Goal: Task Accomplishment & Management: Use online tool/utility

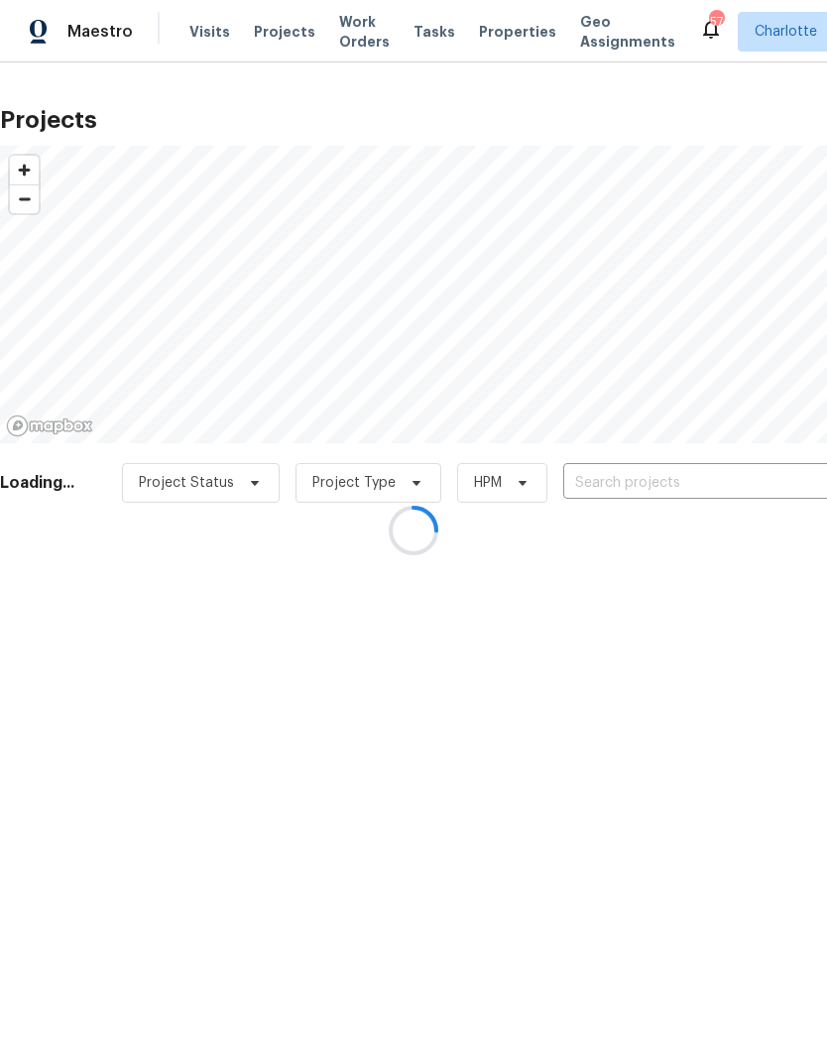
click at [668, 482] on div at bounding box center [413, 530] width 827 height 1061
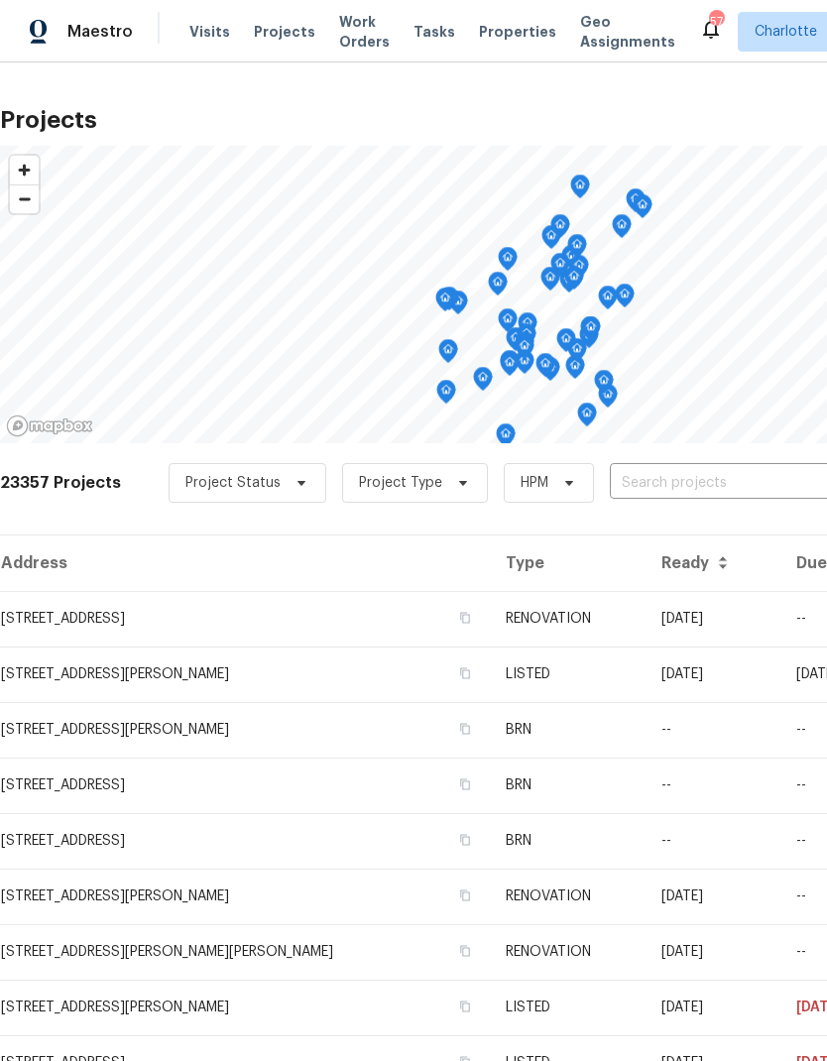
click at [648, 489] on input "text" at bounding box center [723, 483] width 227 height 31
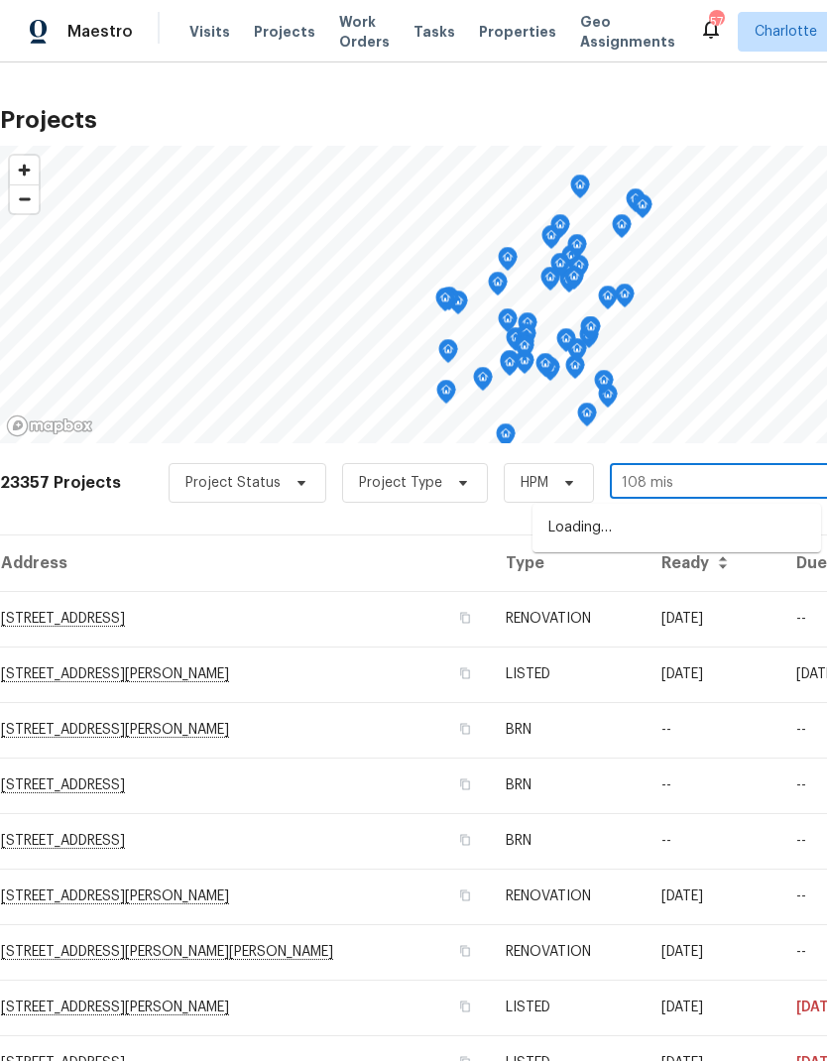
type input "108 mist"
click at [718, 530] on li "[STREET_ADDRESS][PERSON_NAME]" at bounding box center [677, 529] width 289 height 34
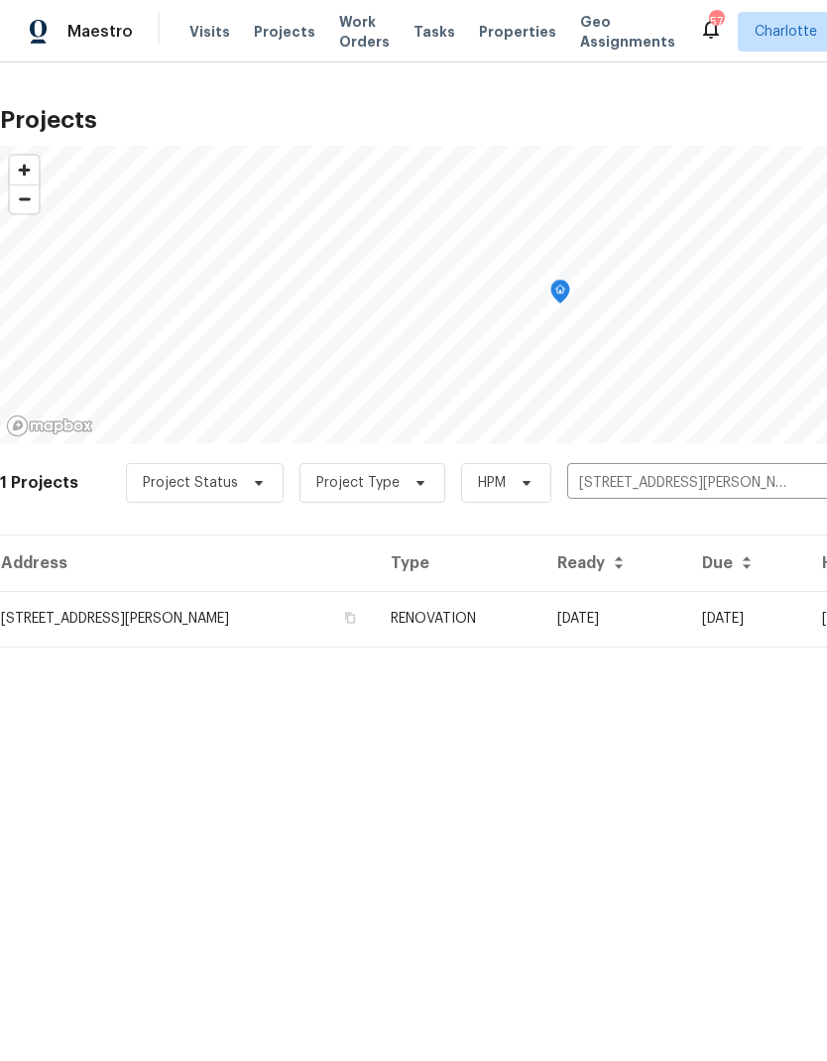
click at [685, 628] on td "[DATE]" at bounding box center [614, 619] width 145 height 56
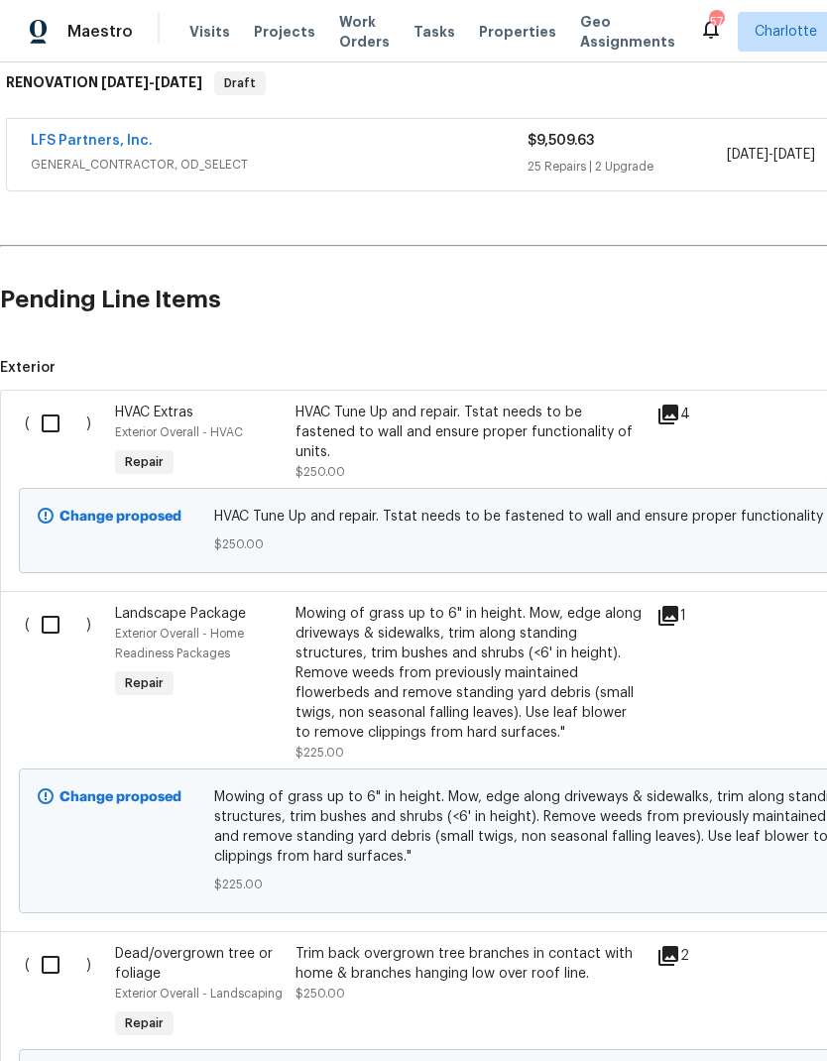
scroll to position [324, 0]
click at [53, 423] on input "checkbox" at bounding box center [58, 424] width 57 height 42
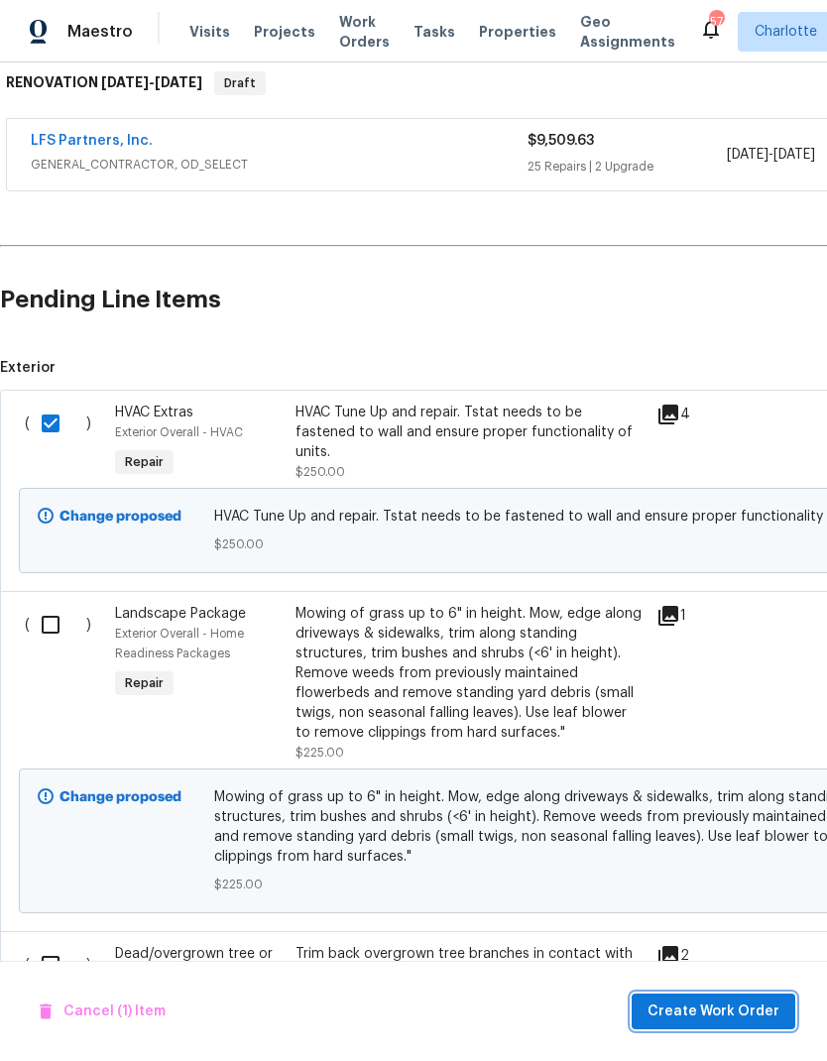
click at [713, 1001] on span "Create Work Order" at bounding box center [714, 1012] width 132 height 25
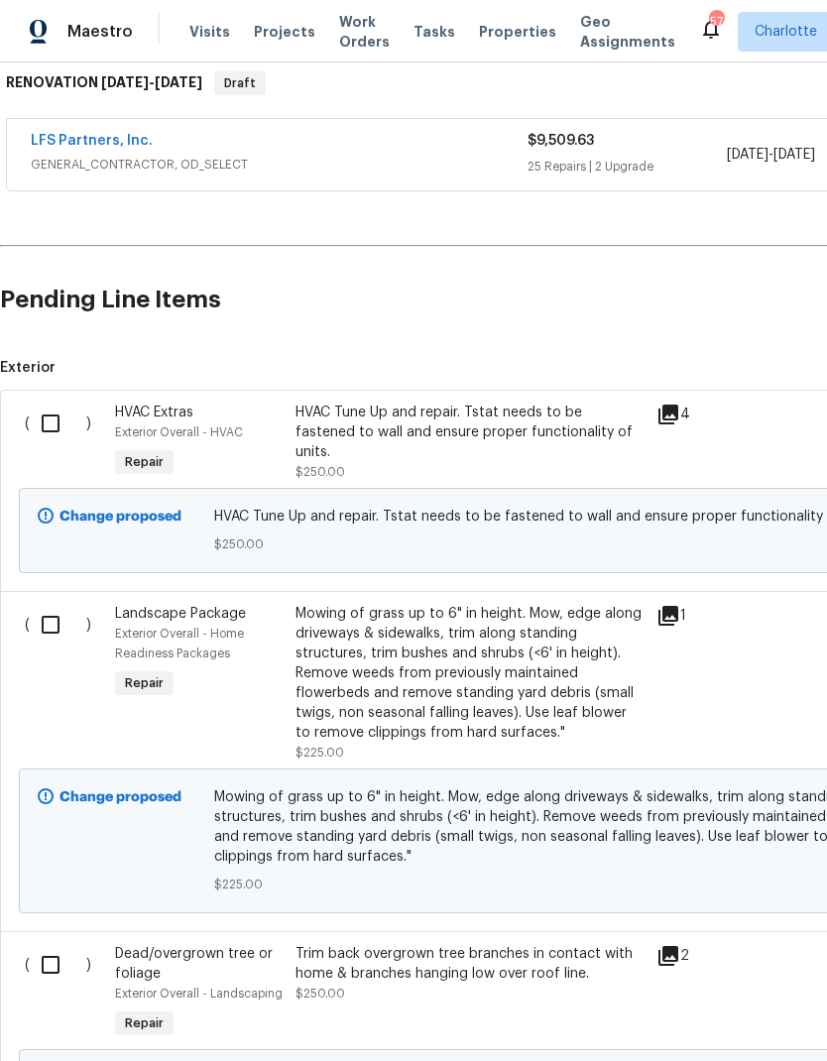
click at [48, 425] on input "checkbox" at bounding box center [58, 424] width 57 height 42
checkbox input "true"
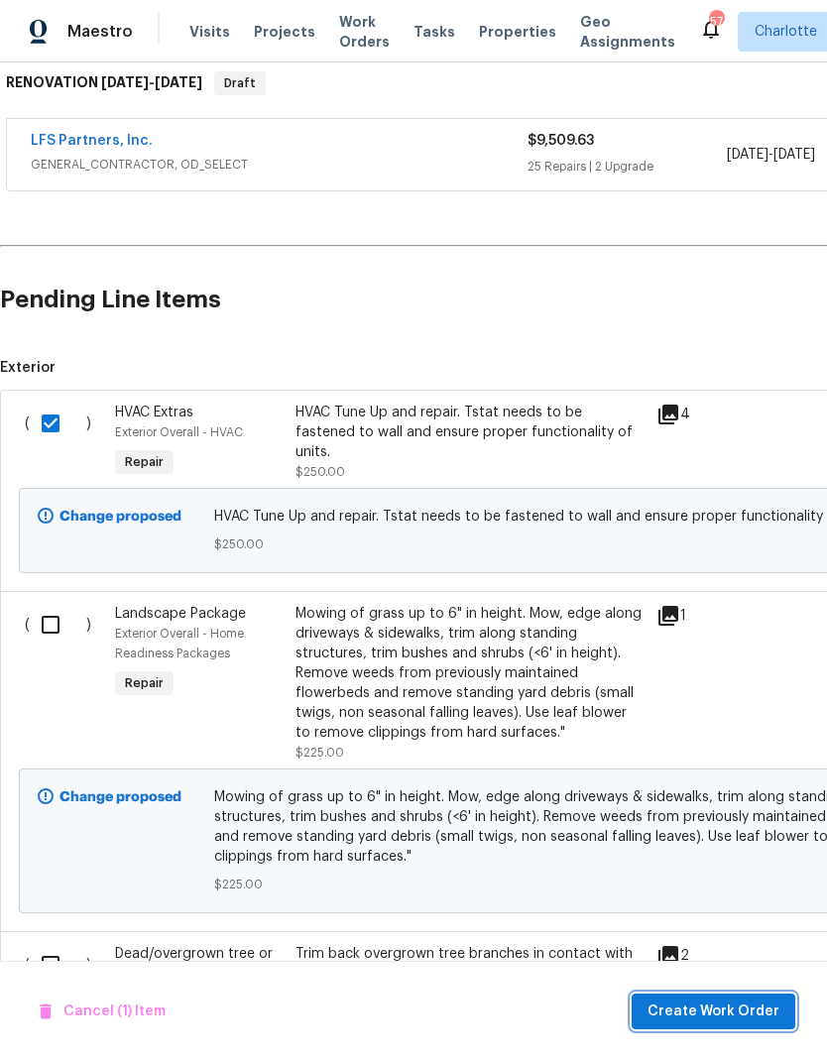
click at [732, 1024] on button "Create Work Order" at bounding box center [714, 1012] width 164 height 37
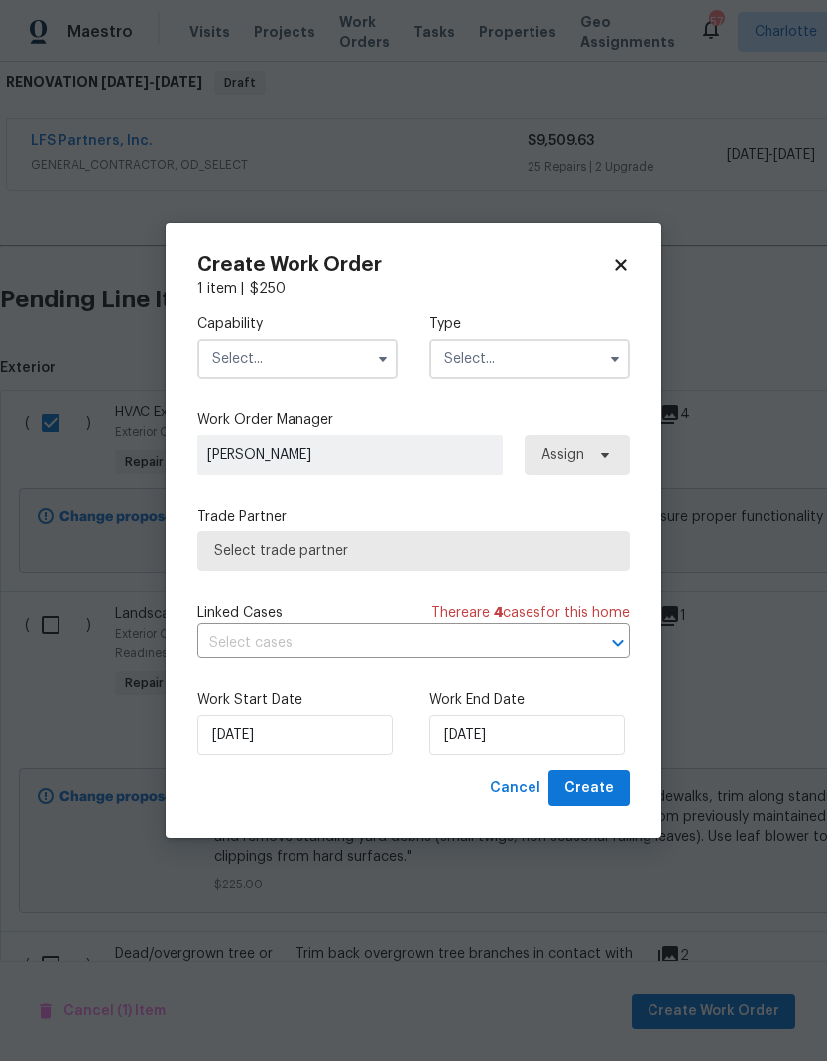
click at [367, 364] on input "text" at bounding box center [297, 359] width 200 height 40
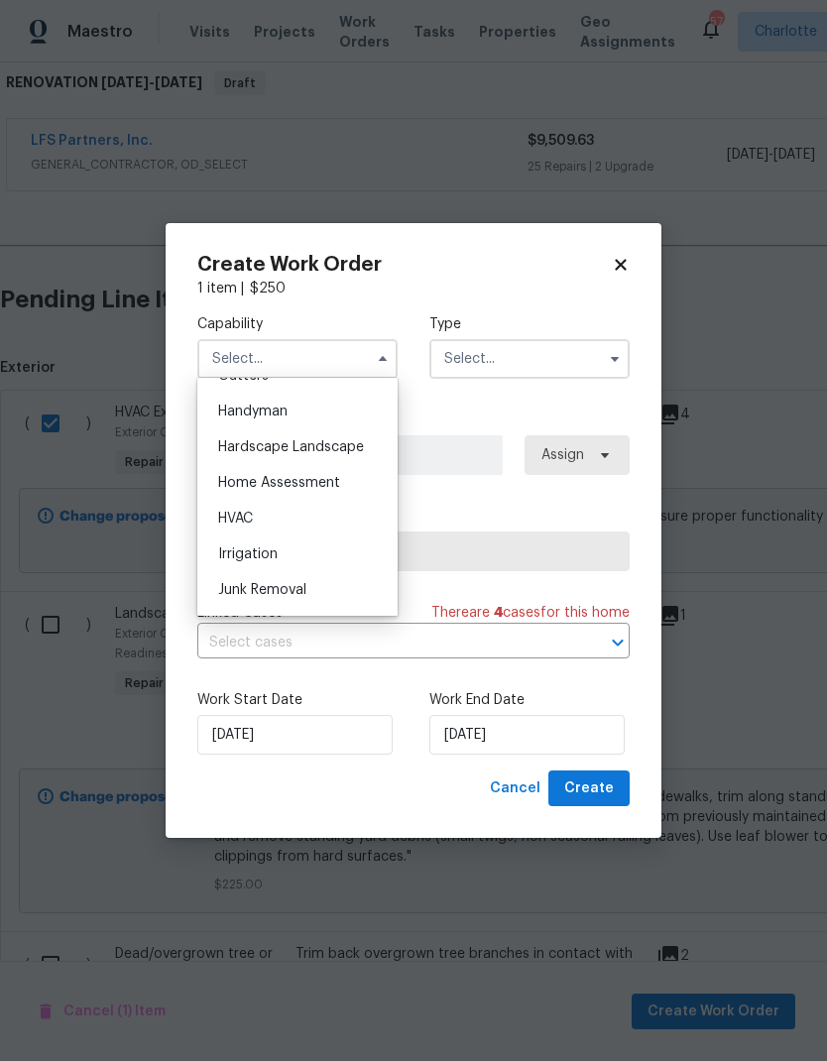
scroll to position [1100, 0]
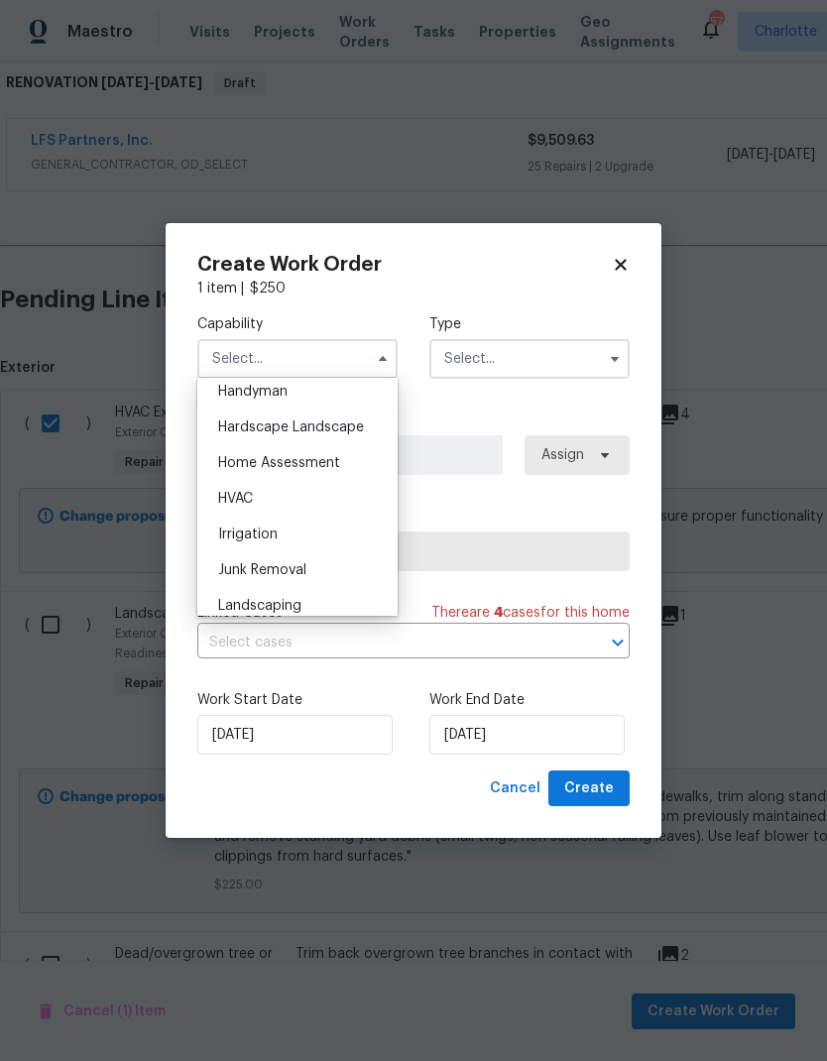
click at [266, 500] on div "HVAC" at bounding box center [297, 499] width 190 height 36
type input "HVAC"
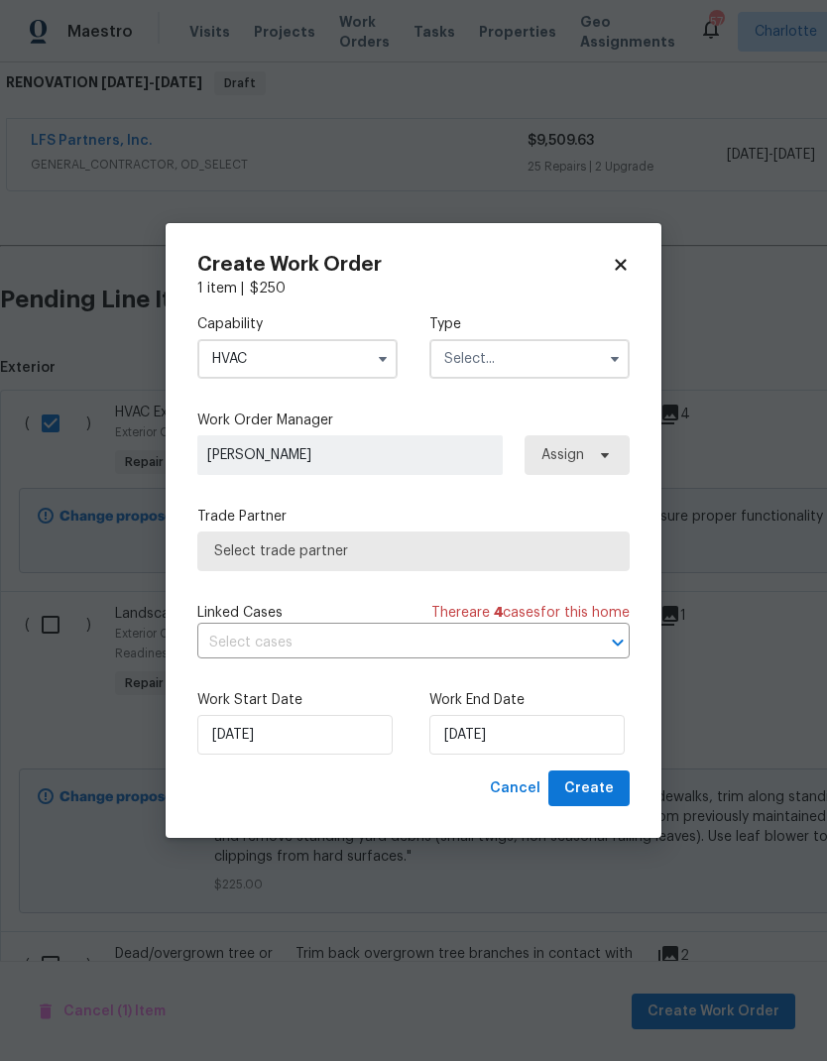
click at [552, 359] on input "text" at bounding box center [529, 359] width 200 height 40
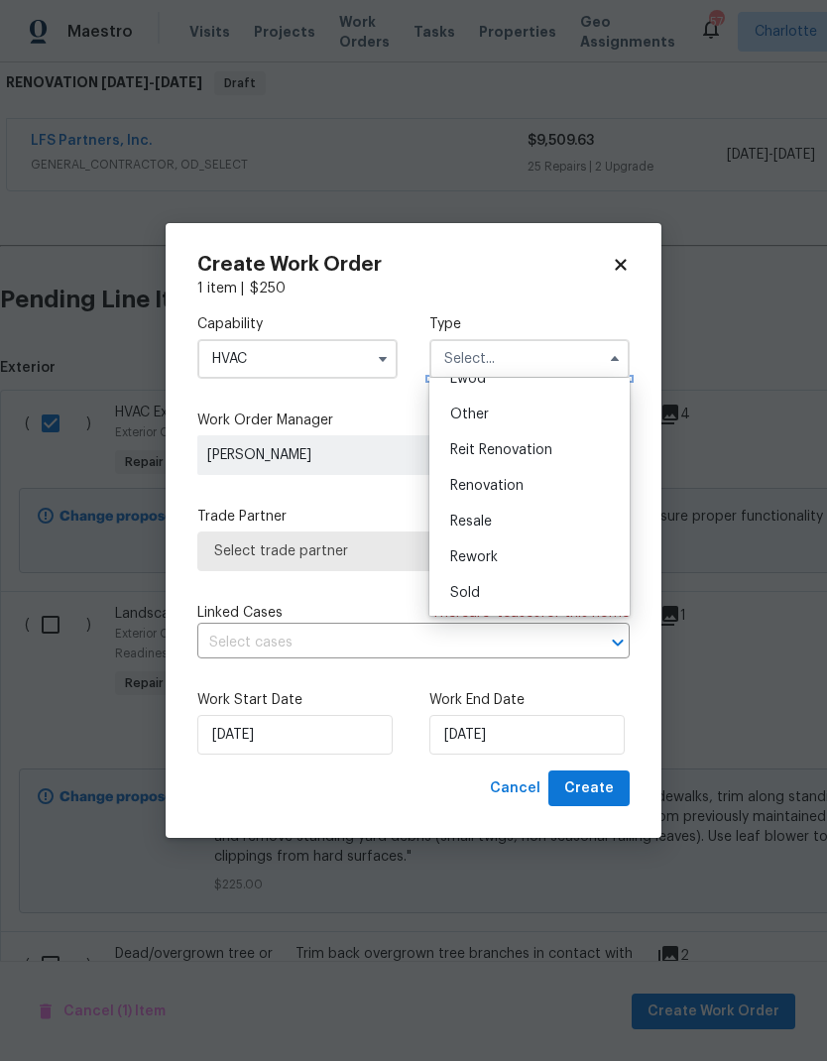
scroll to position [236, 0]
click at [508, 487] on span "Renovation" at bounding box center [486, 486] width 73 height 14
type input "Renovation"
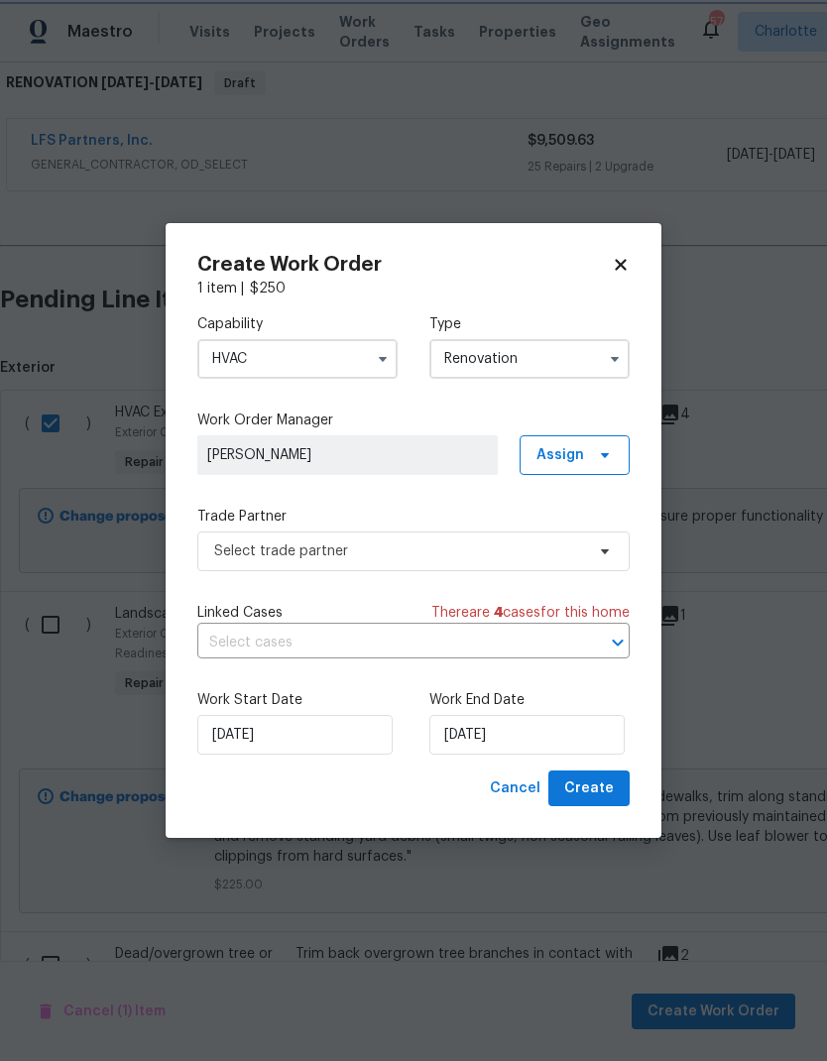
scroll to position [0, 0]
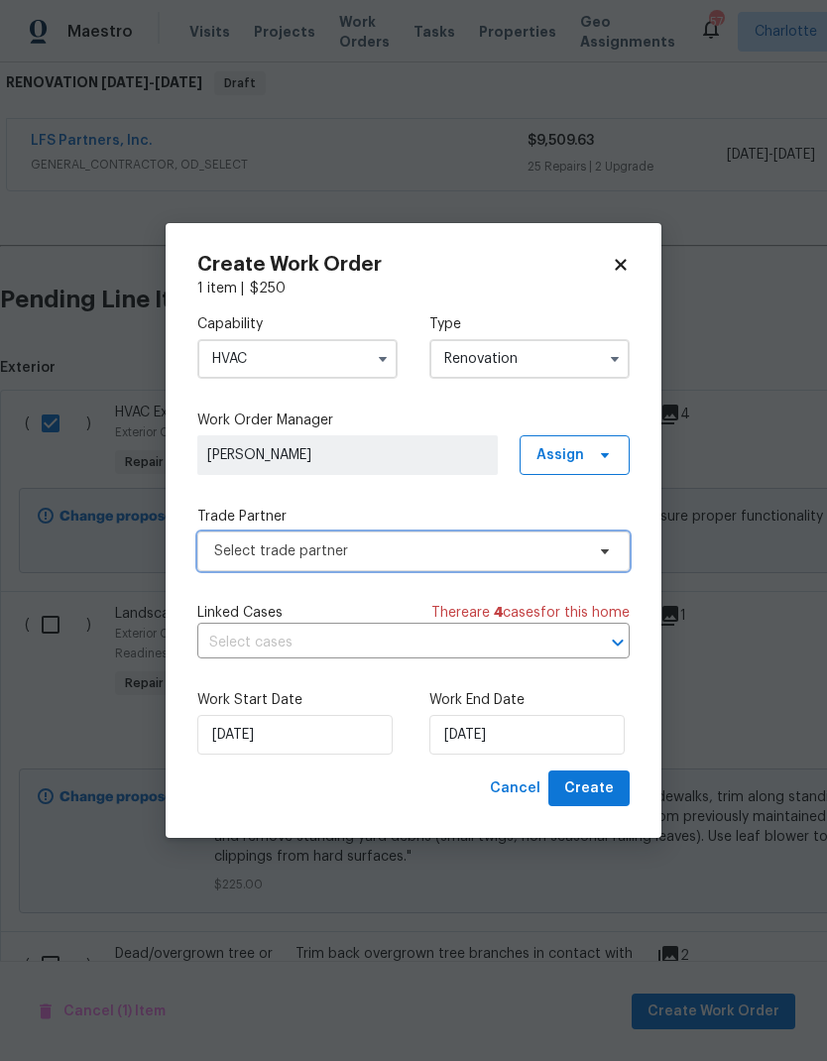
click at [596, 556] on span at bounding box center [602, 551] width 22 height 16
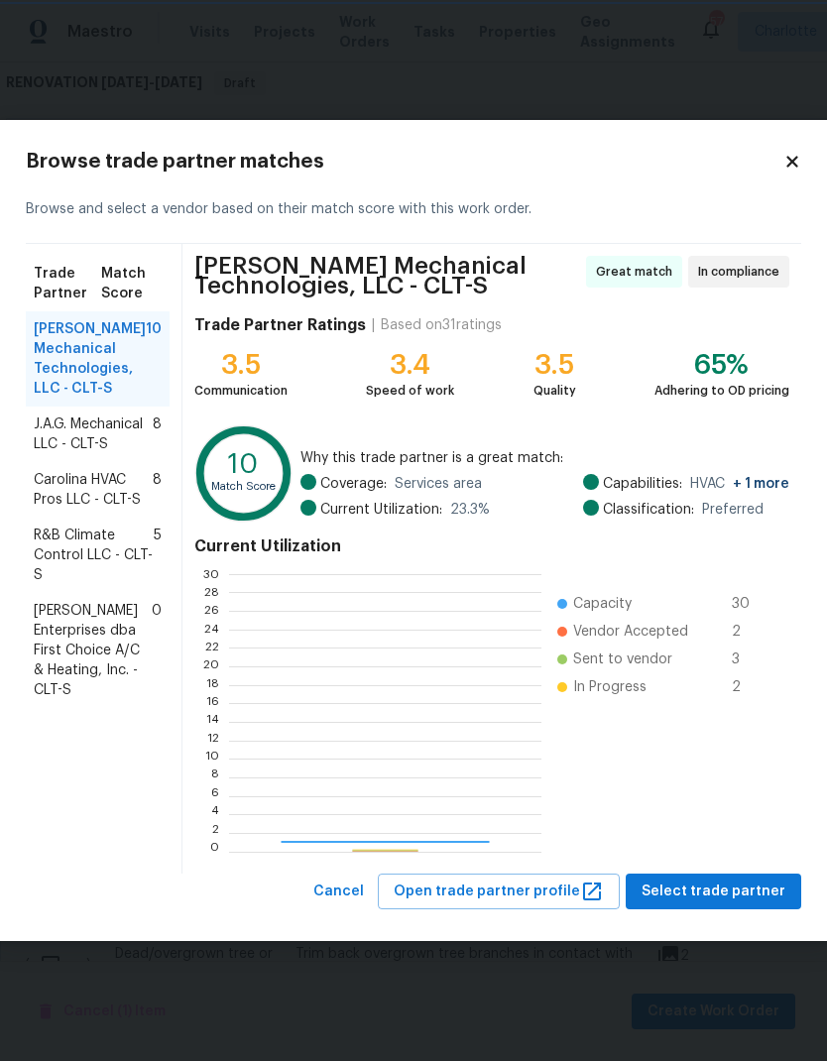
scroll to position [278, 311]
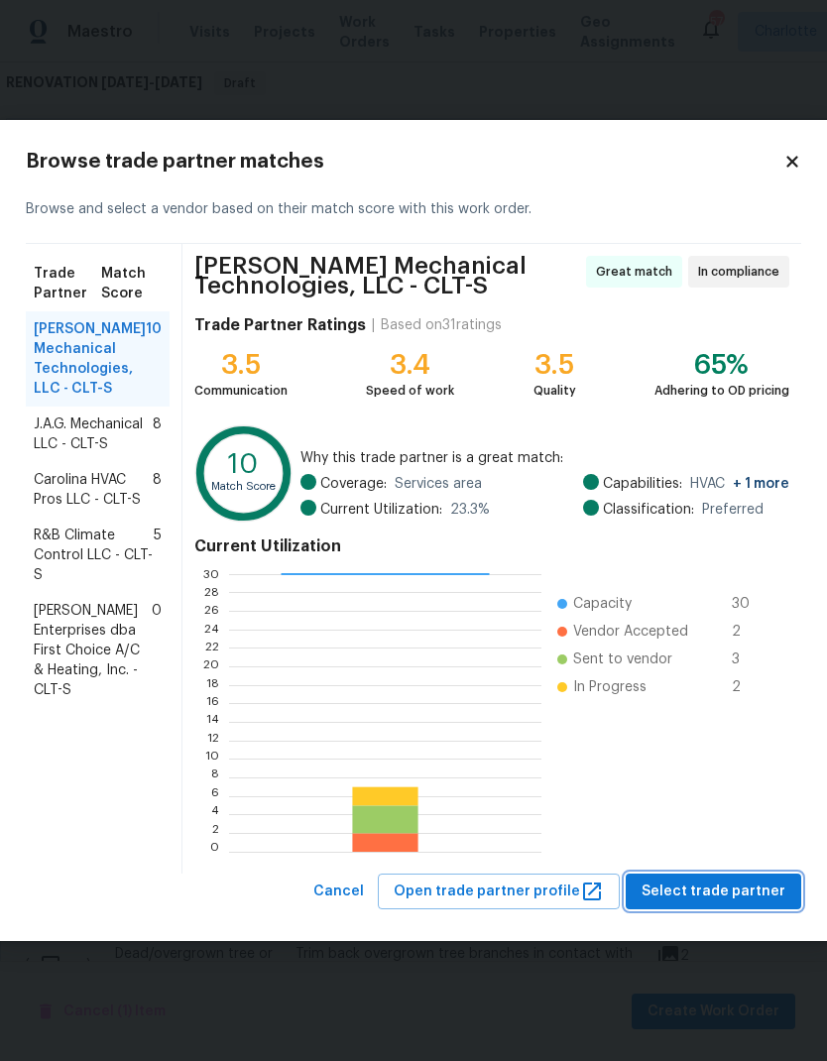
click at [754, 896] on span "Select trade partner" at bounding box center [714, 892] width 144 height 25
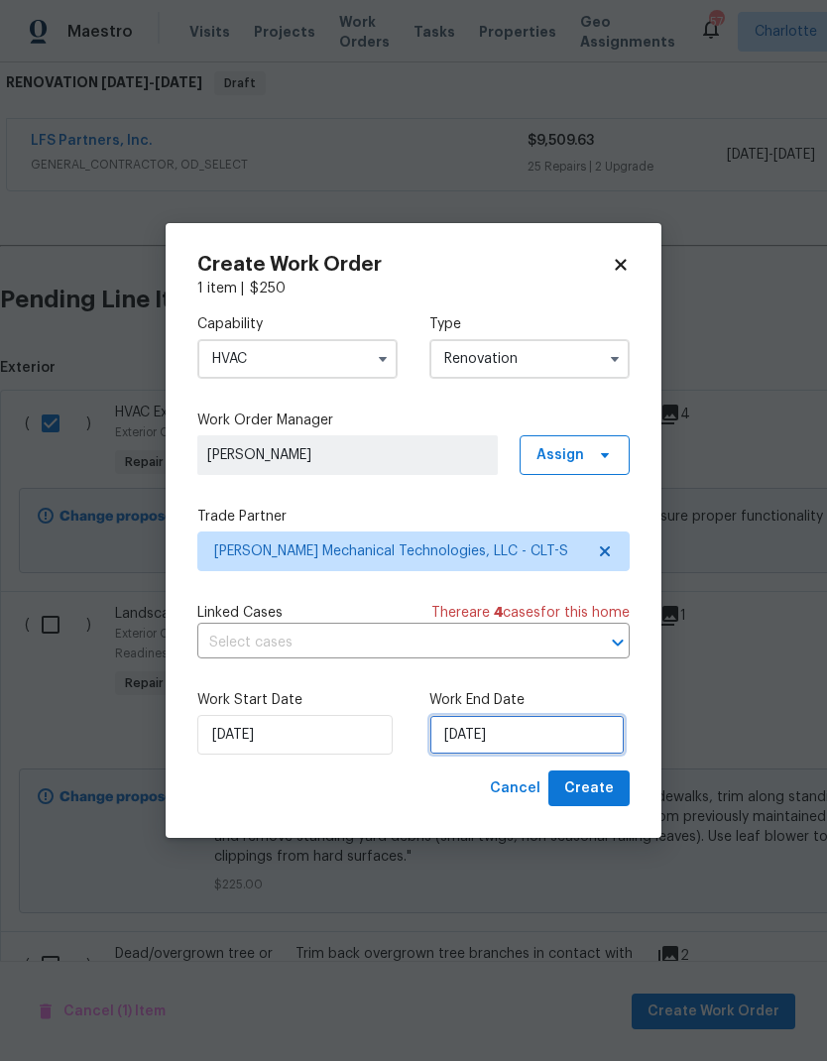
click at [561, 740] on input "[DATE]" at bounding box center [526, 735] width 195 height 40
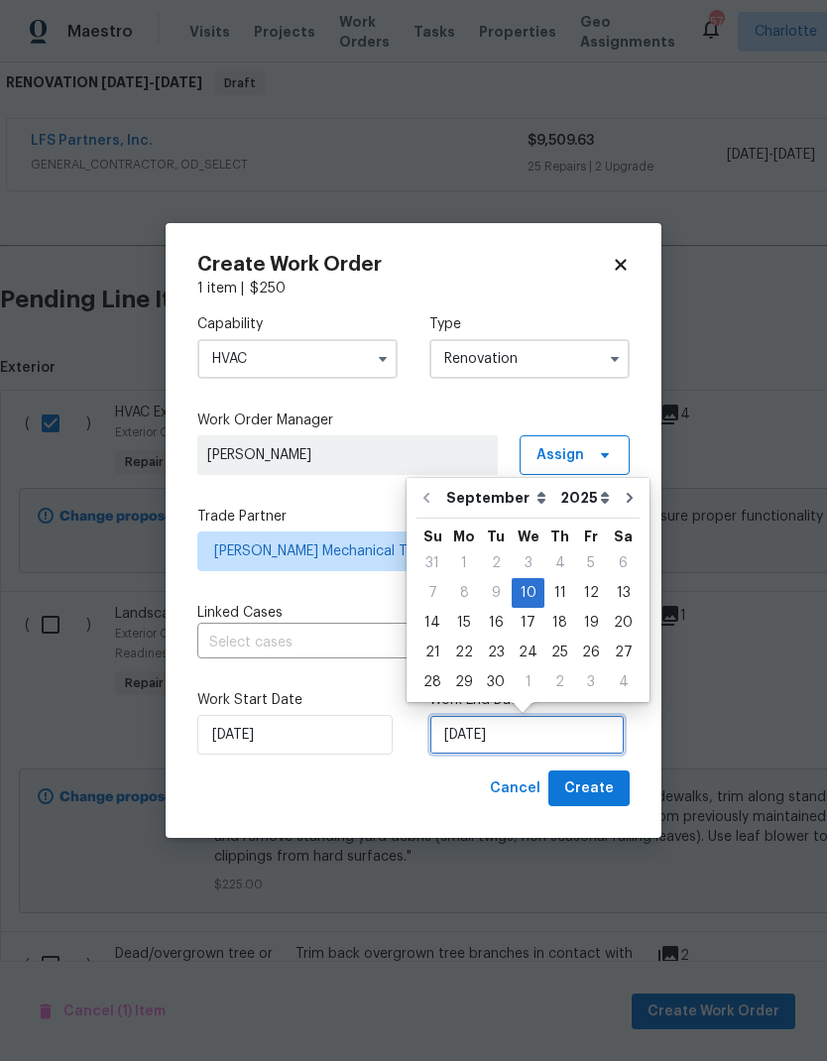
scroll to position [8, 0]
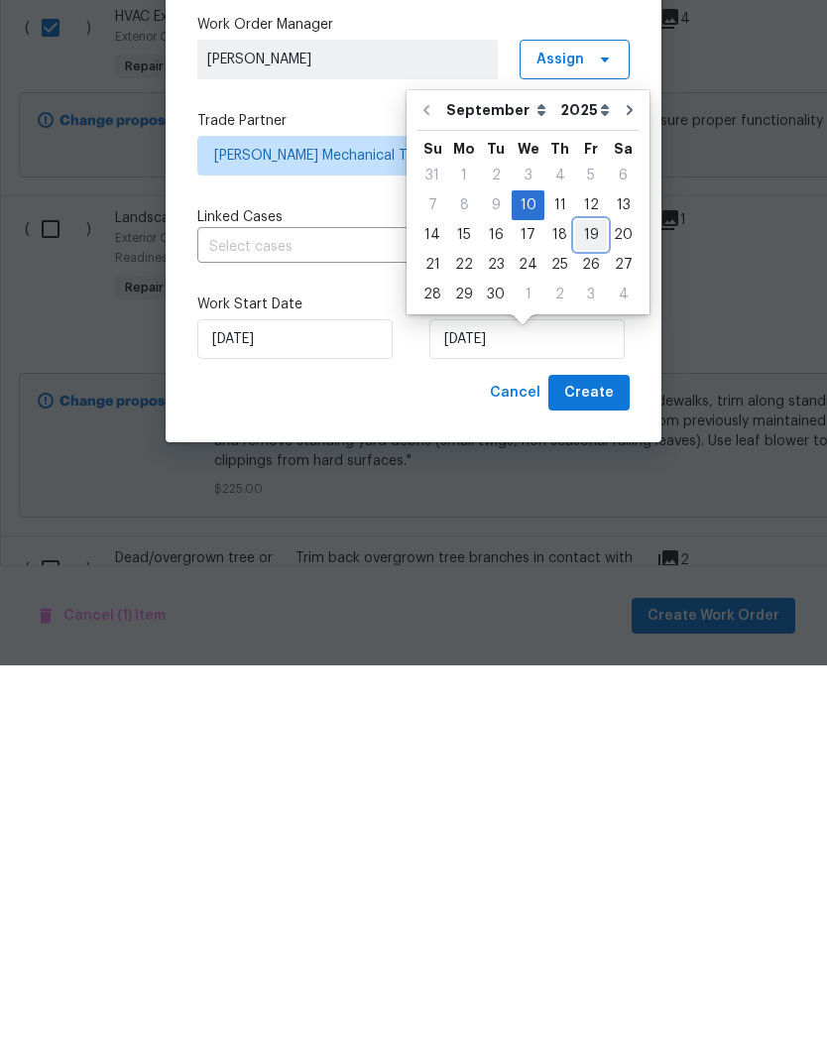
click at [588, 617] on div "19" at bounding box center [591, 631] width 32 height 28
type input "[DATE]"
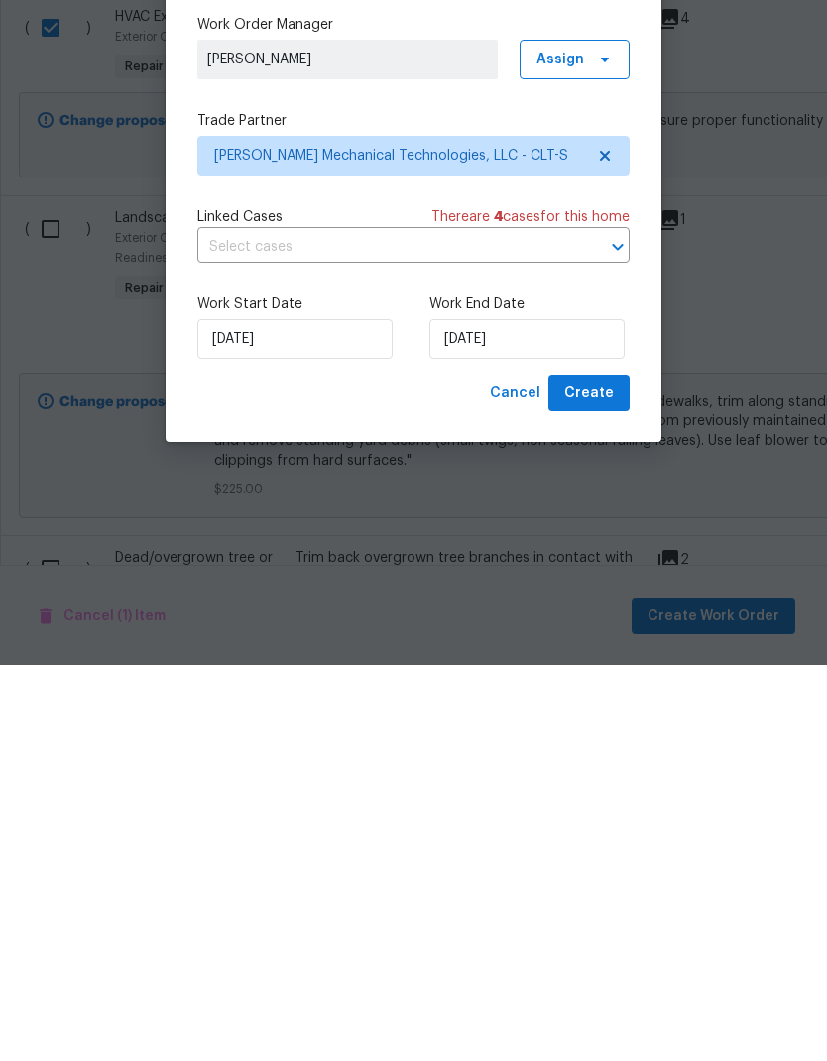
scroll to position [79, 0]
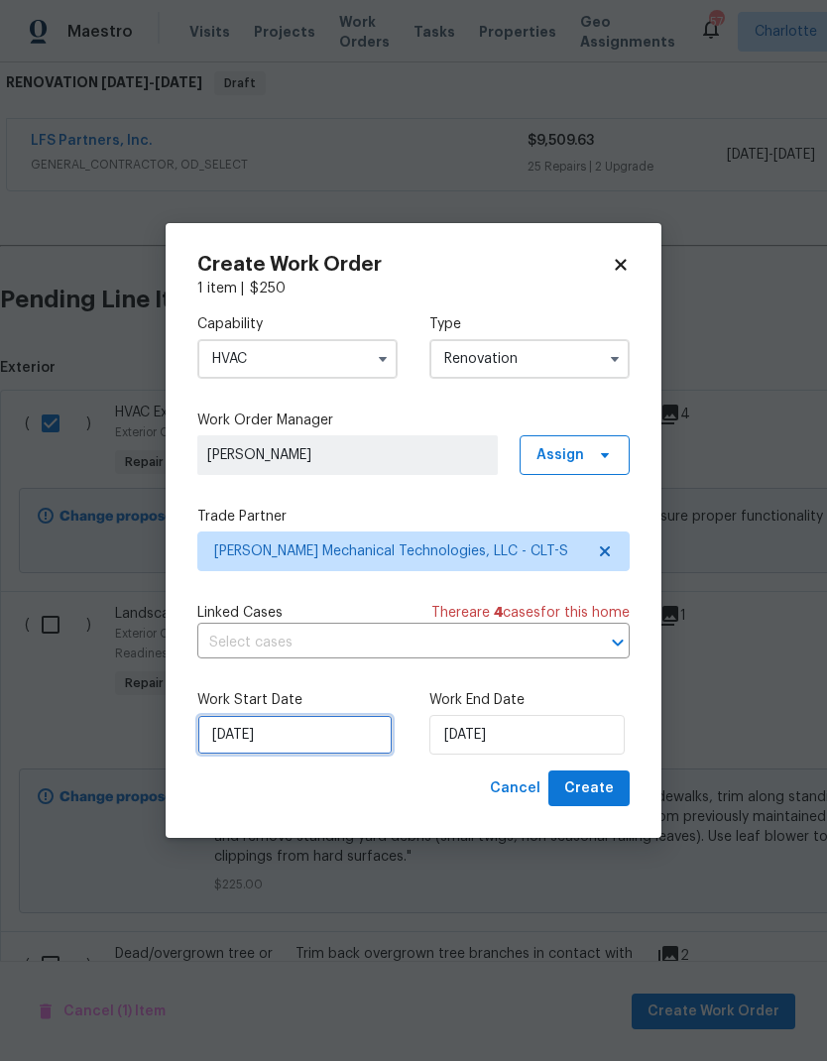
click at [312, 738] on input "[DATE]" at bounding box center [294, 735] width 195 height 40
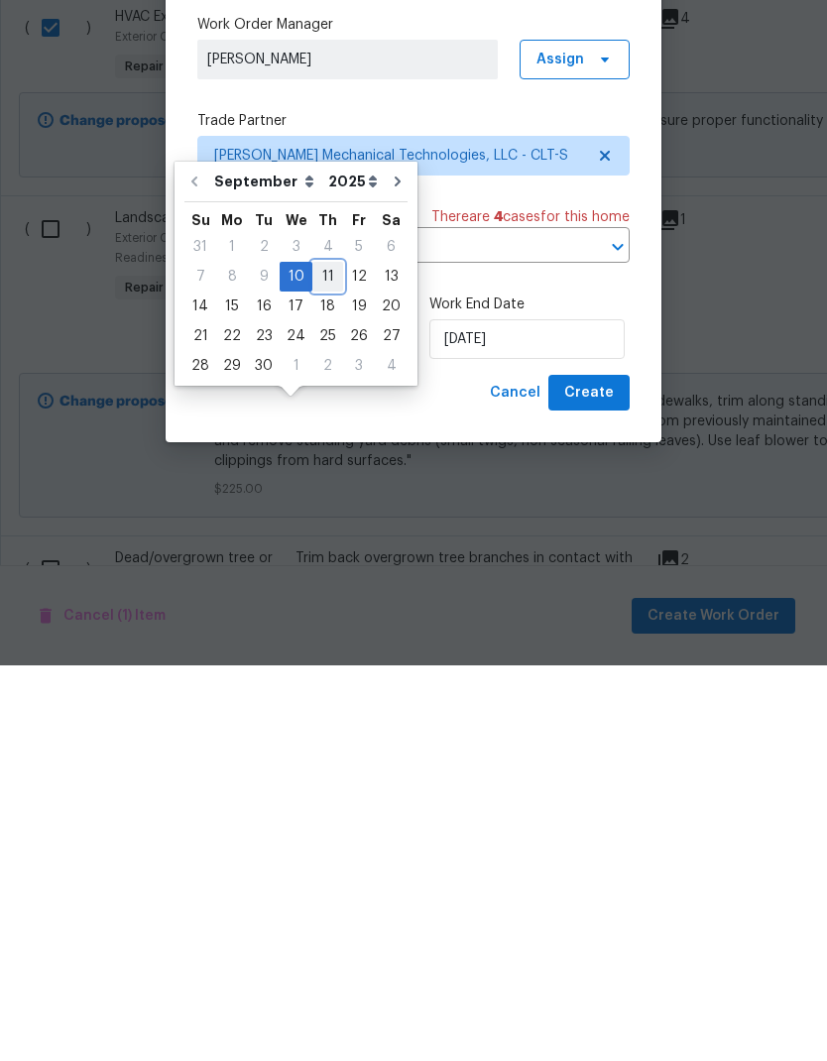
click at [320, 659] on div "11" at bounding box center [327, 673] width 31 height 28
type input "[DATE]"
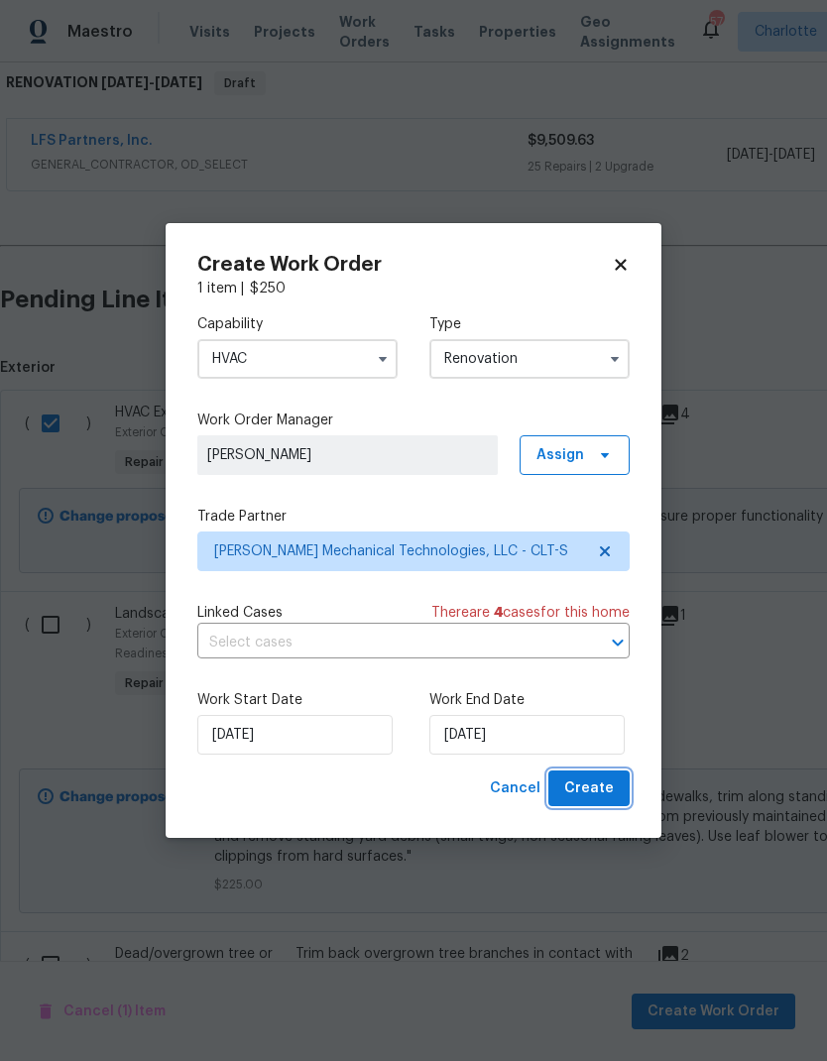
click at [606, 786] on span "Create" at bounding box center [589, 789] width 50 height 25
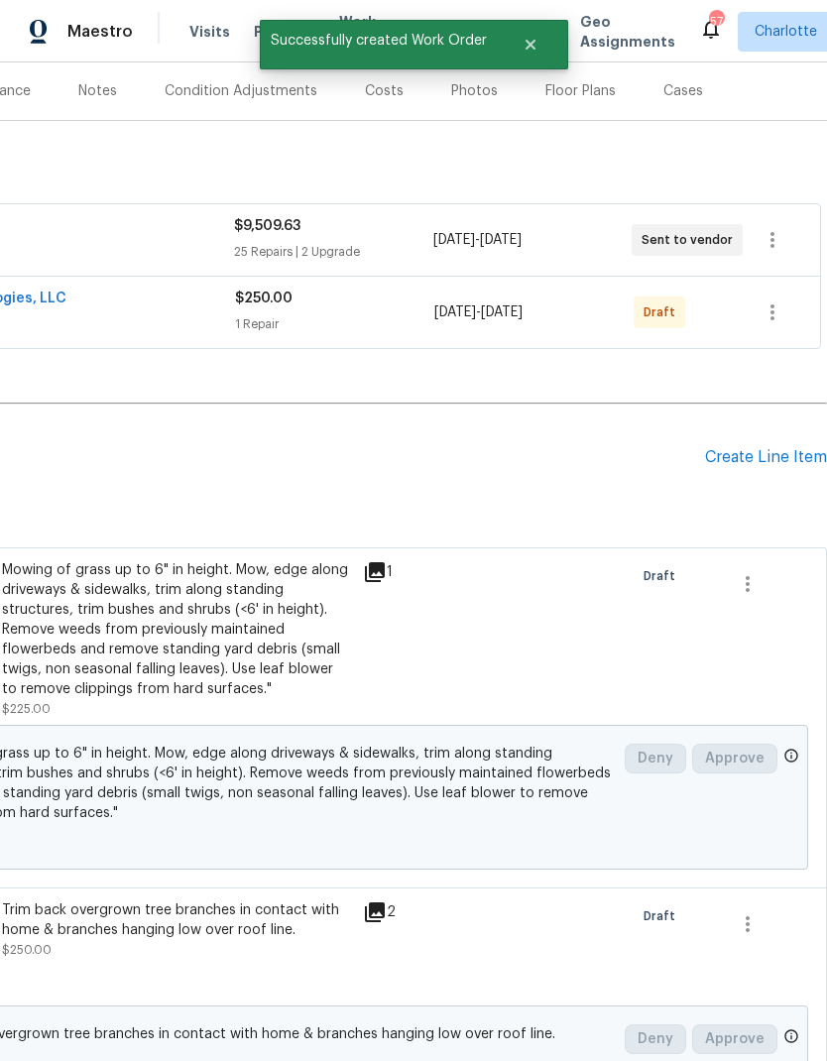
scroll to position [237, 294]
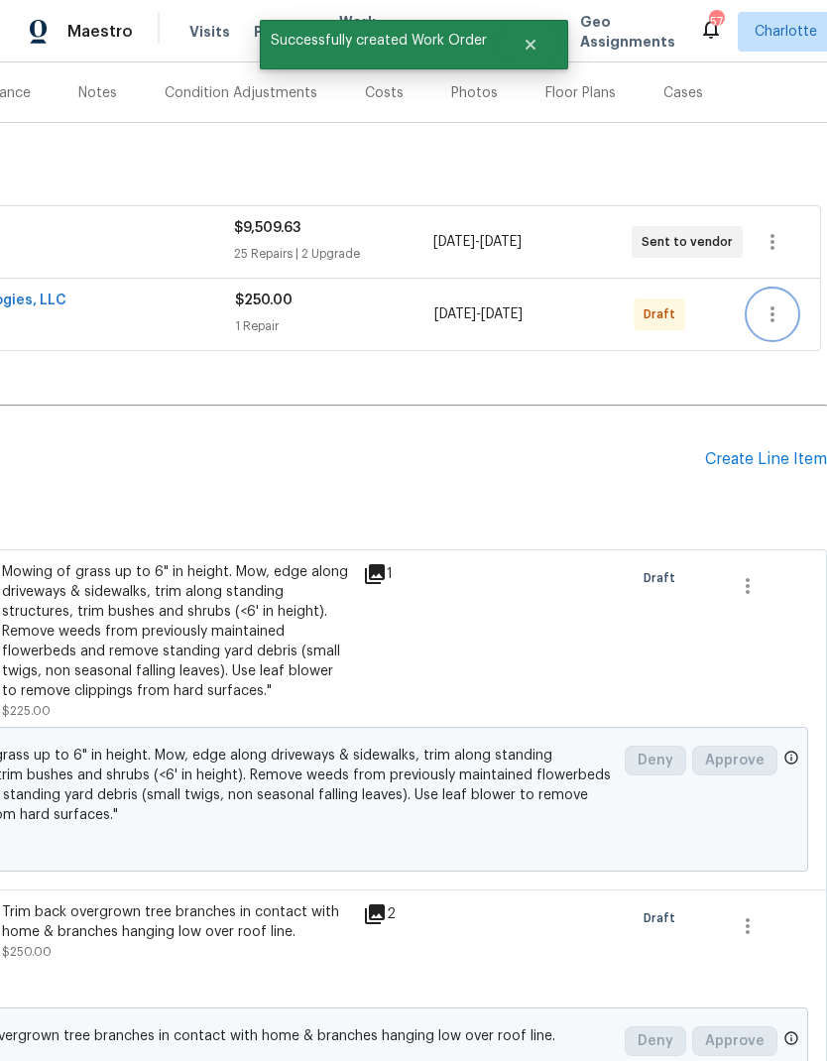
click at [774, 306] on icon "button" at bounding box center [773, 314] width 4 height 16
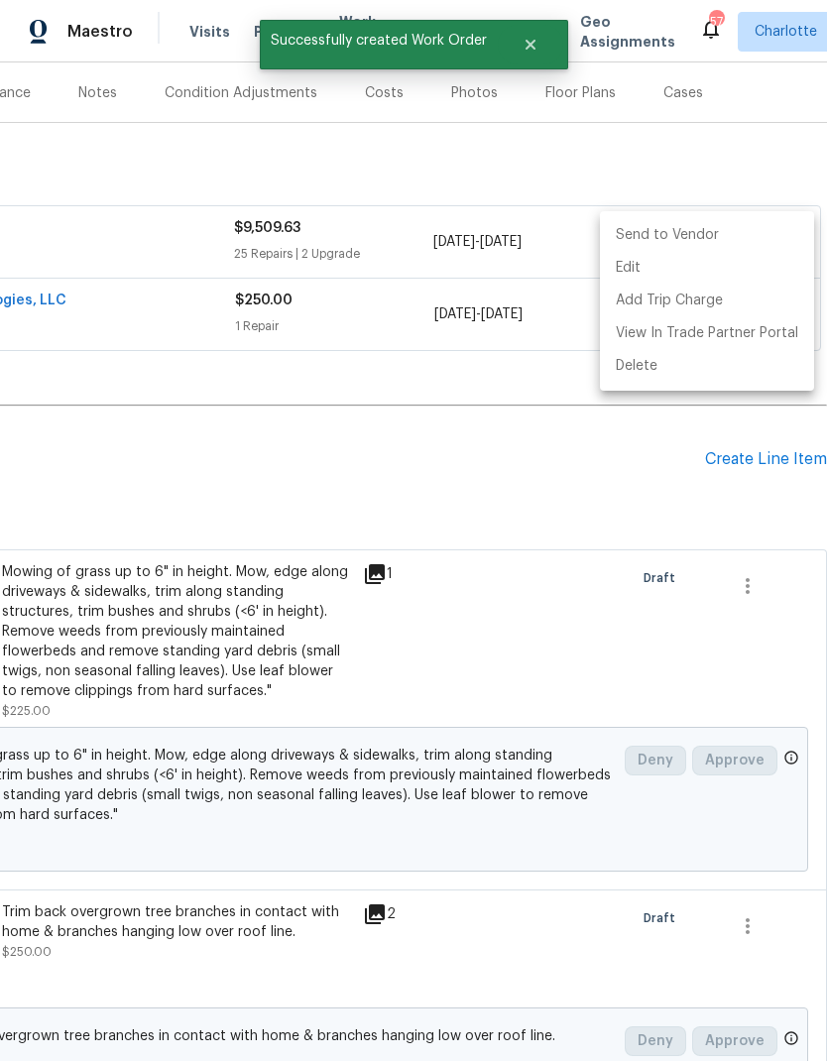
click at [696, 238] on li "Send to Vendor" at bounding box center [707, 235] width 214 height 33
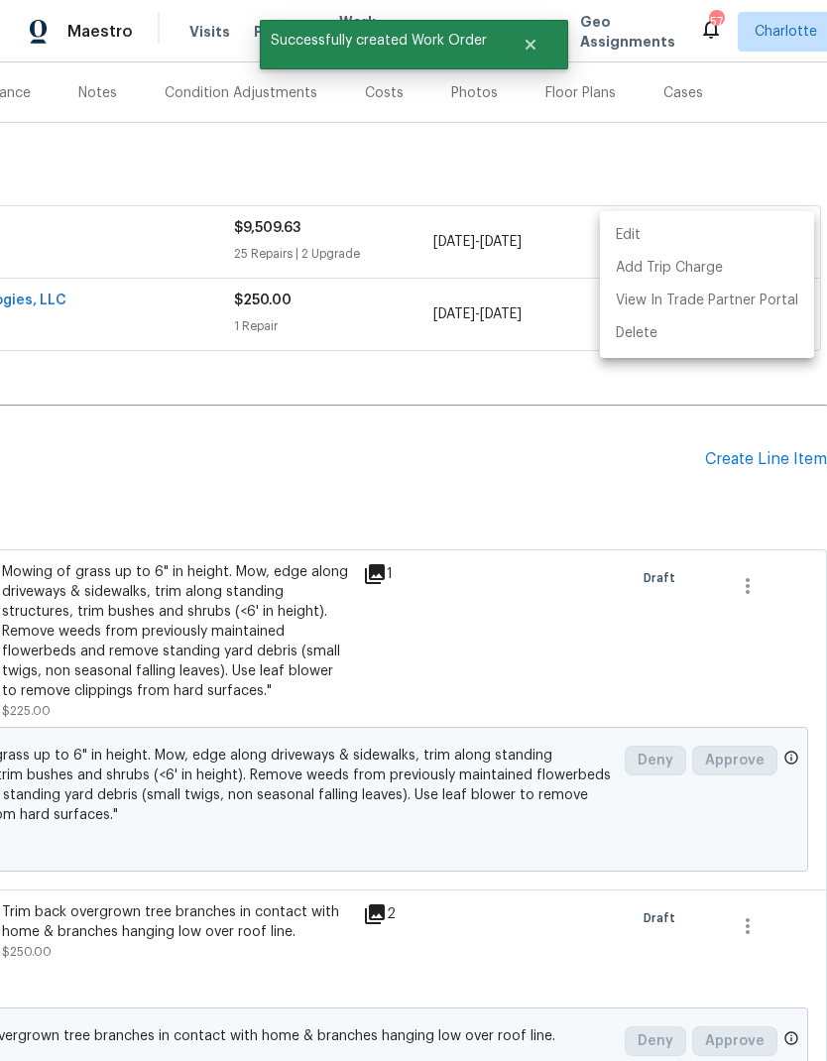
click at [648, 412] on div at bounding box center [413, 530] width 827 height 1061
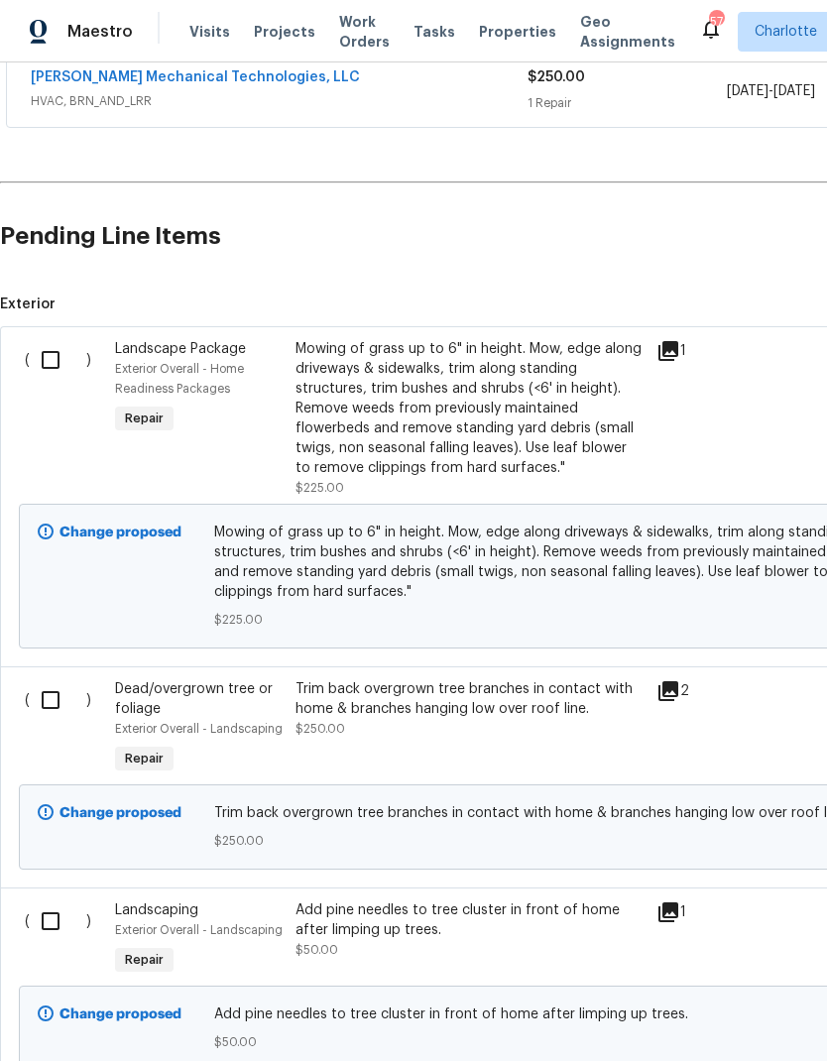
scroll to position [462, 0]
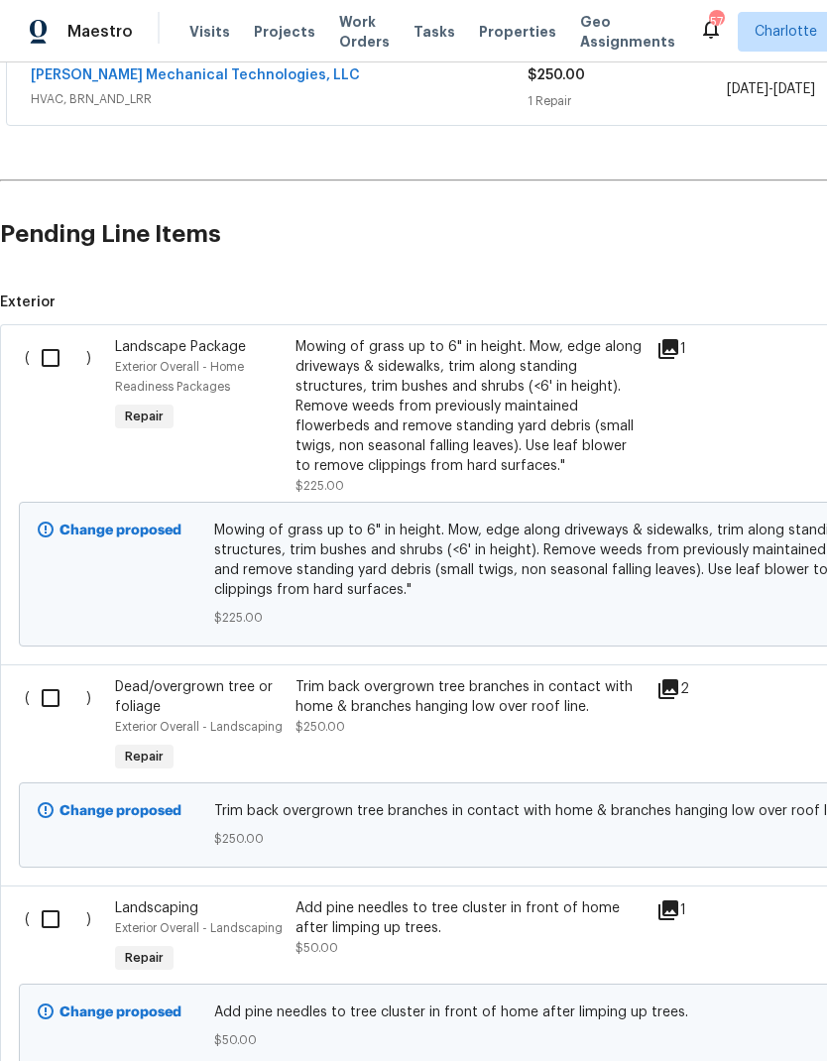
click at [53, 337] on input "checkbox" at bounding box center [58, 358] width 57 height 42
checkbox input "true"
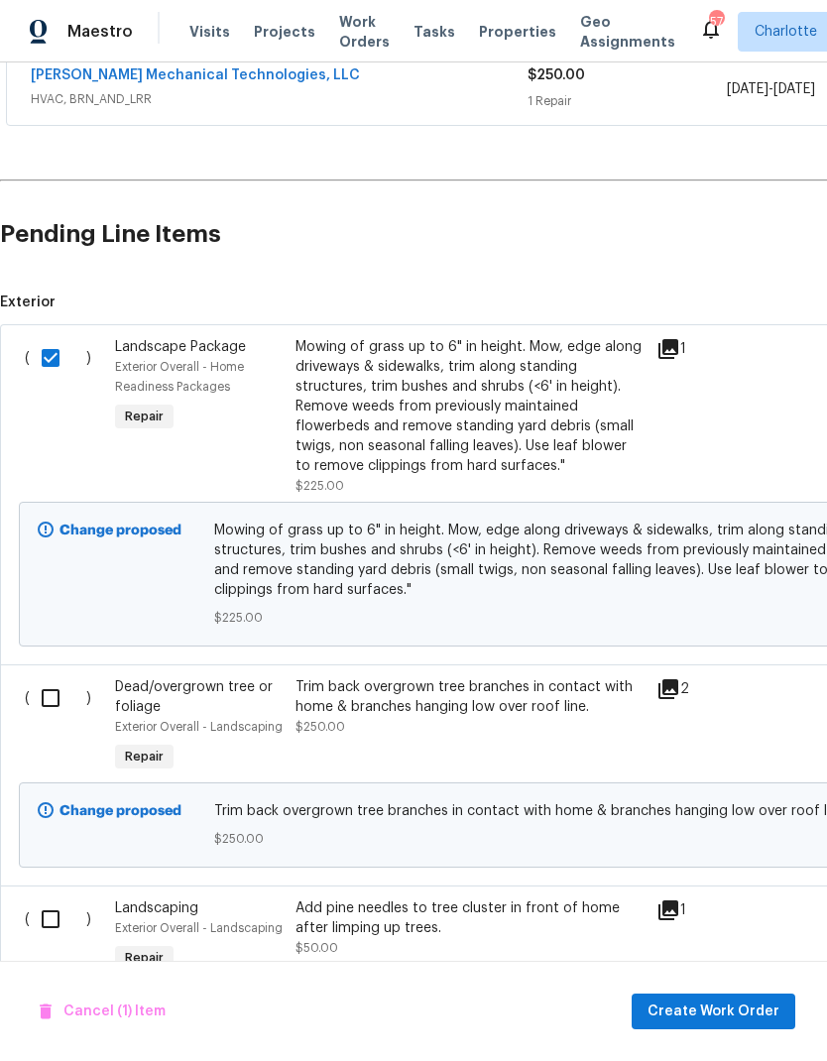
click at [59, 677] on input "checkbox" at bounding box center [58, 698] width 57 height 42
checkbox input "true"
click at [42, 899] on input "checkbox" at bounding box center [58, 920] width 57 height 42
checkbox input "true"
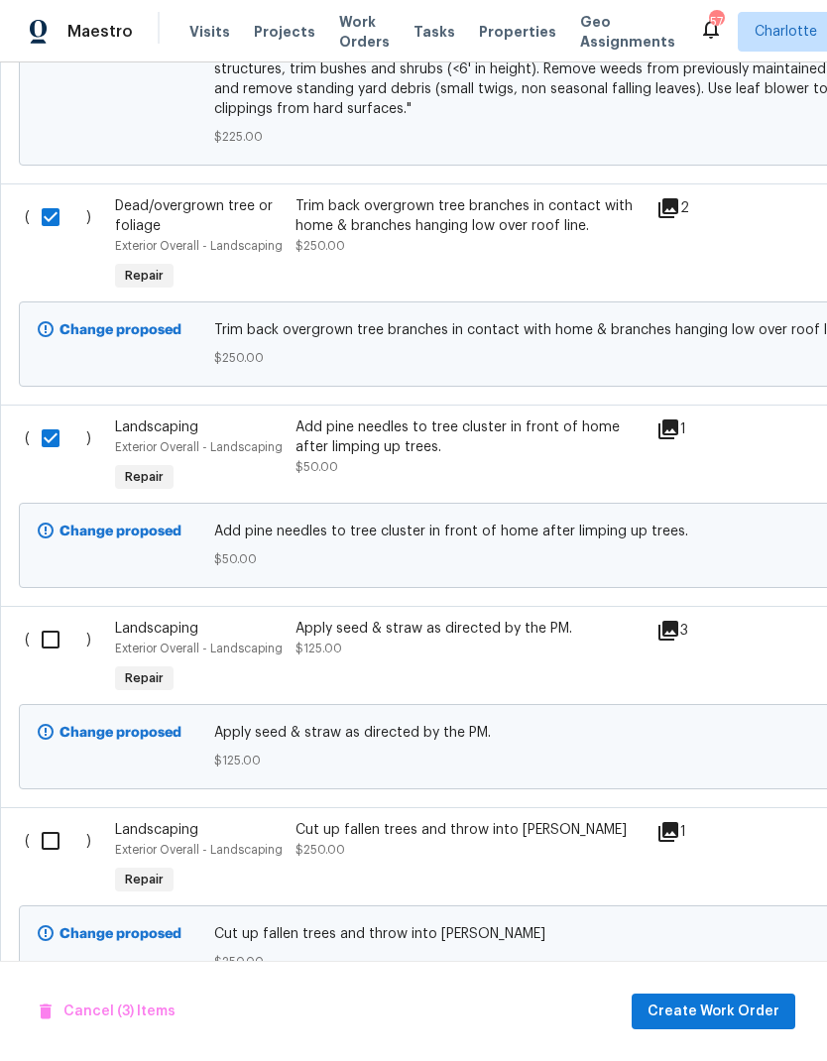
scroll to position [948, 0]
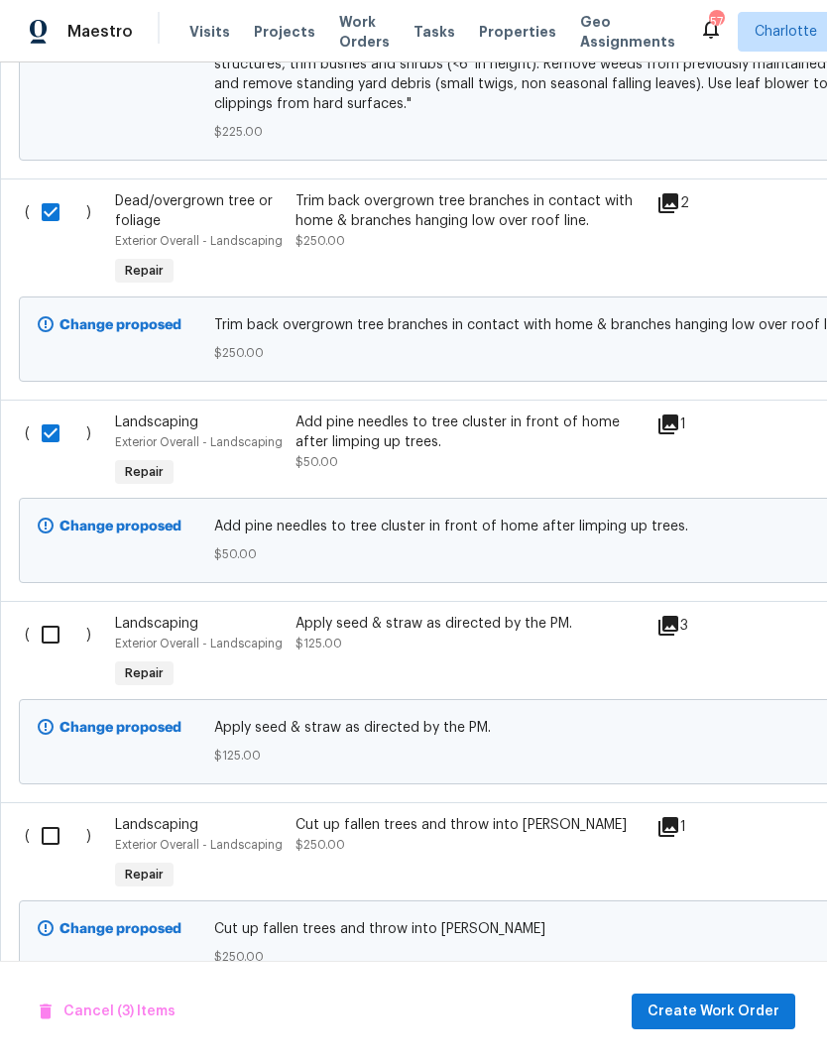
click at [47, 614] on input "checkbox" at bounding box center [58, 635] width 57 height 42
checkbox input "true"
click at [51, 815] on input "checkbox" at bounding box center [58, 836] width 57 height 42
checkbox input "true"
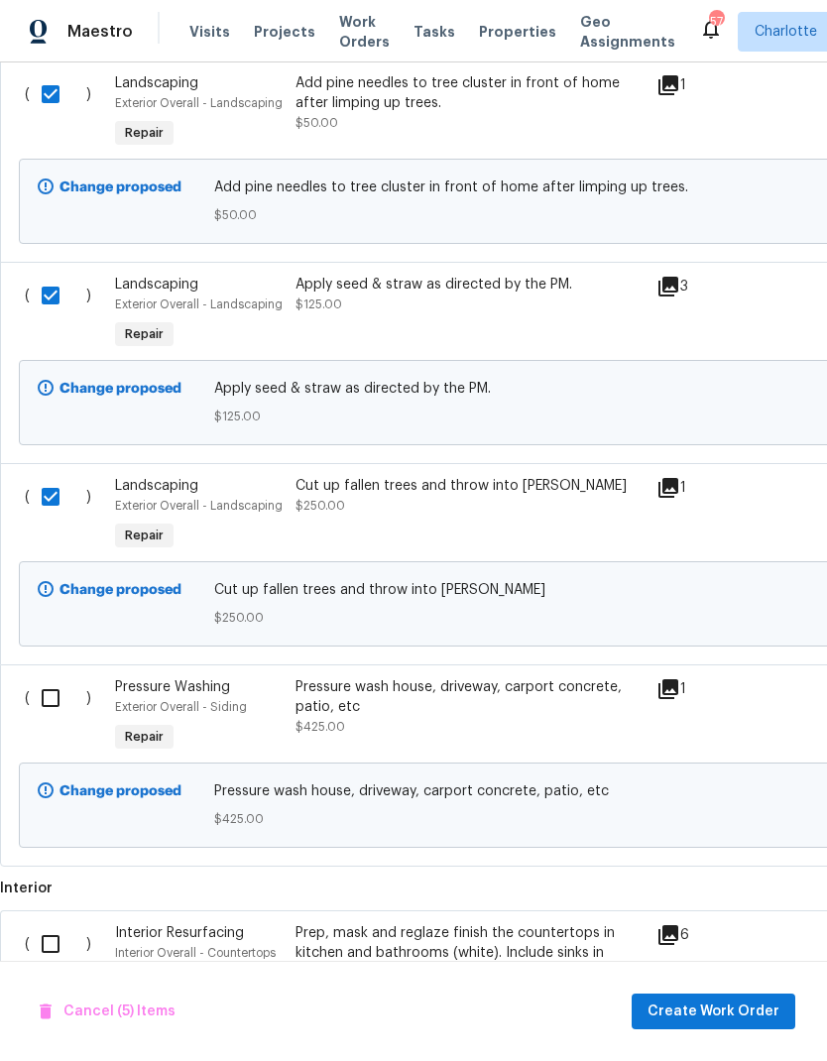
scroll to position [1290, 0]
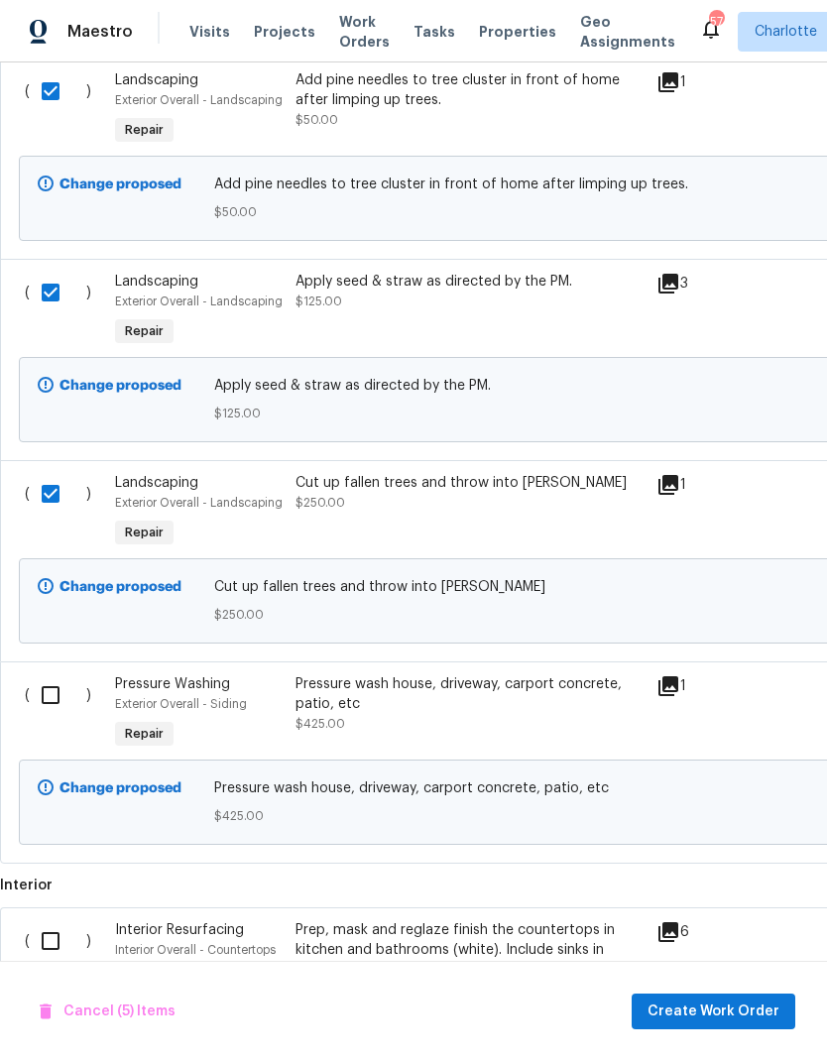
click at [47, 674] on input "checkbox" at bounding box center [58, 695] width 57 height 42
checkbox input "true"
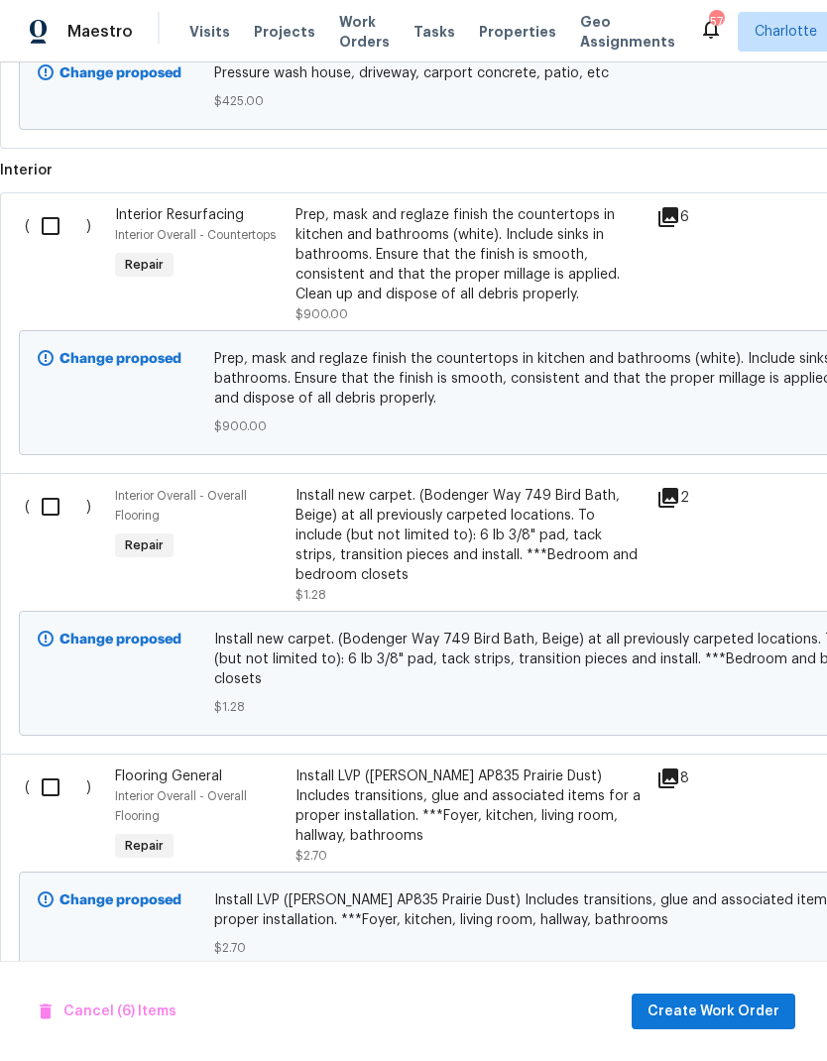
scroll to position [2004, 0]
click at [720, 1013] on span "Create Work Order" at bounding box center [714, 1012] width 132 height 25
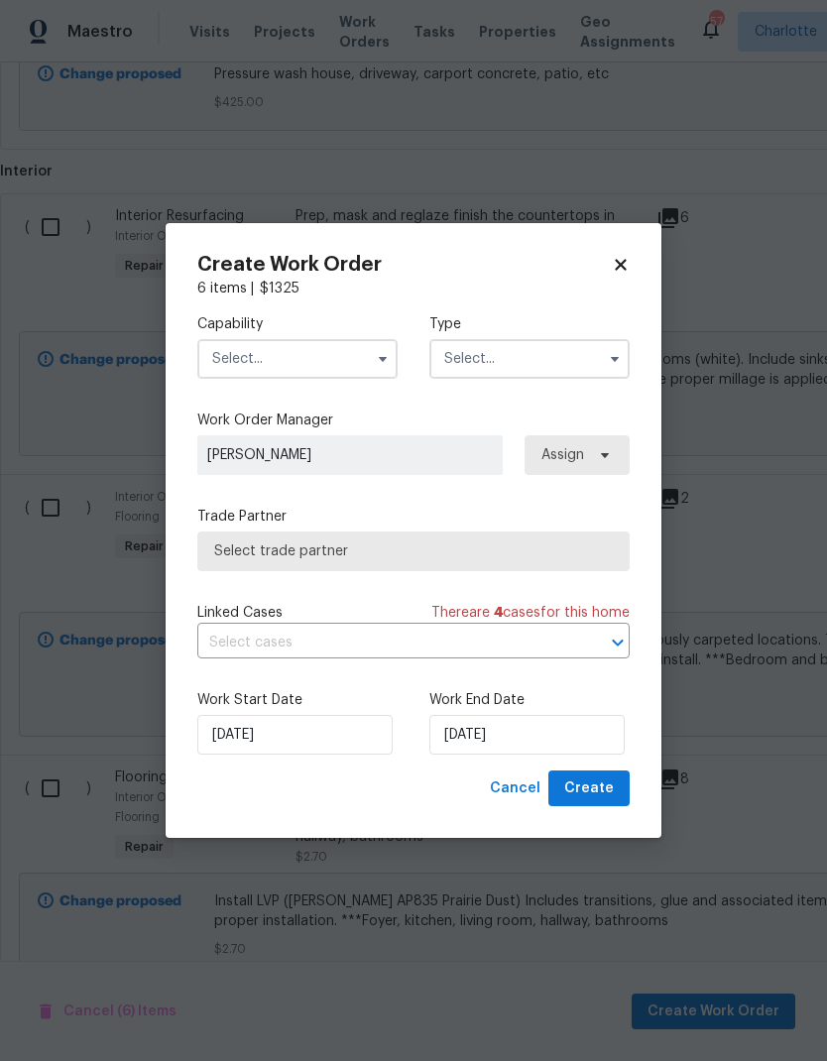
click at [373, 356] on button "button" at bounding box center [383, 359] width 24 height 24
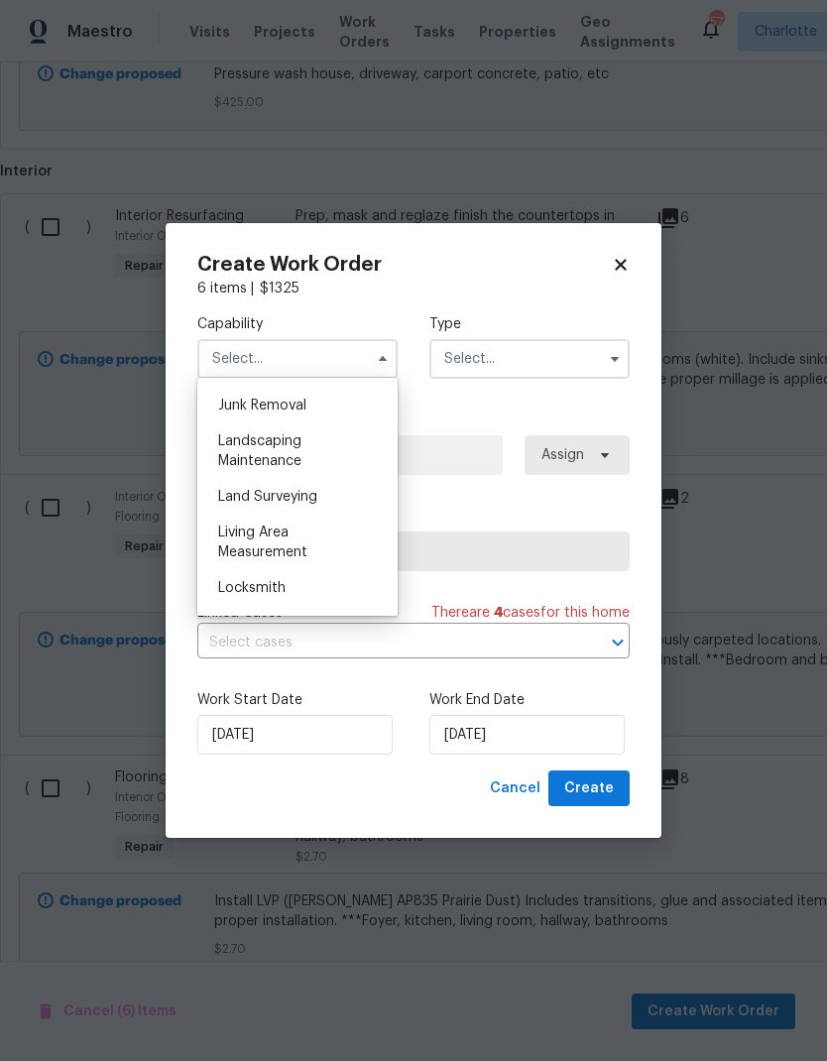
scroll to position [1281, 0]
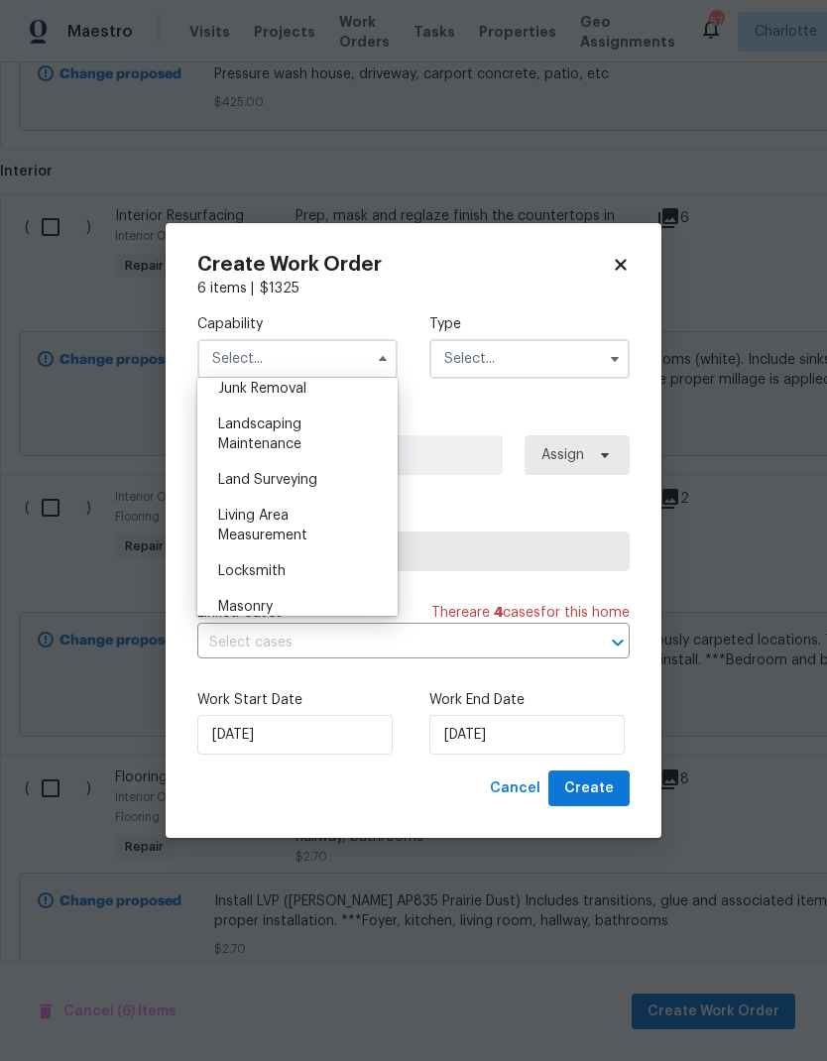
click at [321, 434] on div "Landscaping Maintenance" at bounding box center [297, 435] width 190 height 56
type input "Landscaping Maintenance"
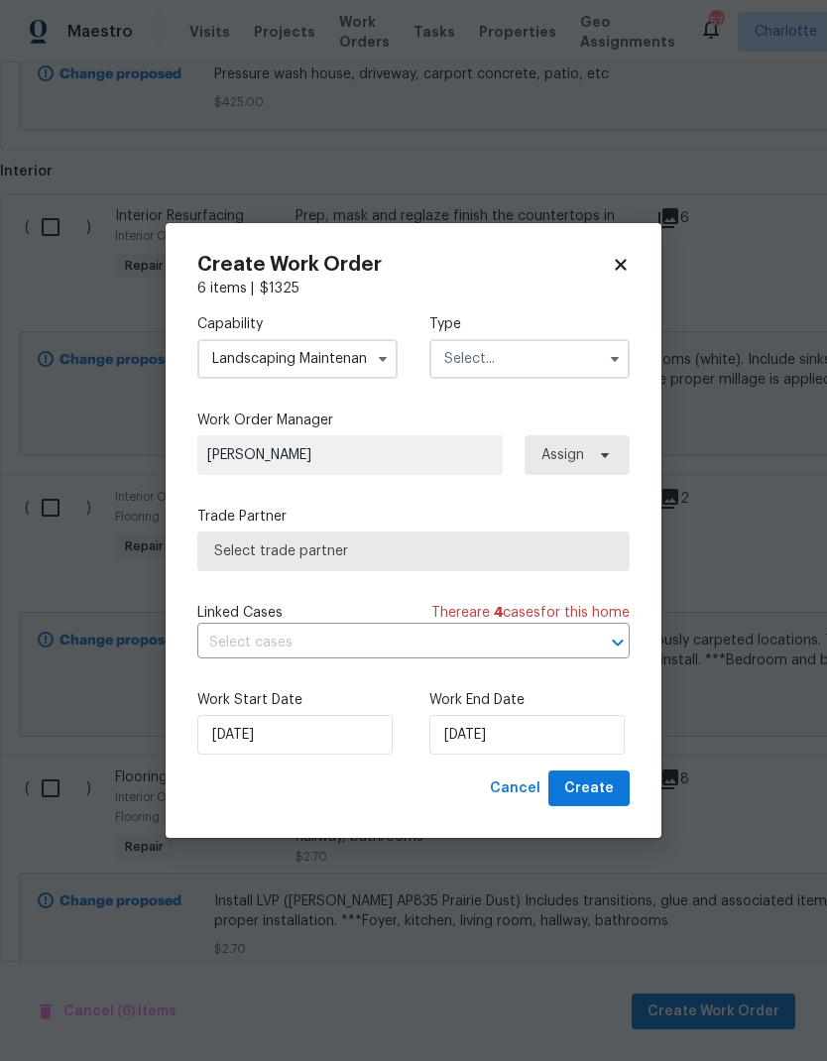
click at [567, 360] on input "text" at bounding box center [529, 359] width 200 height 40
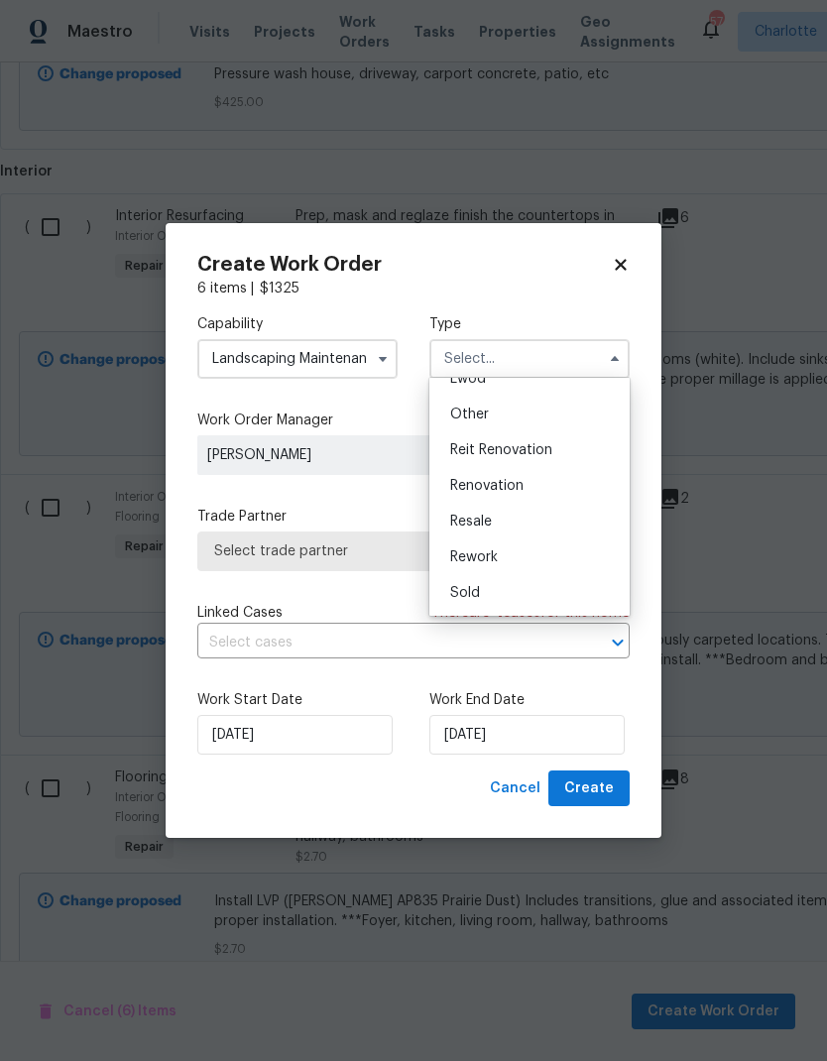
scroll to position [236, 0]
click at [500, 489] on span "Renovation" at bounding box center [486, 486] width 73 height 14
type input "Renovation"
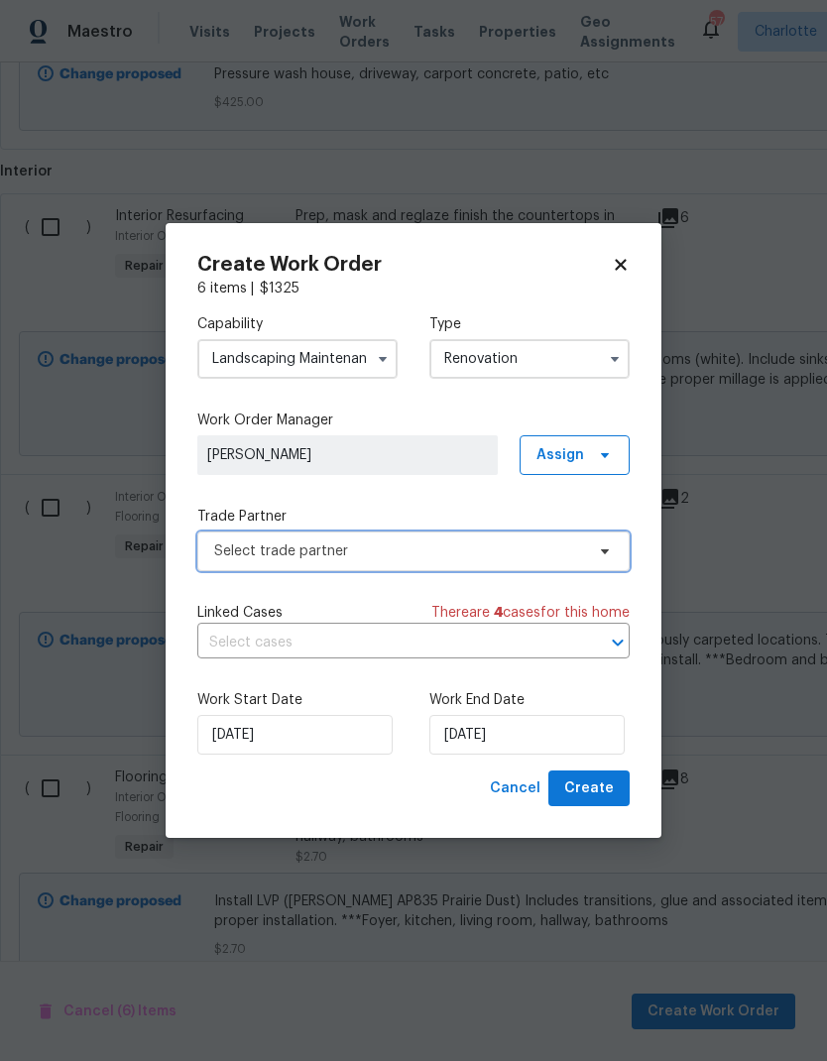
click at [572, 552] on span "Select trade partner" at bounding box center [399, 552] width 370 height 20
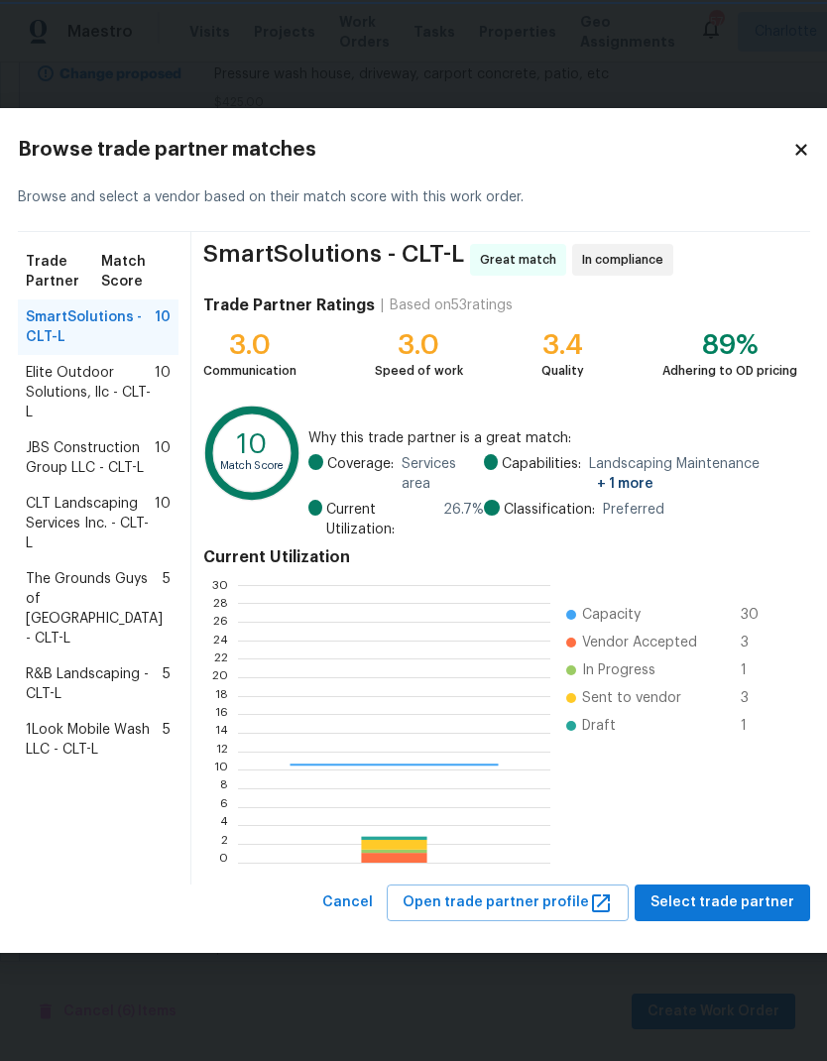
scroll to position [278, 311]
click at [68, 553] on span "CLT Landscaping Services Inc. - CLT-L" at bounding box center [90, 524] width 129 height 60
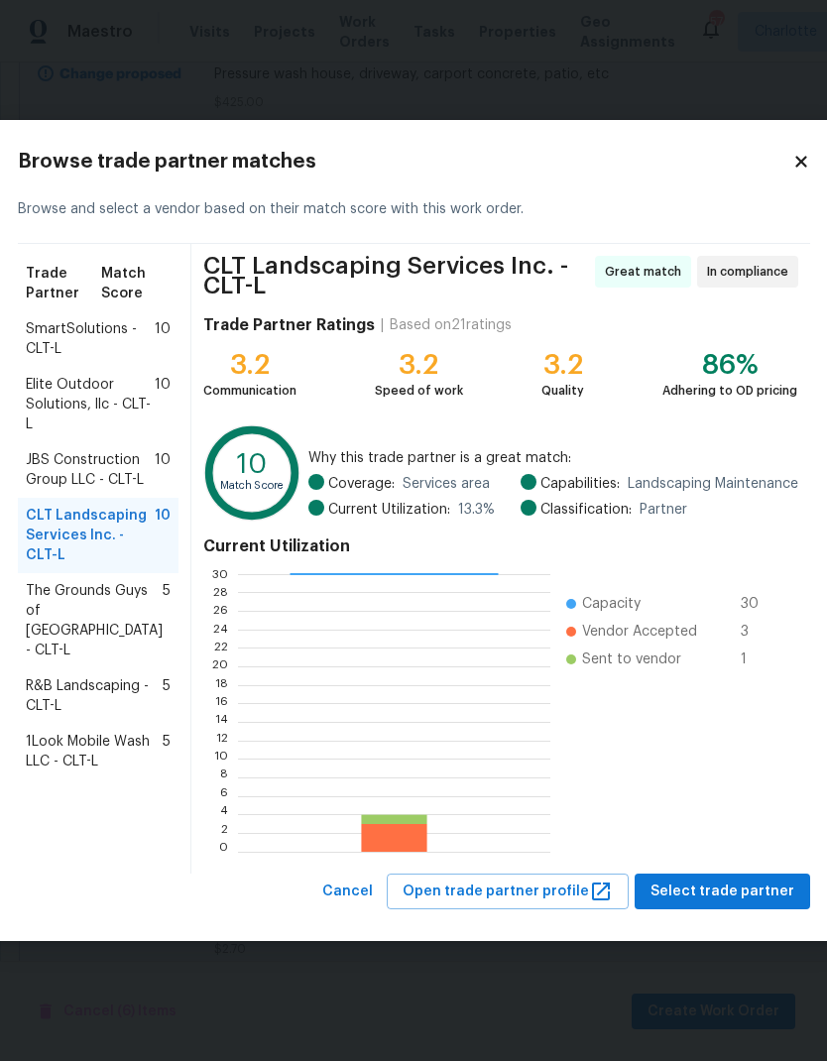
click at [68, 661] on span "The Grounds Guys of [GEOGRAPHIC_DATA] - CLT-L" at bounding box center [94, 620] width 137 height 79
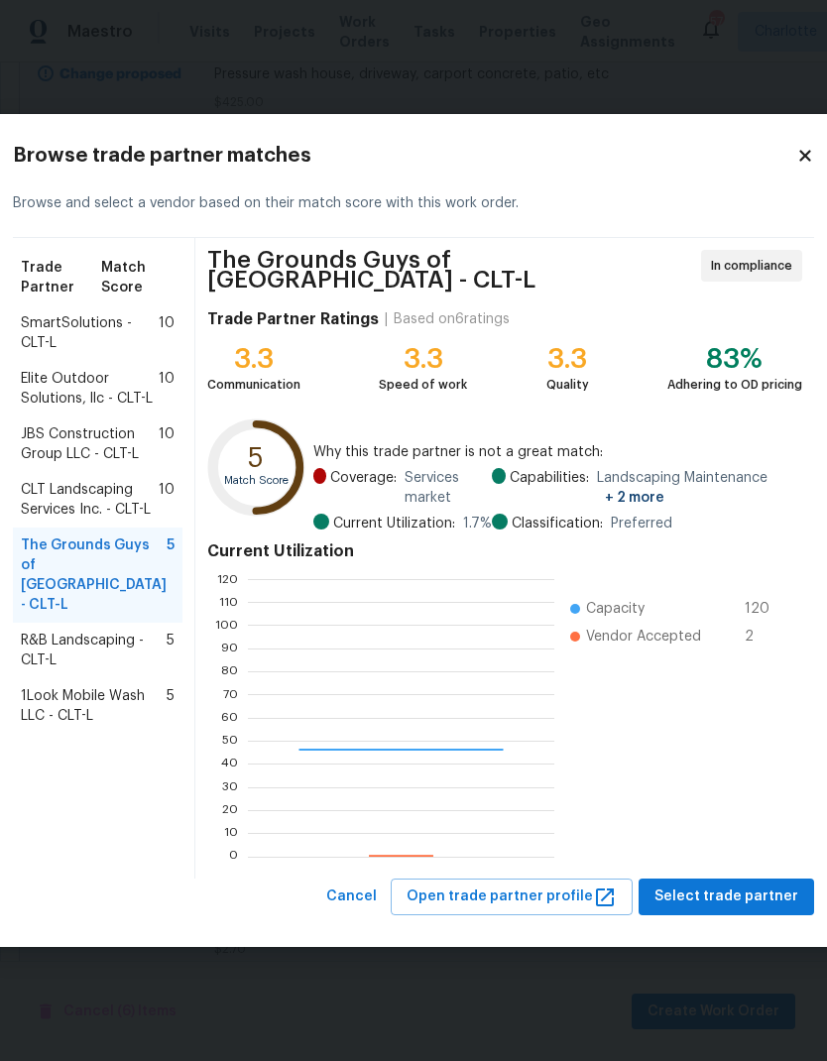
scroll to position [278, 306]
click at [59, 520] on span "CLT Landscaping Services Inc. - CLT-L" at bounding box center [90, 500] width 138 height 40
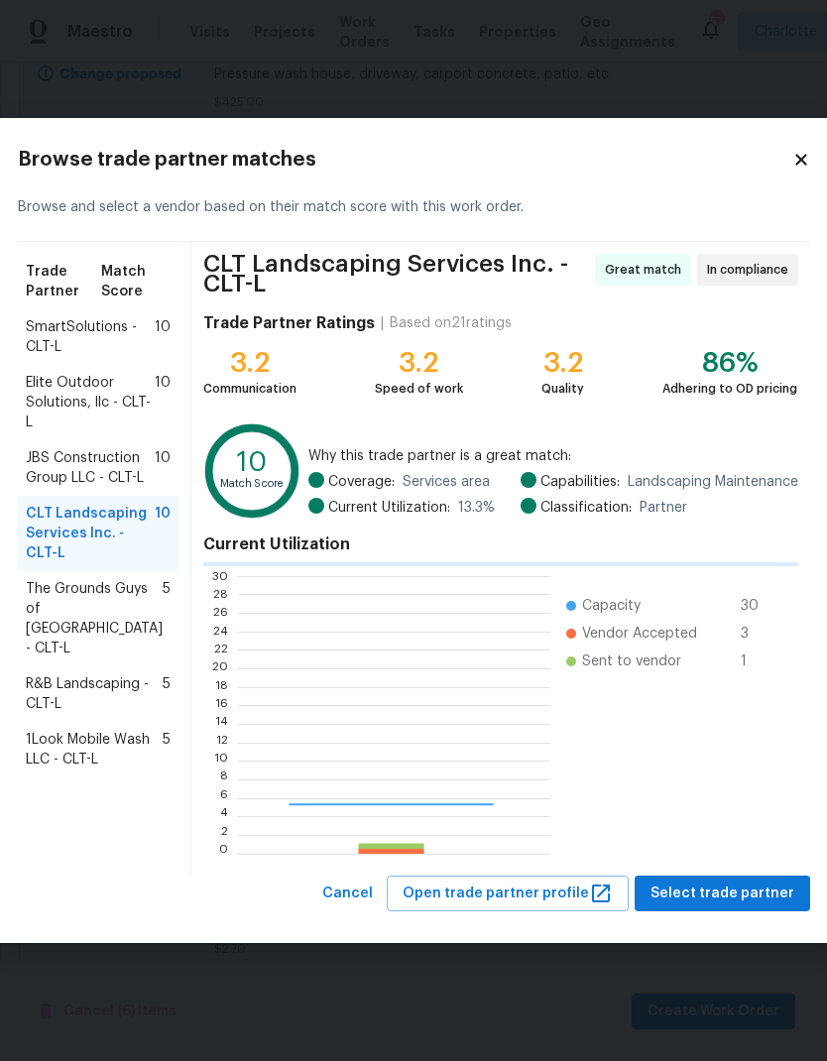
scroll to position [278, 311]
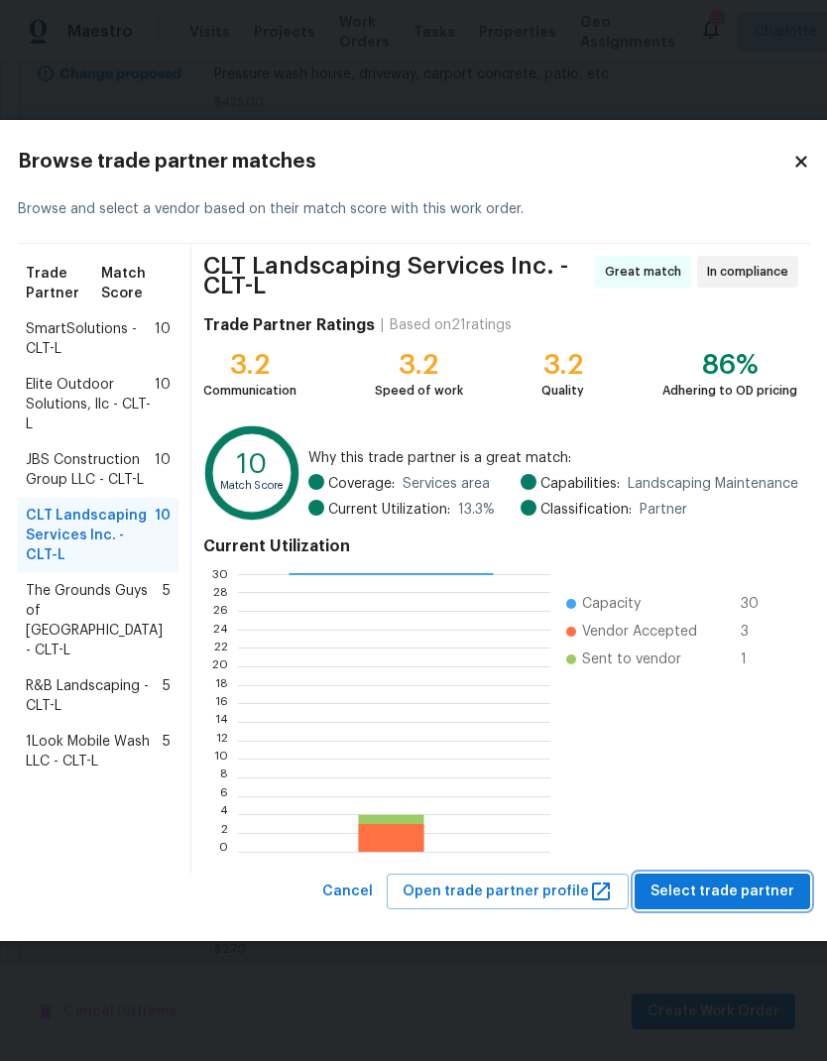
click at [727, 900] on span "Select trade partner" at bounding box center [723, 892] width 144 height 25
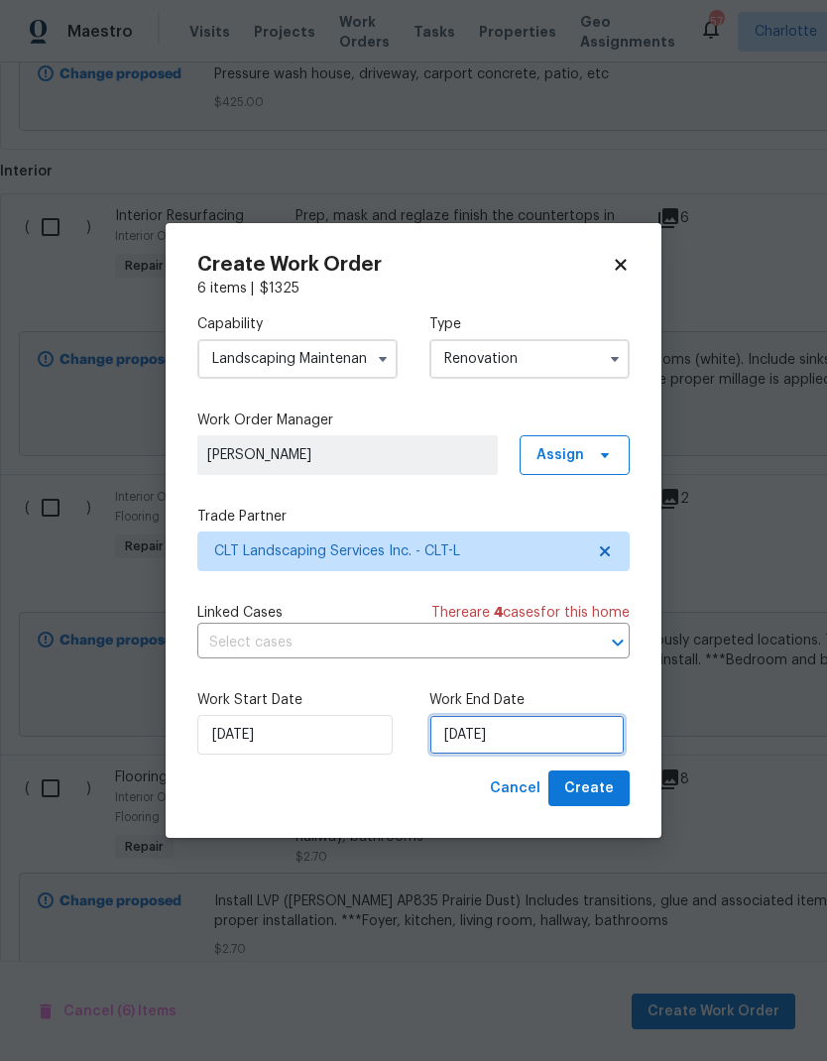
click at [544, 742] on input "[DATE]" at bounding box center [526, 735] width 195 height 40
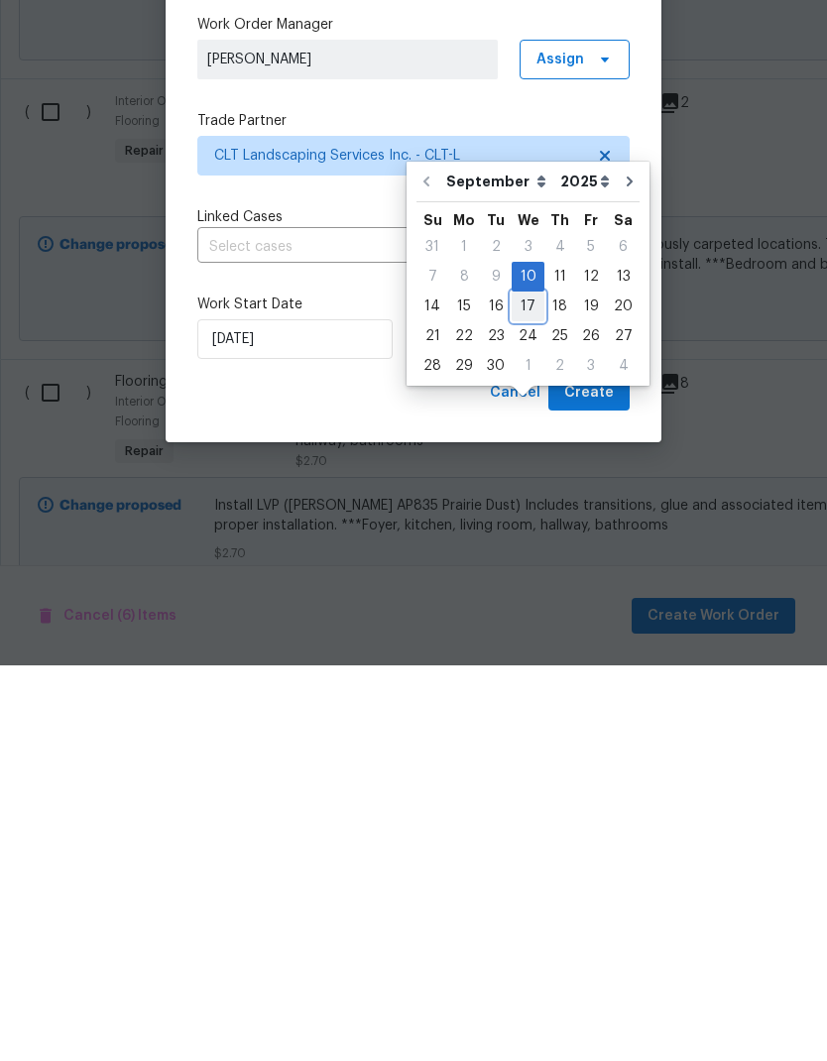
click at [530, 688] on div "17" at bounding box center [528, 702] width 33 height 28
type input "[DATE]"
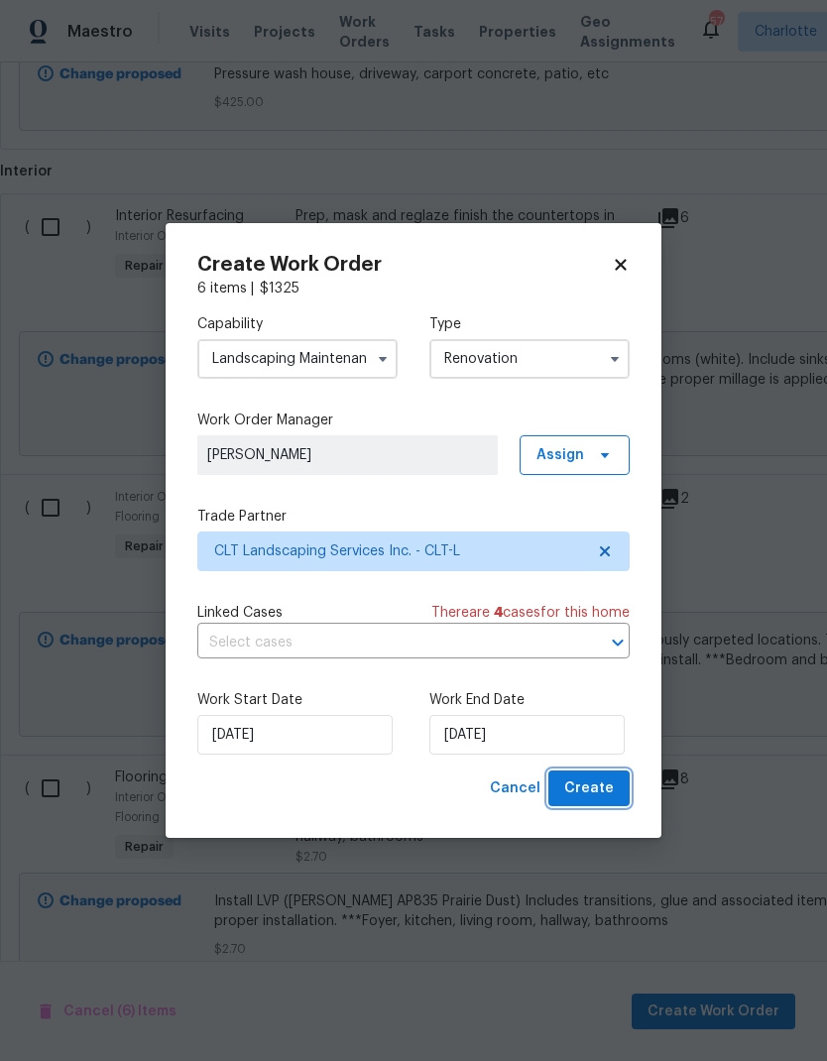
click at [600, 787] on span "Create" at bounding box center [589, 789] width 50 height 25
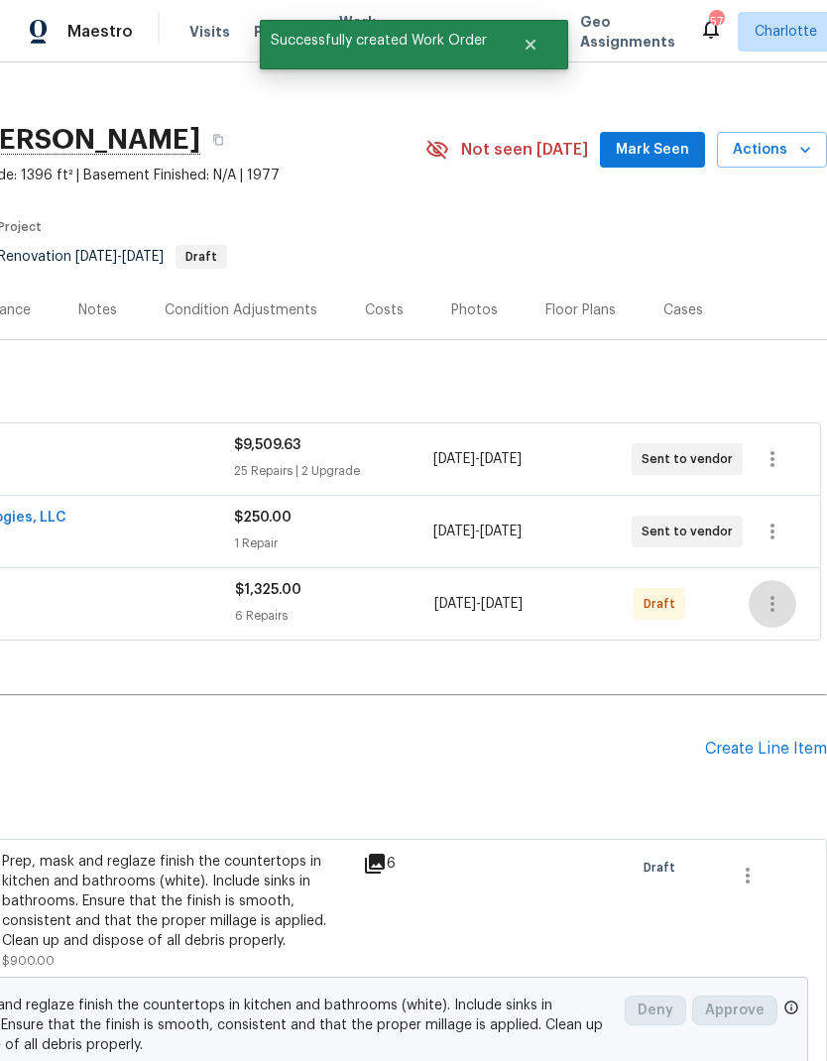
scroll to position [20, 294]
click at [782, 592] on icon "button" at bounding box center [773, 604] width 24 height 24
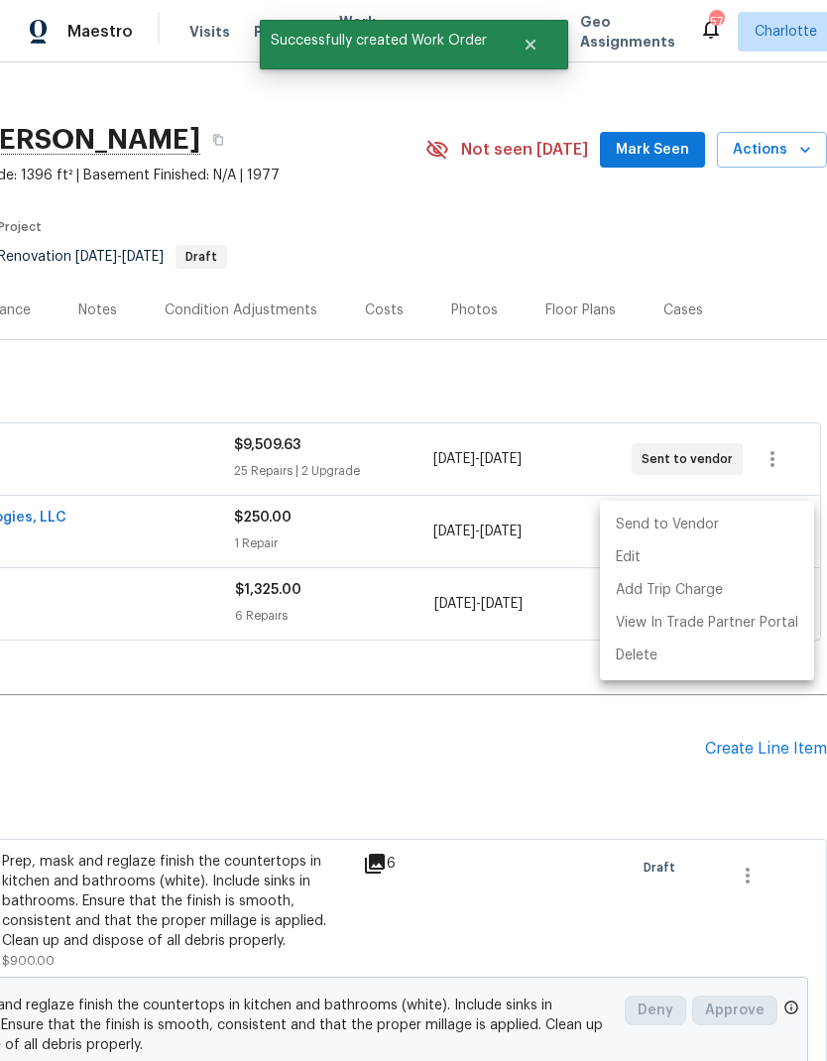
click at [696, 525] on li "Send to Vendor" at bounding box center [707, 525] width 214 height 33
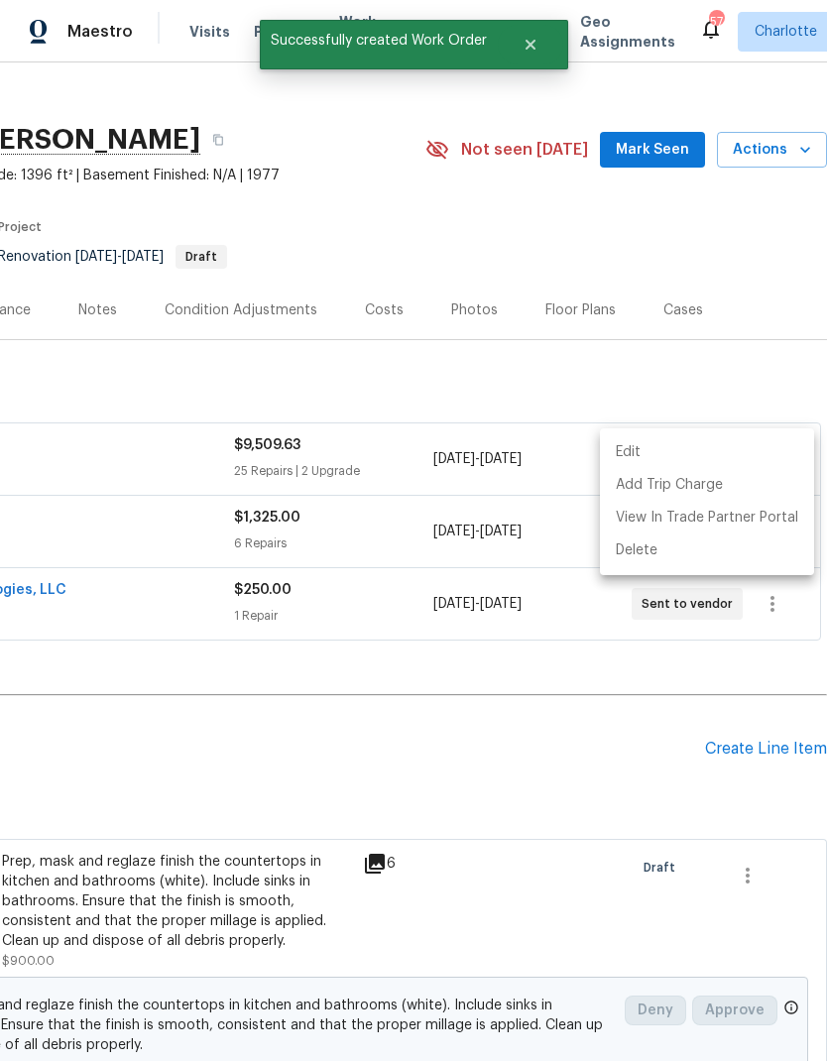
click at [597, 652] on div at bounding box center [413, 530] width 827 height 1061
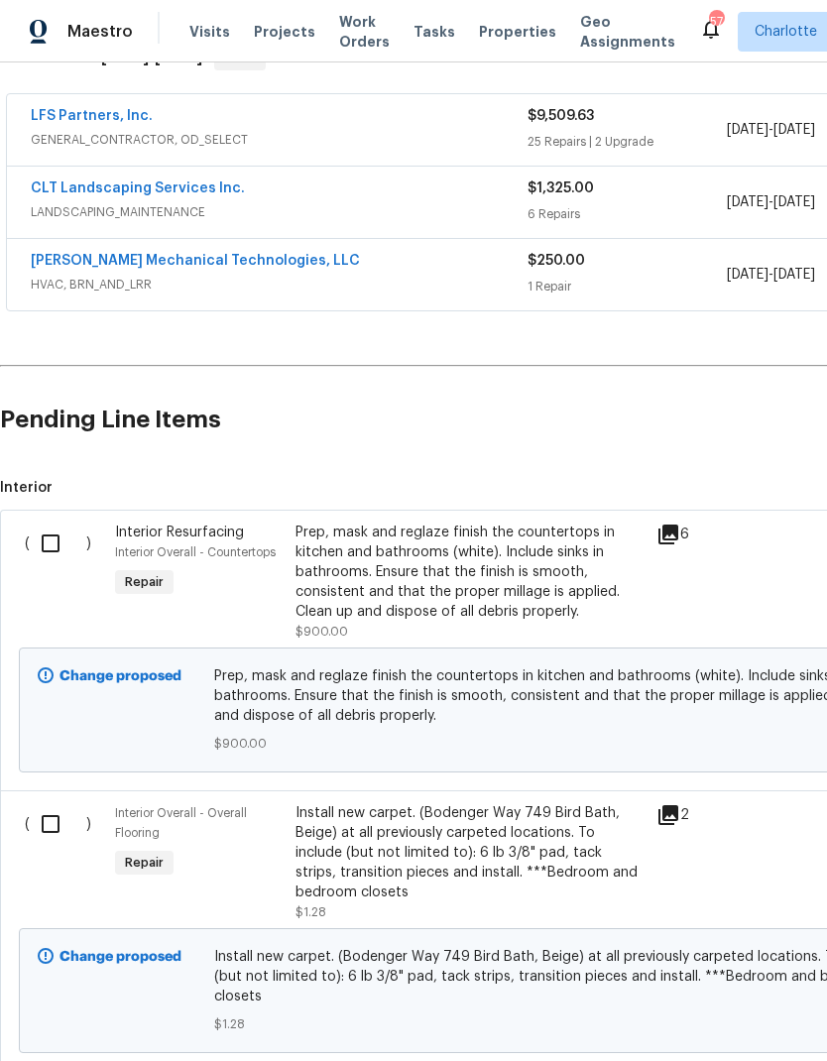
scroll to position [353, 0]
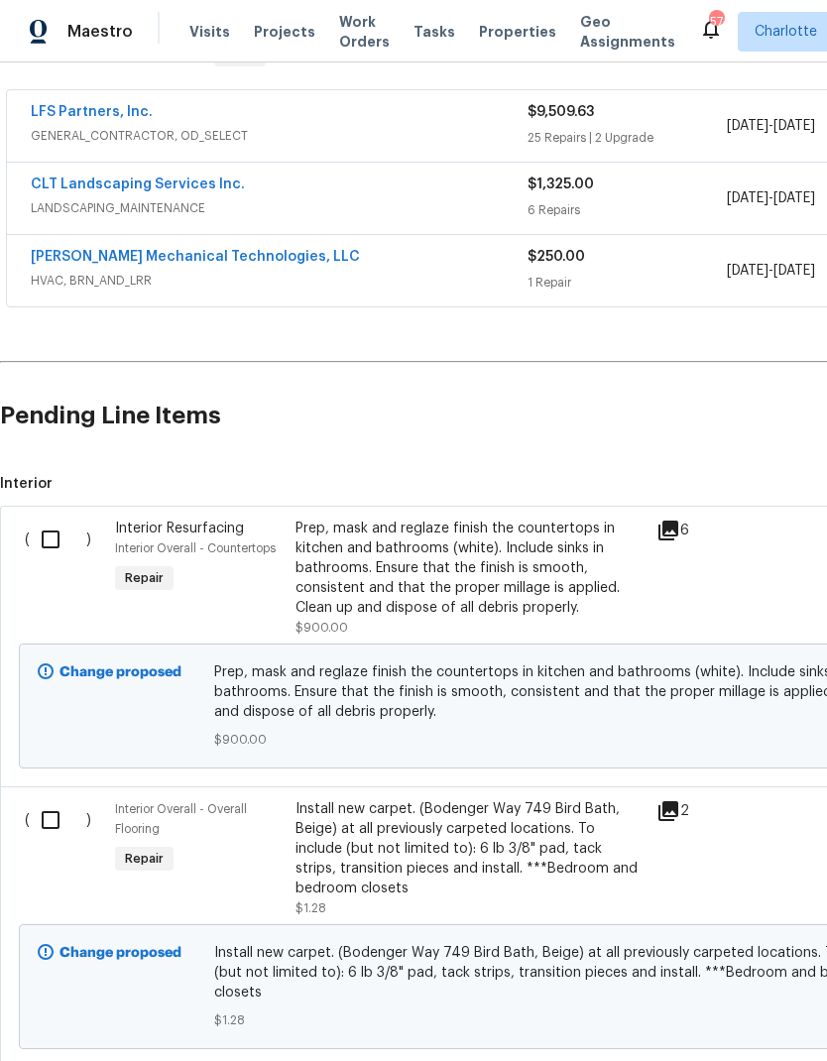
click at [51, 519] on input "checkbox" at bounding box center [58, 540] width 57 height 42
checkbox input "true"
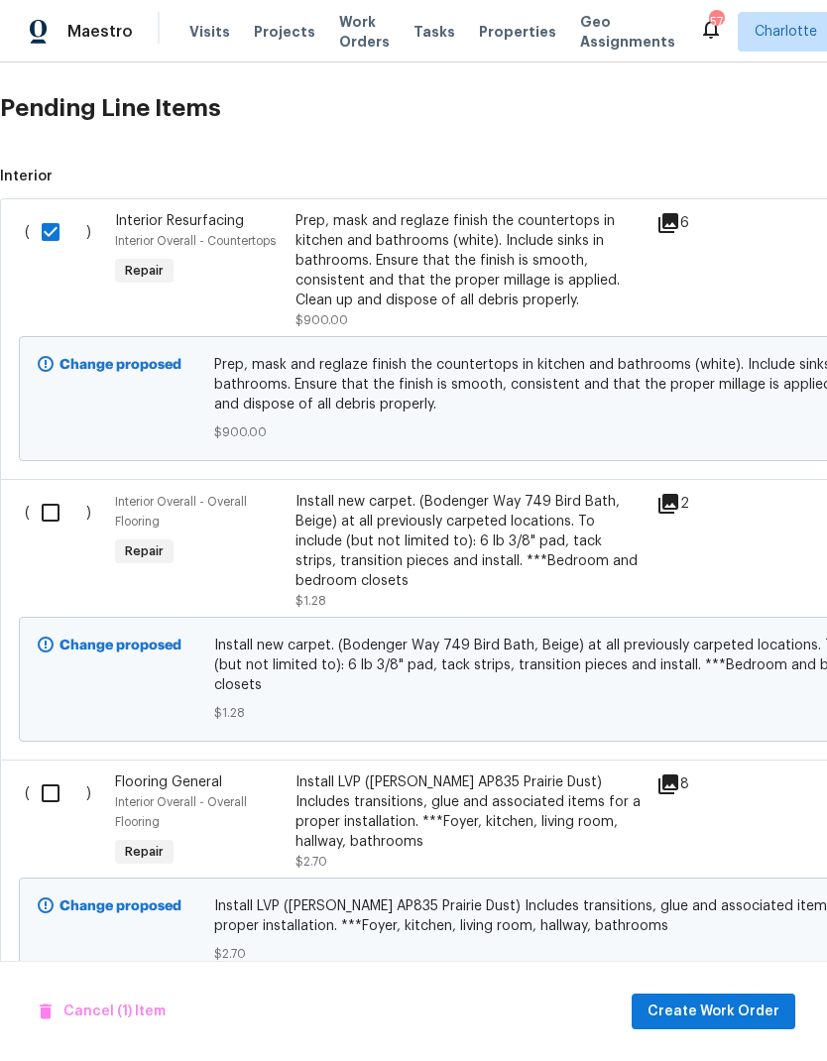
scroll to position [660, 0]
click at [719, 1015] on span "Create Work Order" at bounding box center [714, 1012] width 132 height 25
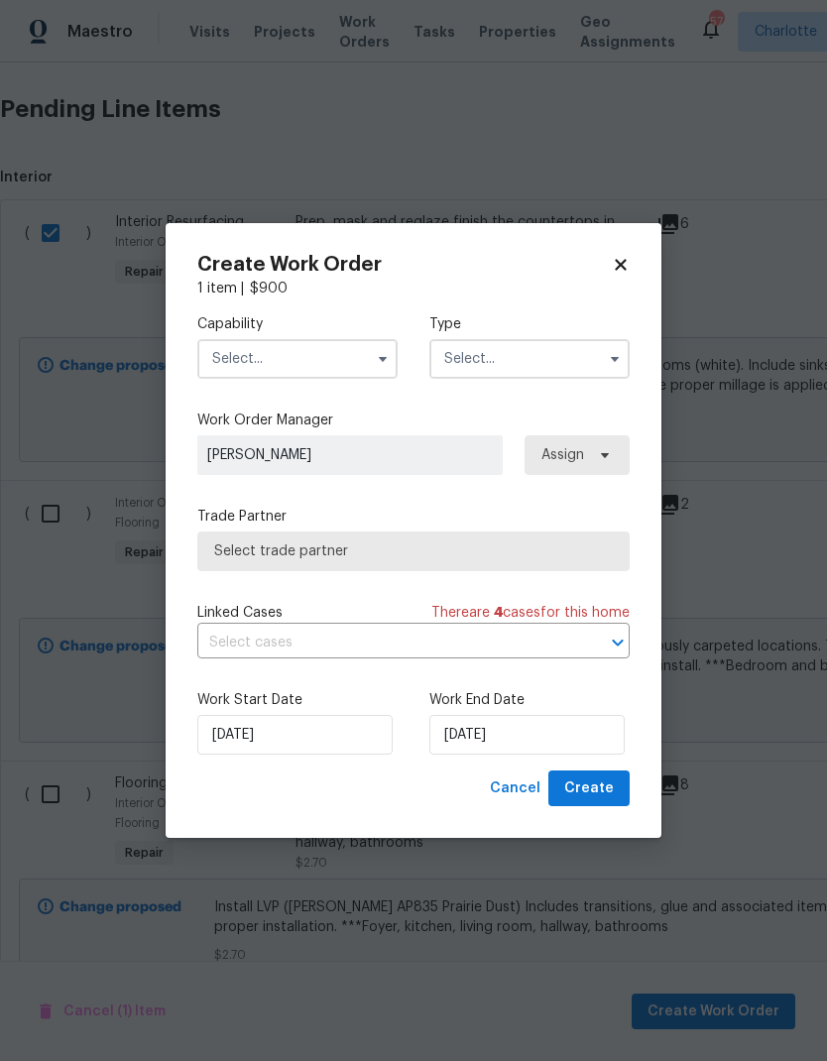
click at [367, 348] on input "text" at bounding box center [297, 359] width 200 height 40
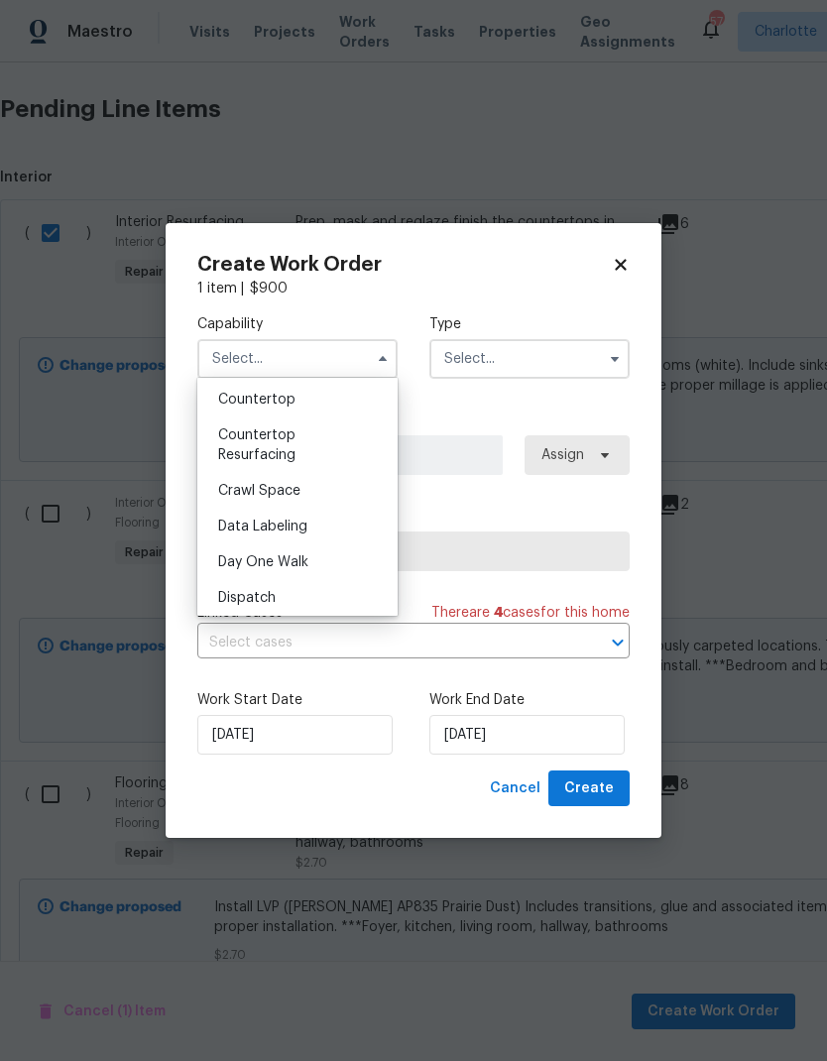
scroll to position [395, 0]
click at [321, 448] on div "Countertop Resurfacing" at bounding box center [297, 445] width 190 height 56
type input "Countertop Resurfacing"
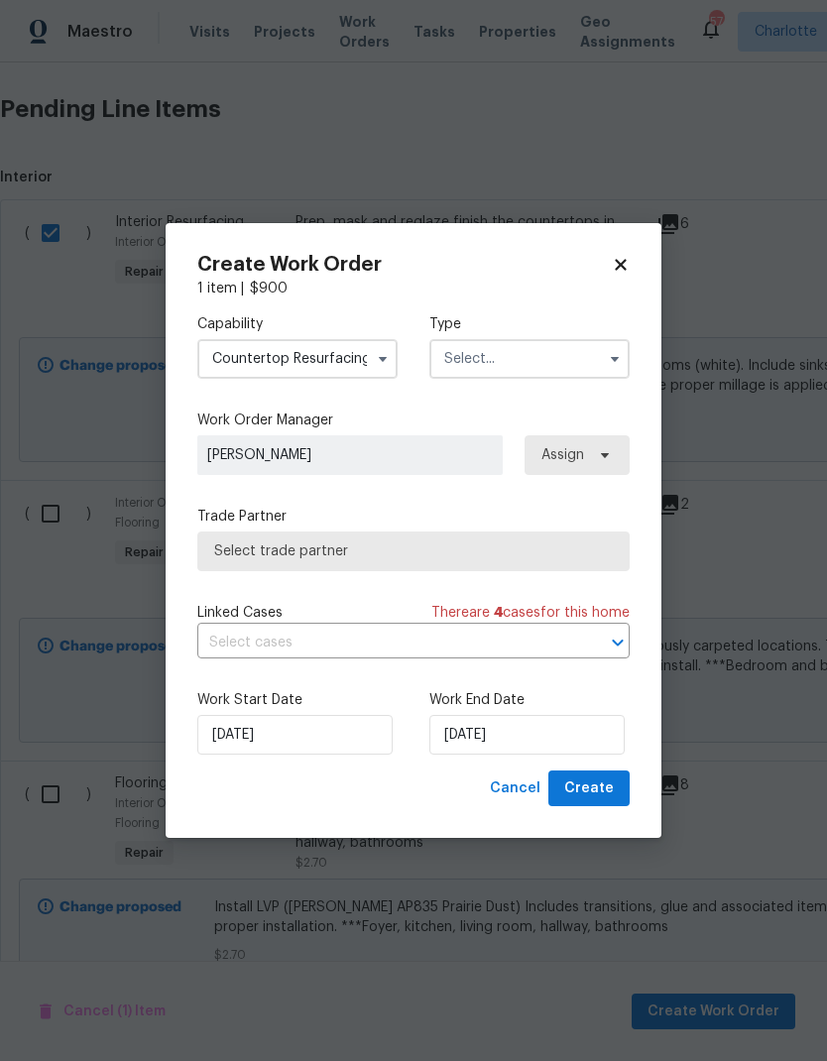
click at [564, 350] on input "text" at bounding box center [529, 359] width 200 height 40
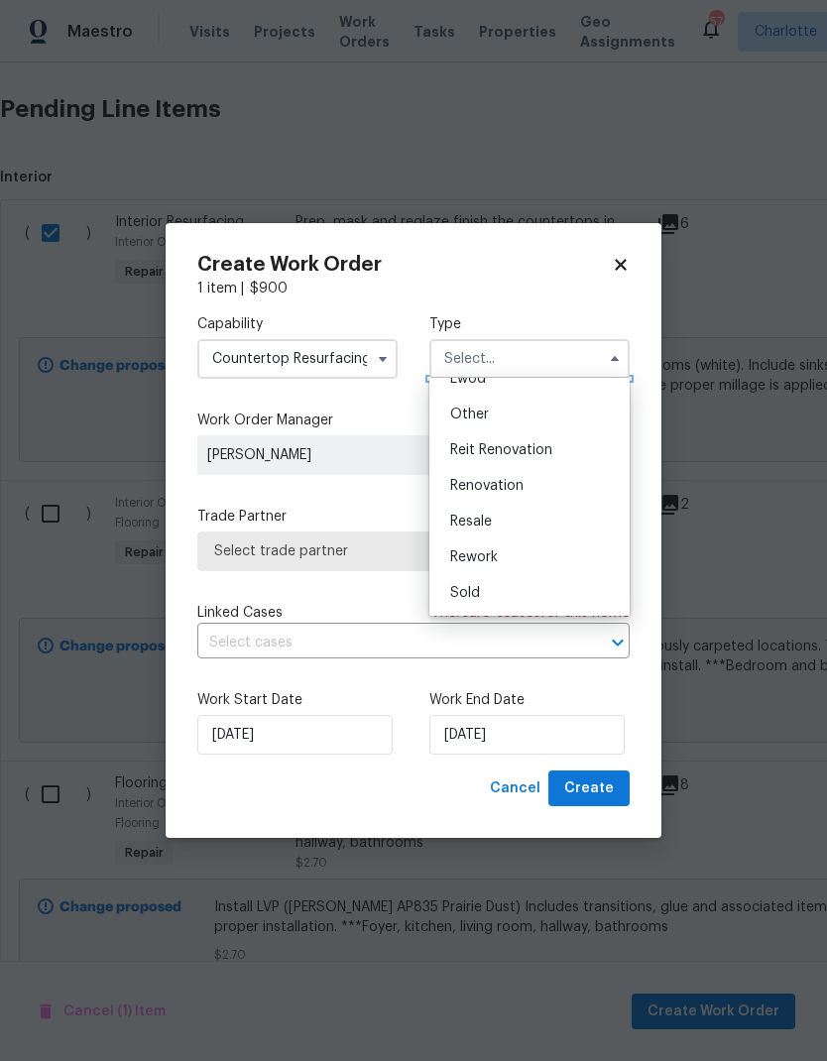
scroll to position [236, 0]
click at [513, 487] on span "Renovation" at bounding box center [486, 486] width 73 height 14
type input "Renovation"
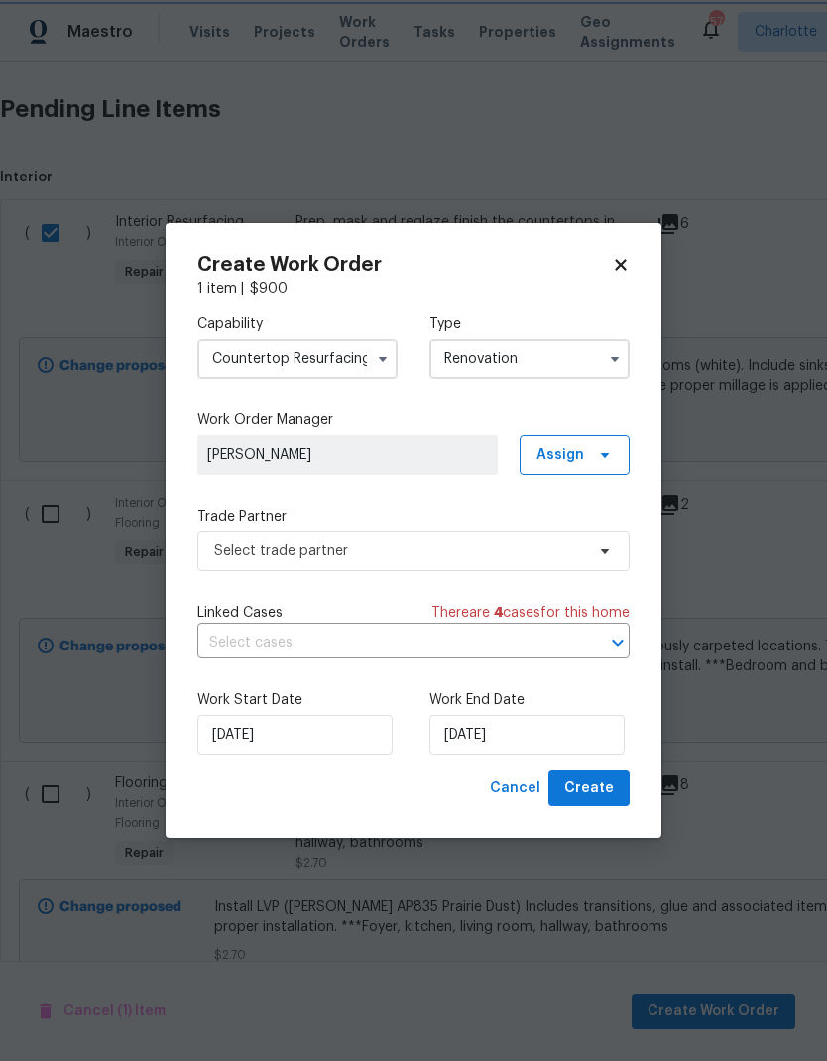
scroll to position [0, 0]
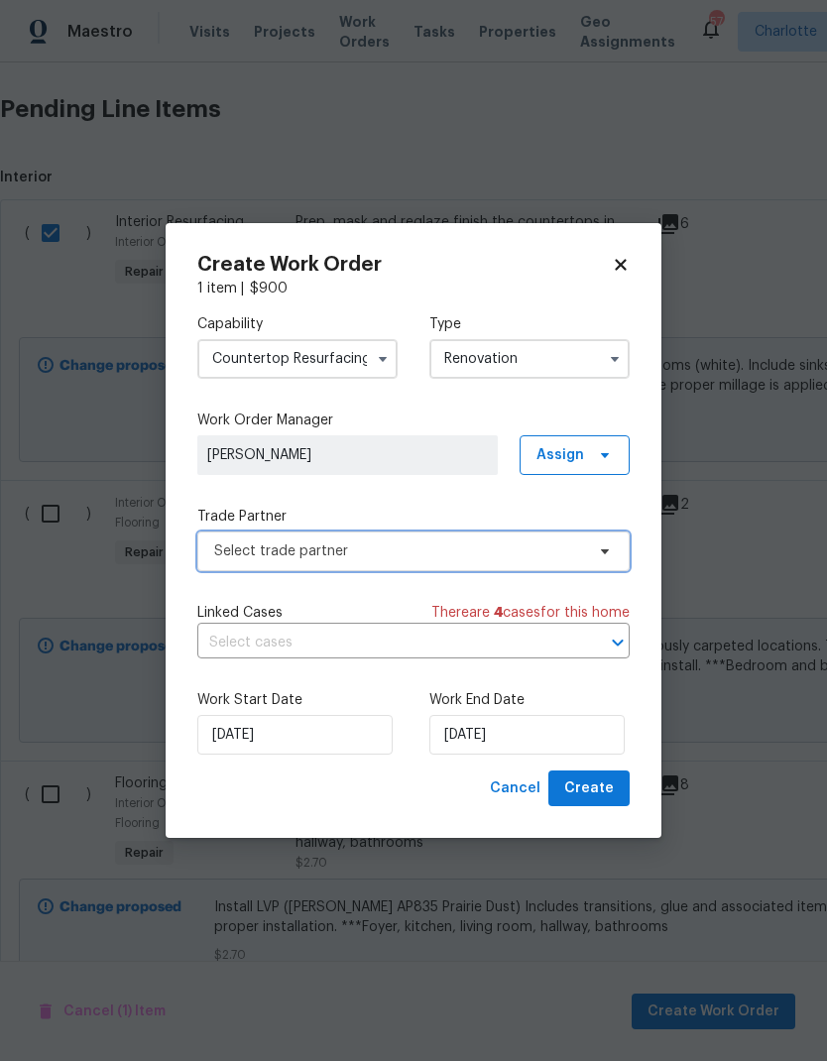
click at [604, 551] on icon at bounding box center [605, 551] width 8 height 5
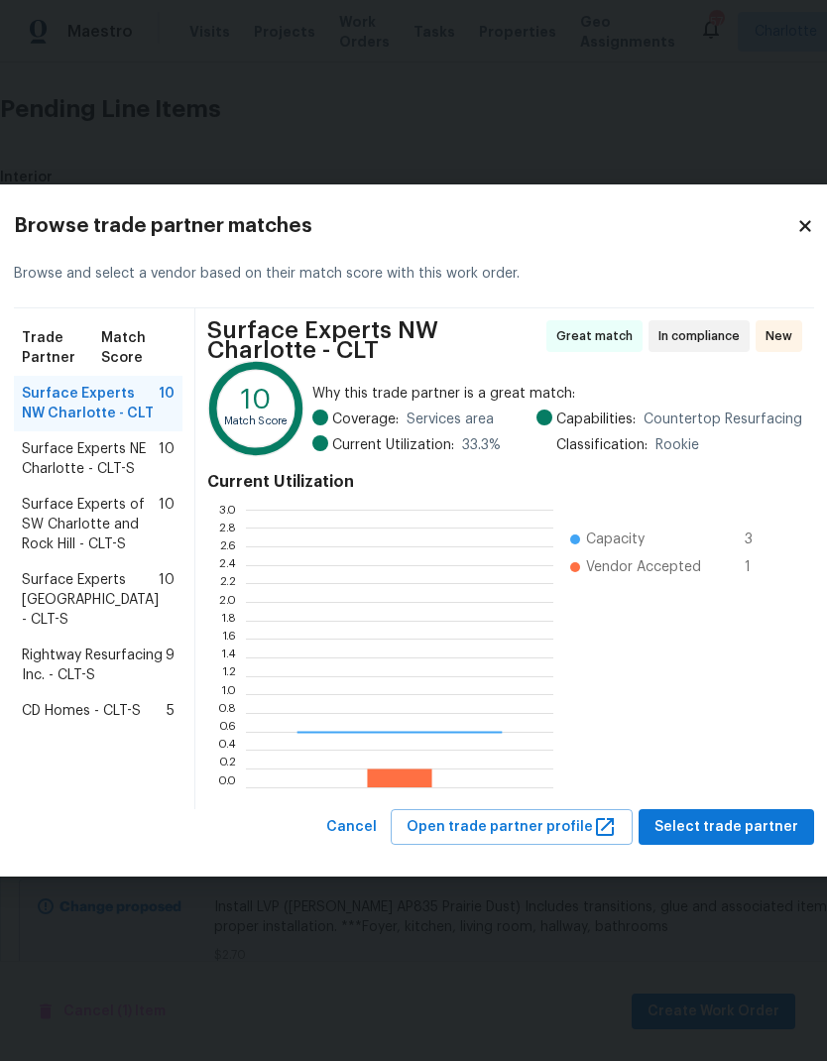
scroll to position [278, 307]
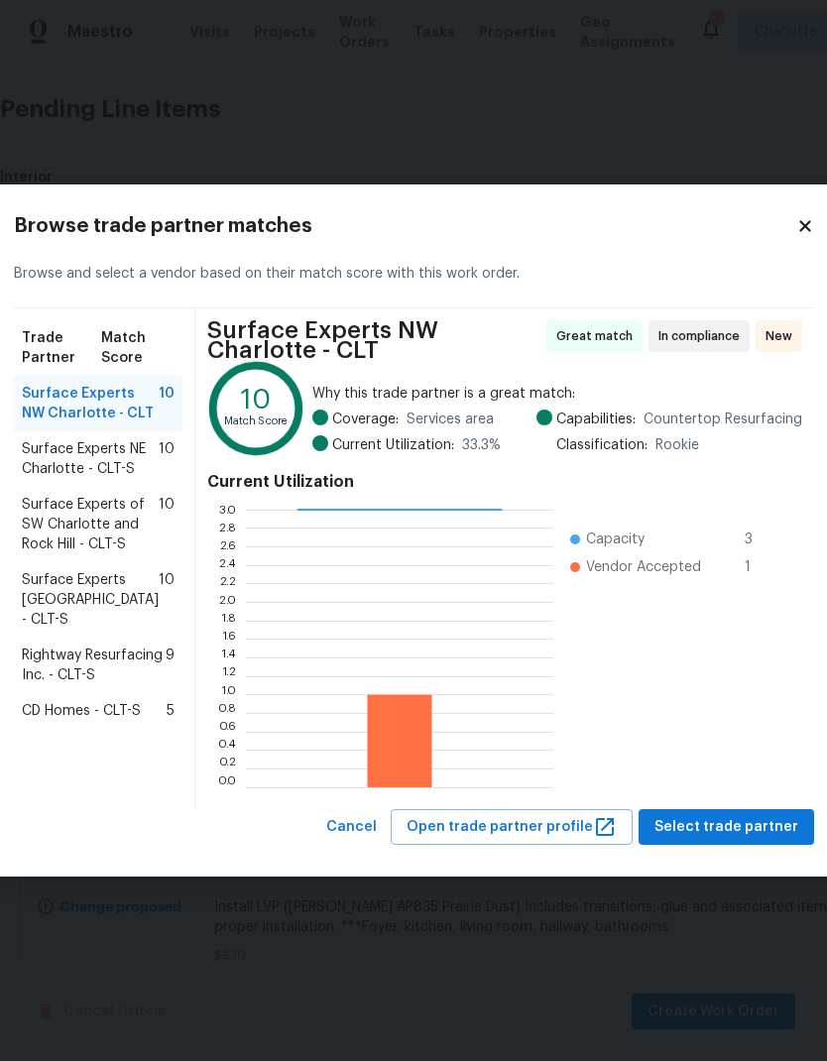
click at [77, 685] on span "Rightway Resurfacing Inc. - CLT-S" at bounding box center [94, 666] width 144 height 40
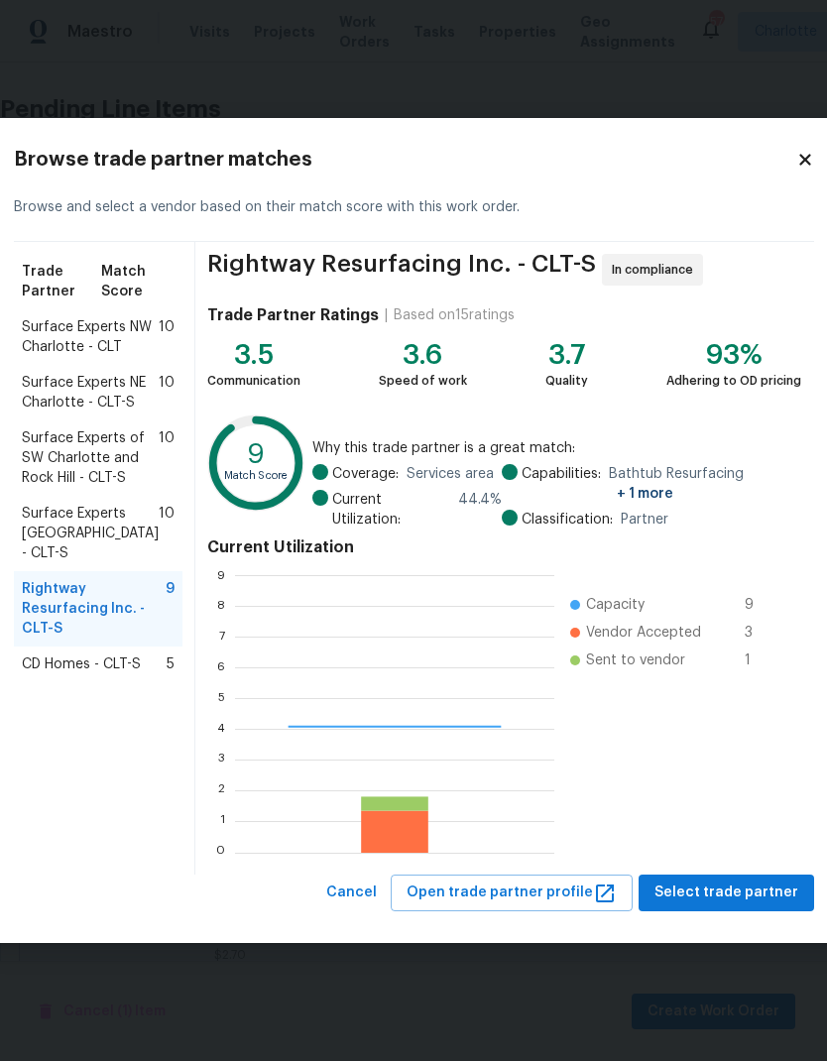
scroll to position [278, 319]
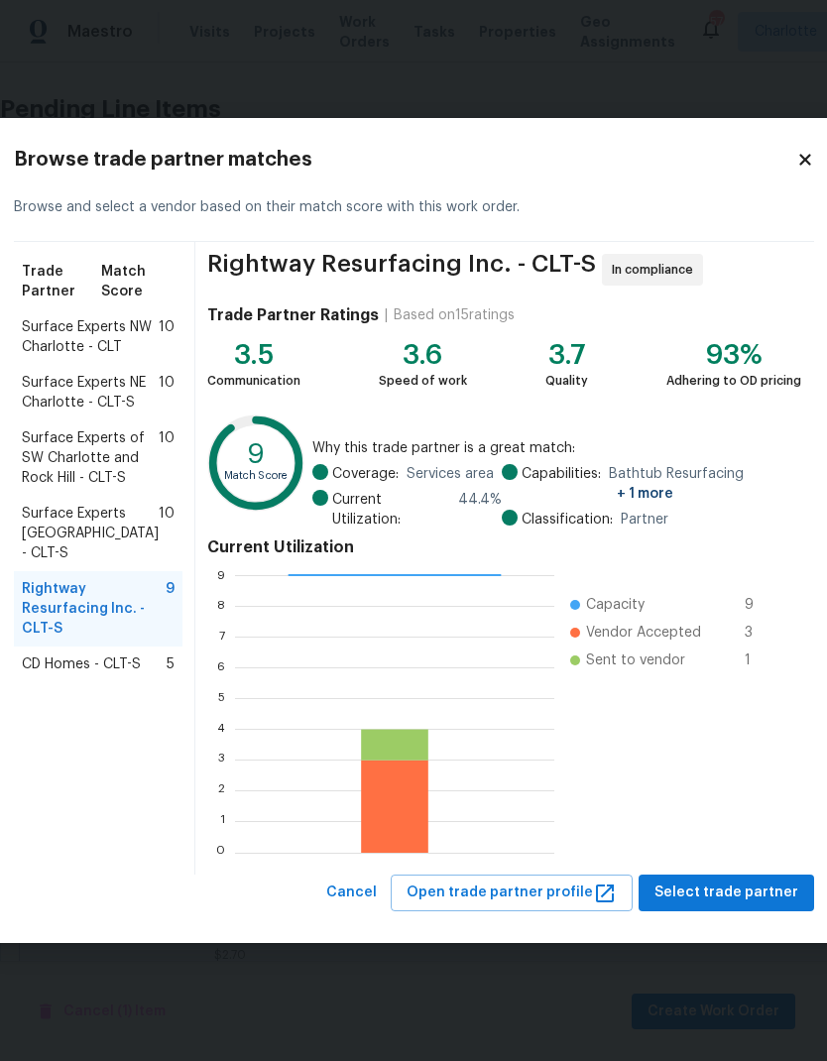
click at [59, 350] on span "Surface Experts NW Charlotte - CLT" at bounding box center [90, 337] width 137 height 40
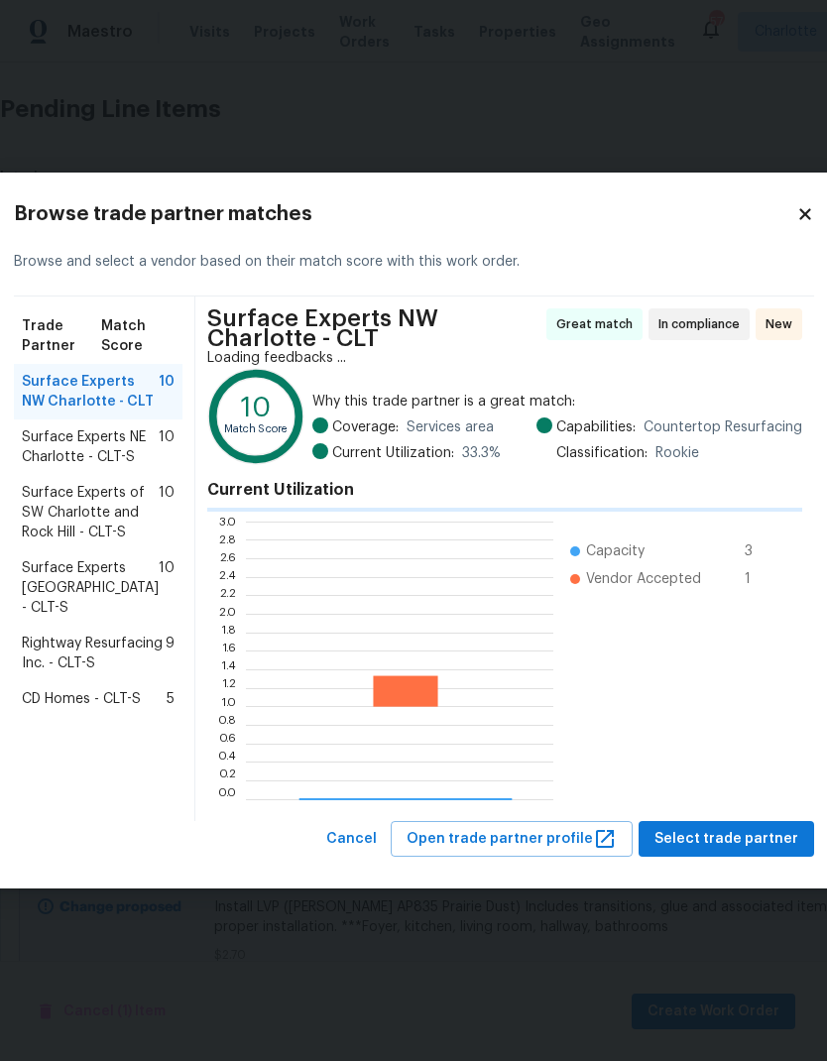
scroll to position [278, 307]
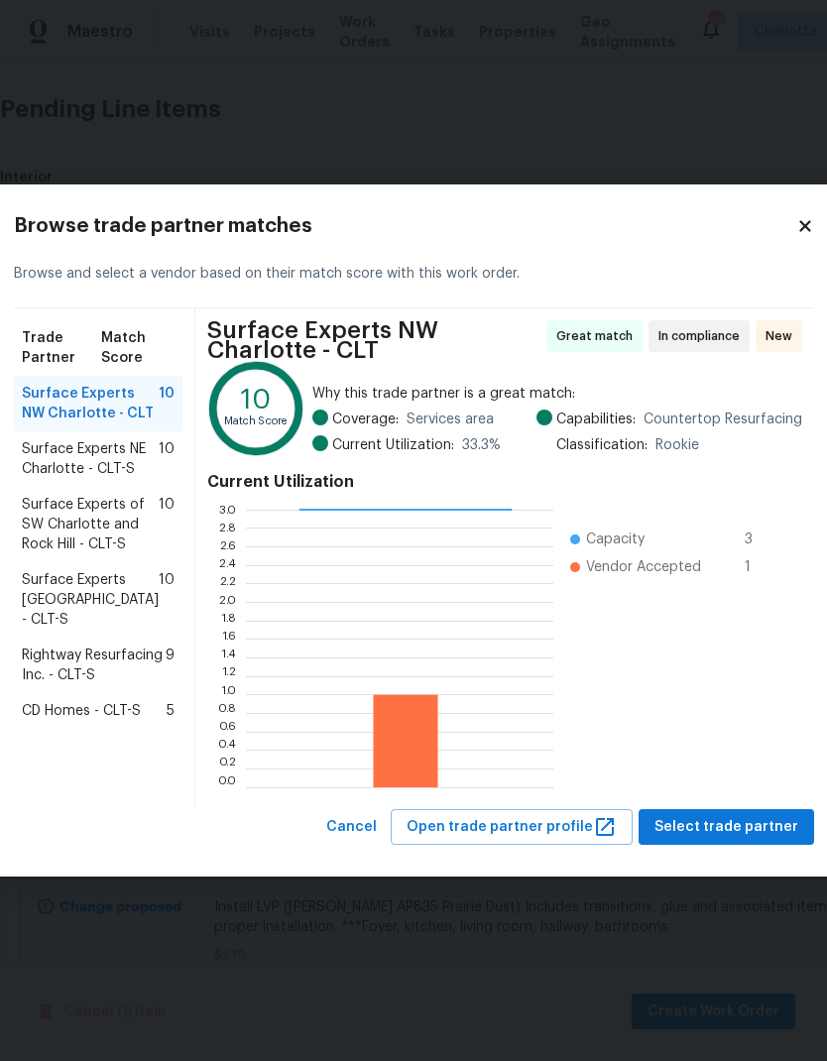
click at [61, 685] on span "Rightway Resurfacing Inc. - CLT-S" at bounding box center [94, 666] width 144 height 40
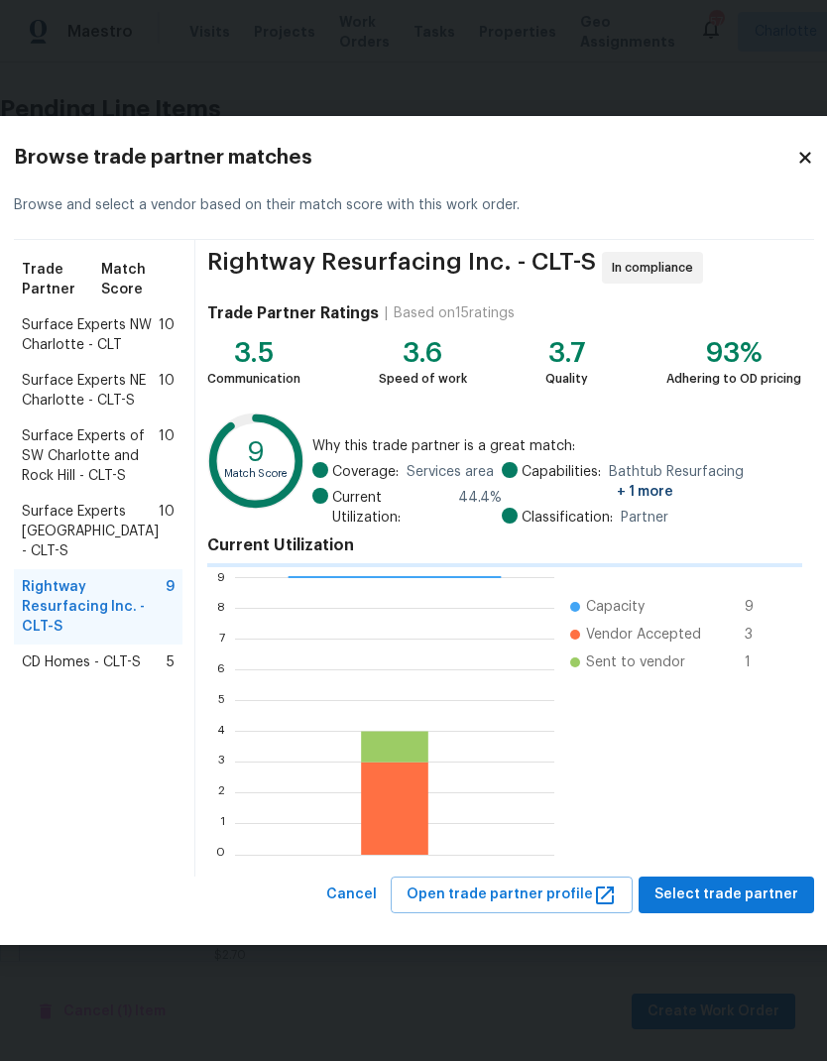
scroll to position [278, 319]
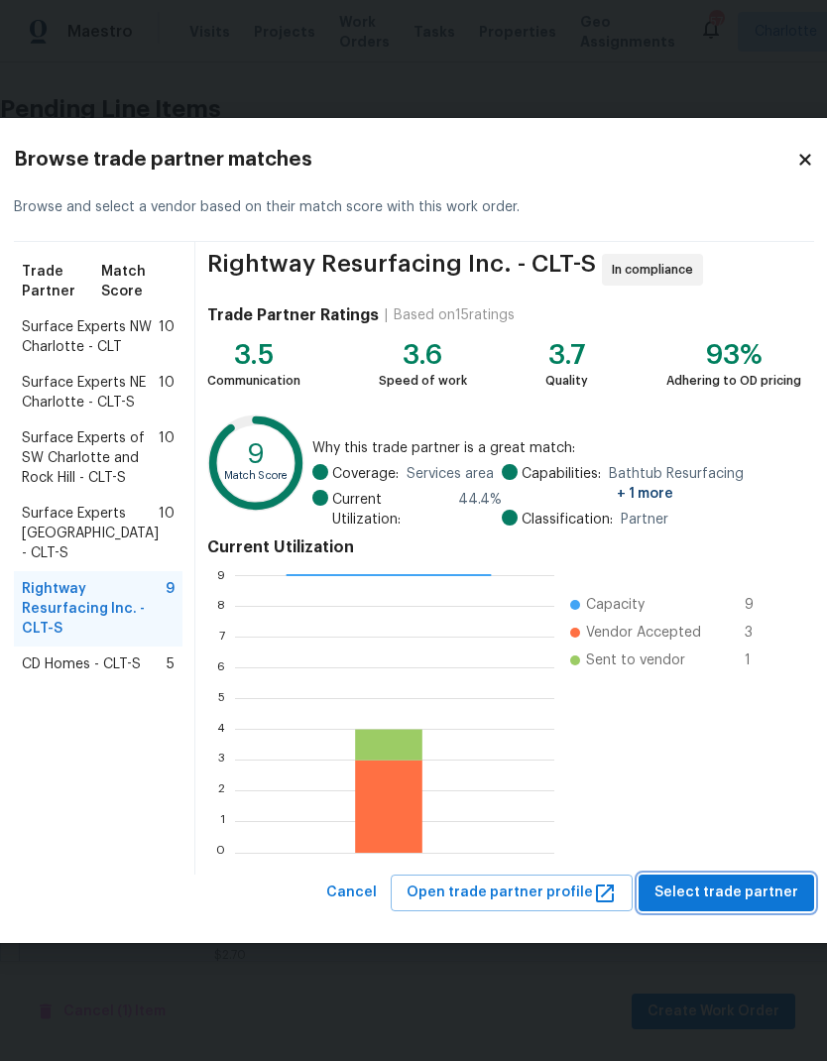
click at [722, 893] on span "Select trade partner" at bounding box center [727, 893] width 144 height 25
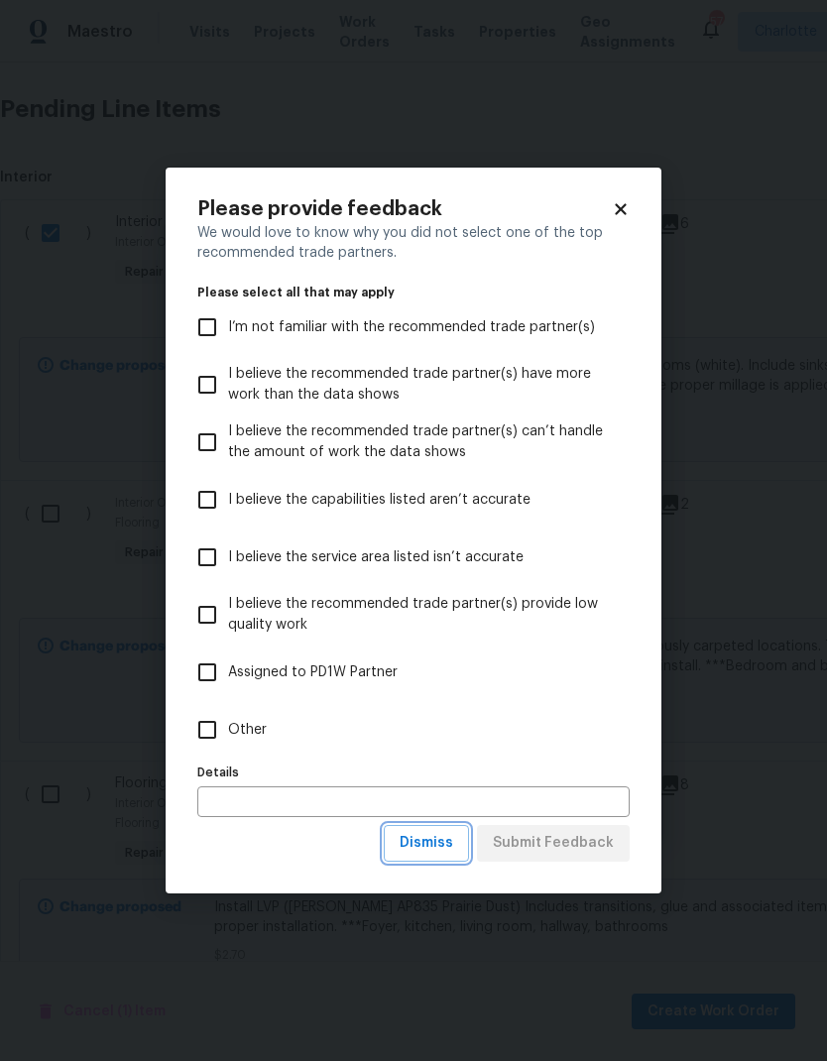
click at [453, 843] on span "Dismiss" at bounding box center [427, 843] width 54 height 25
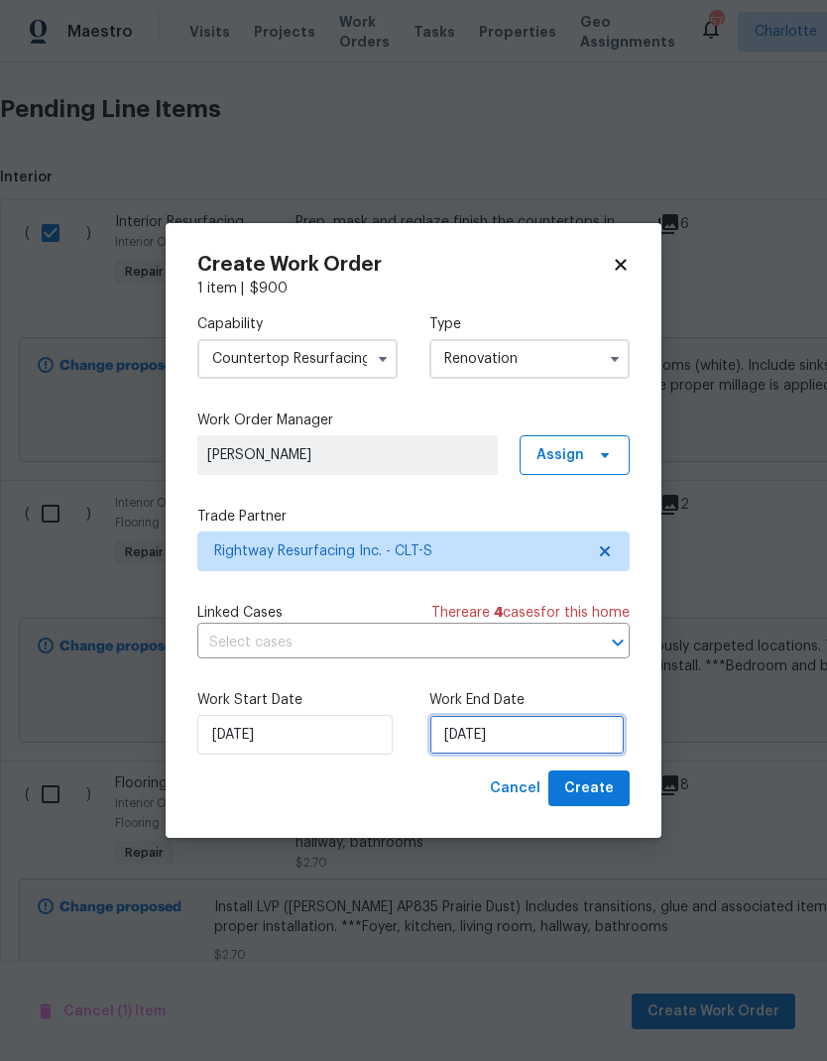
click at [523, 742] on input "[DATE]" at bounding box center [526, 735] width 195 height 40
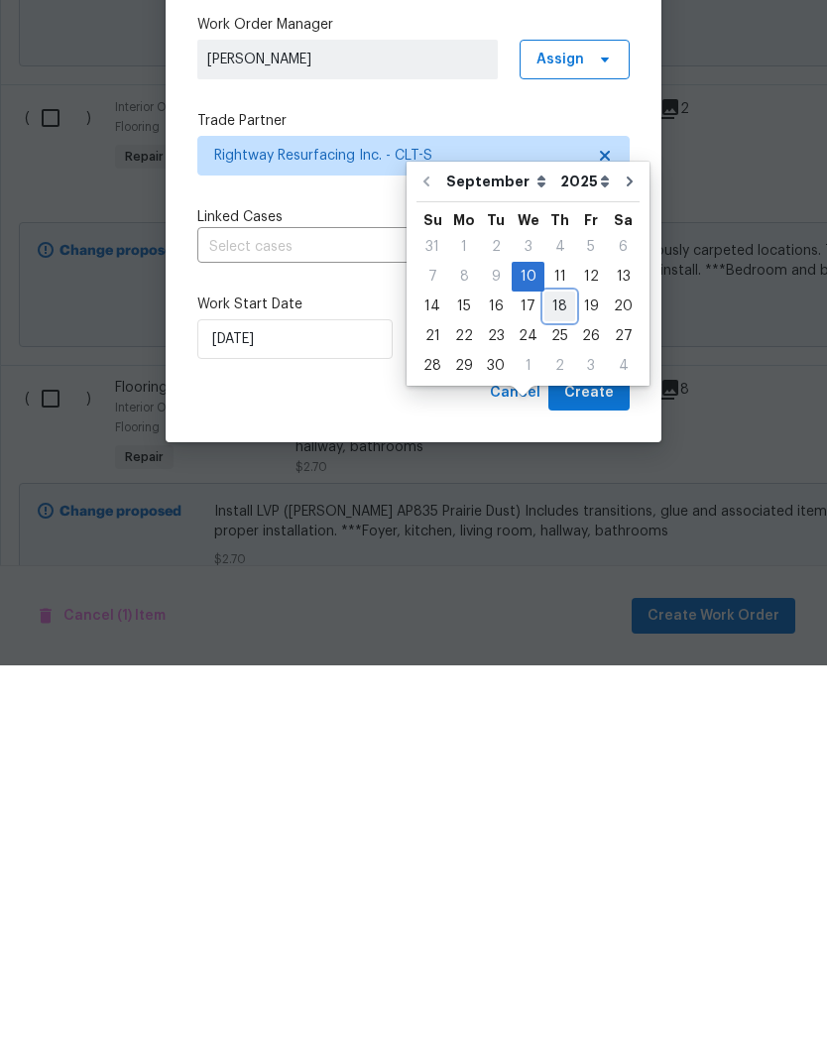
click at [553, 688] on div "18" at bounding box center [559, 702] width 31 height 28
type input "[DATE]"
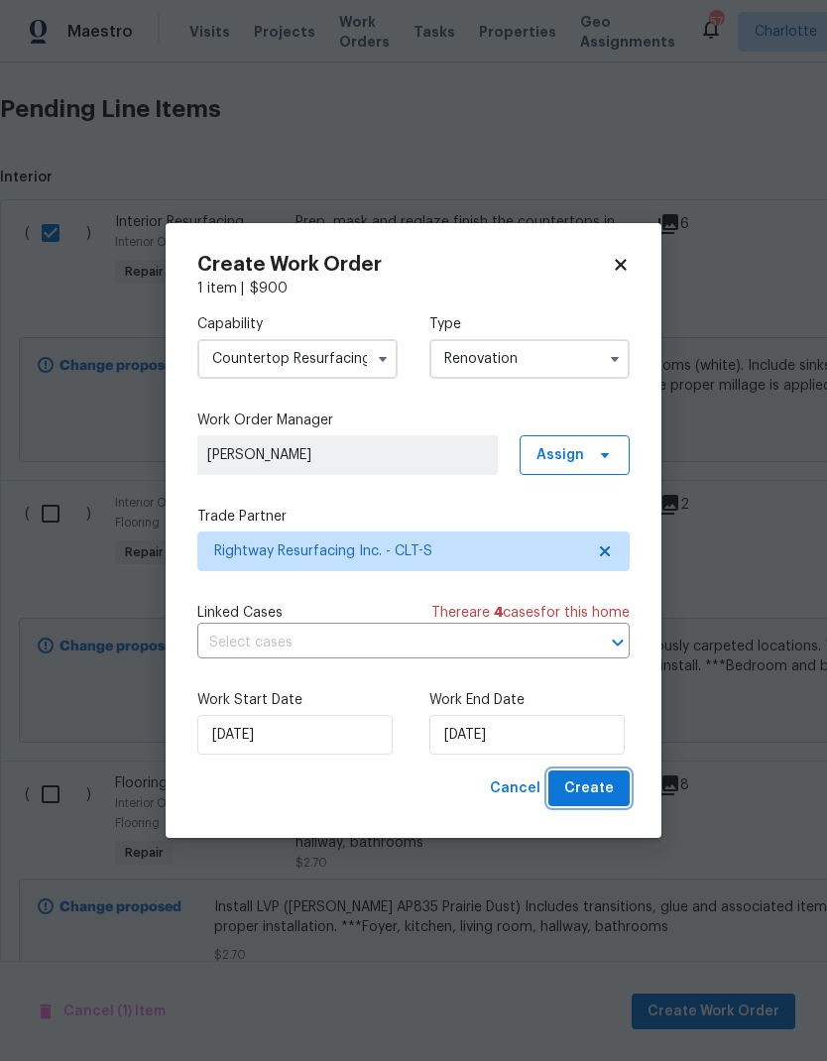
click at [603, 798] on span "Create" at bounding box center [589, 789] width 50 height 25
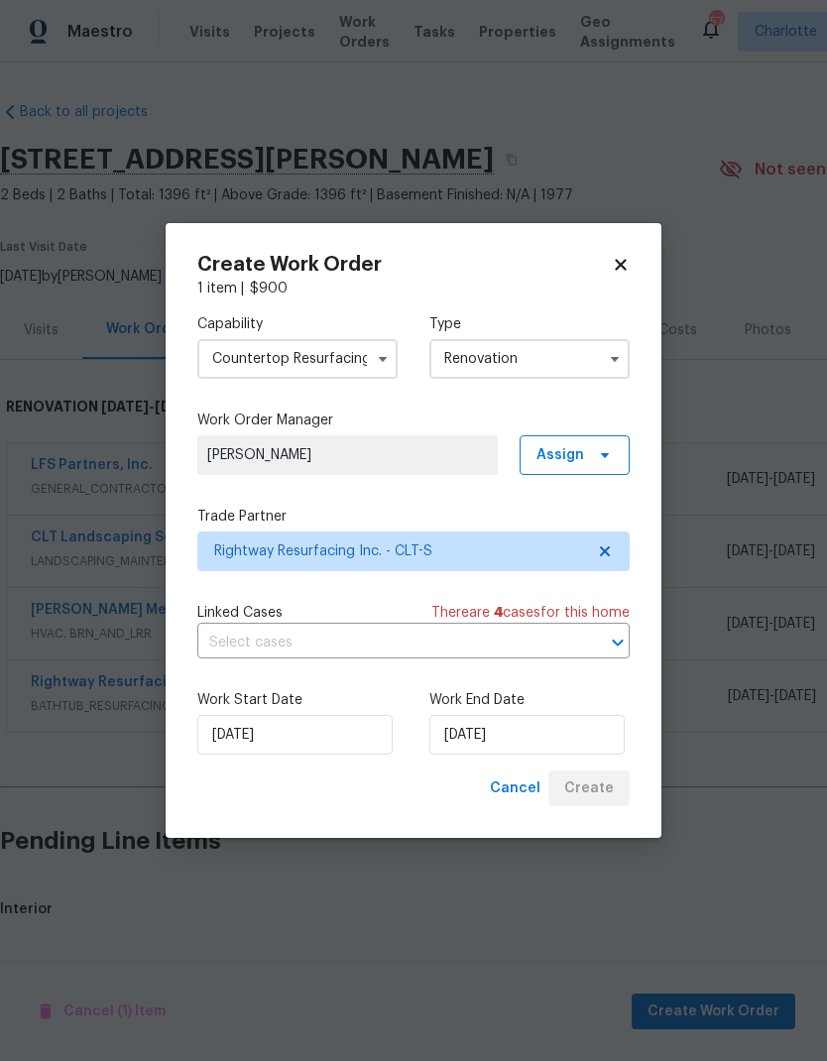
scroll to position [0, 0]
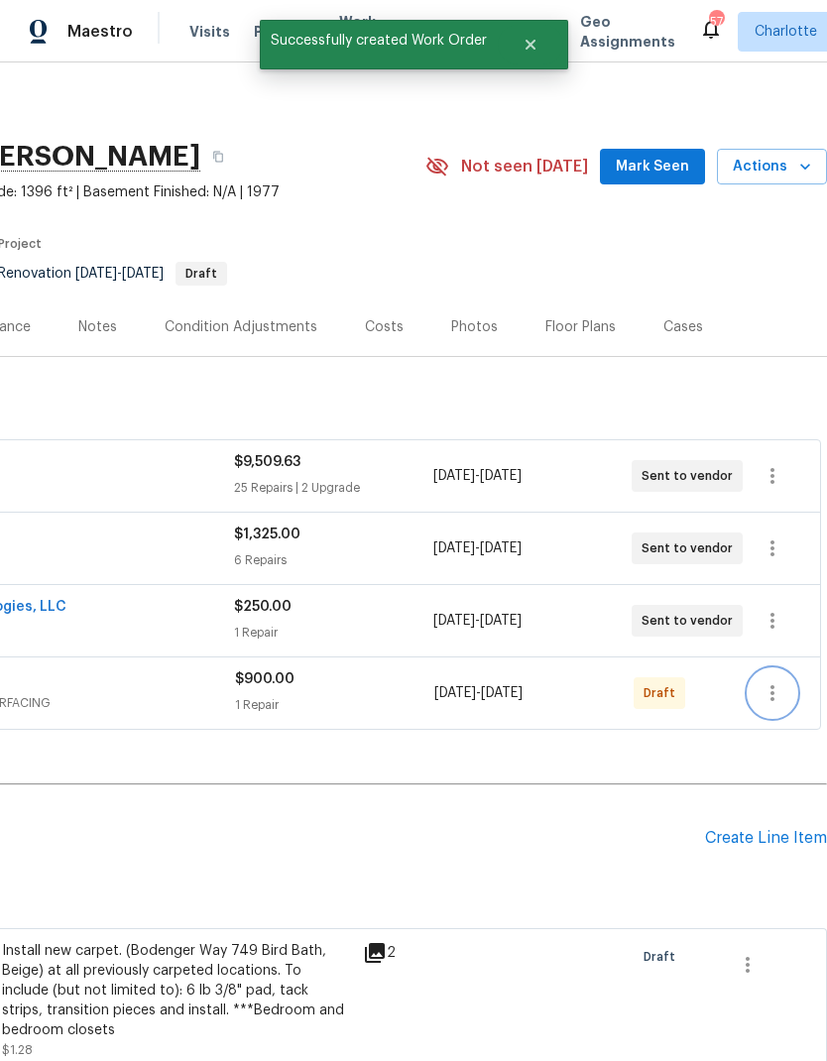
click at [776, 699] on icon "button" at bounding box center [773, 693] width 24 height 24
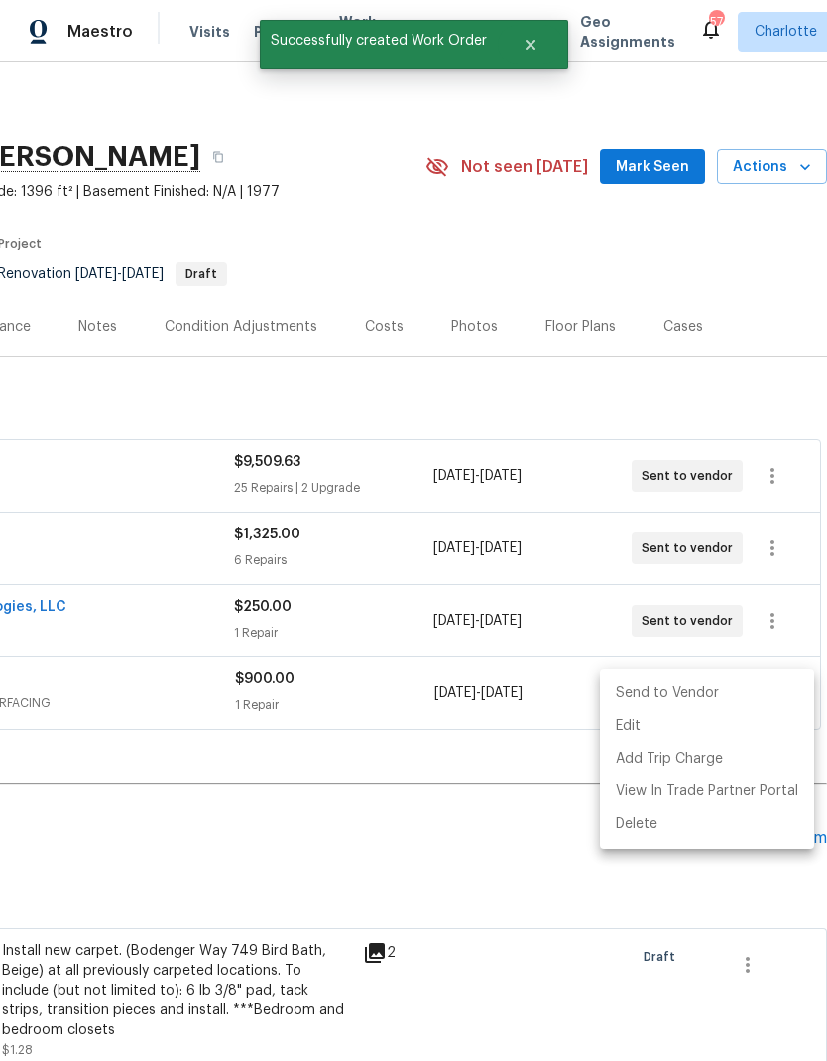
click at [694, 705] on li "Send to Vendor" at bounding box center [707, 693] width 214 height 33
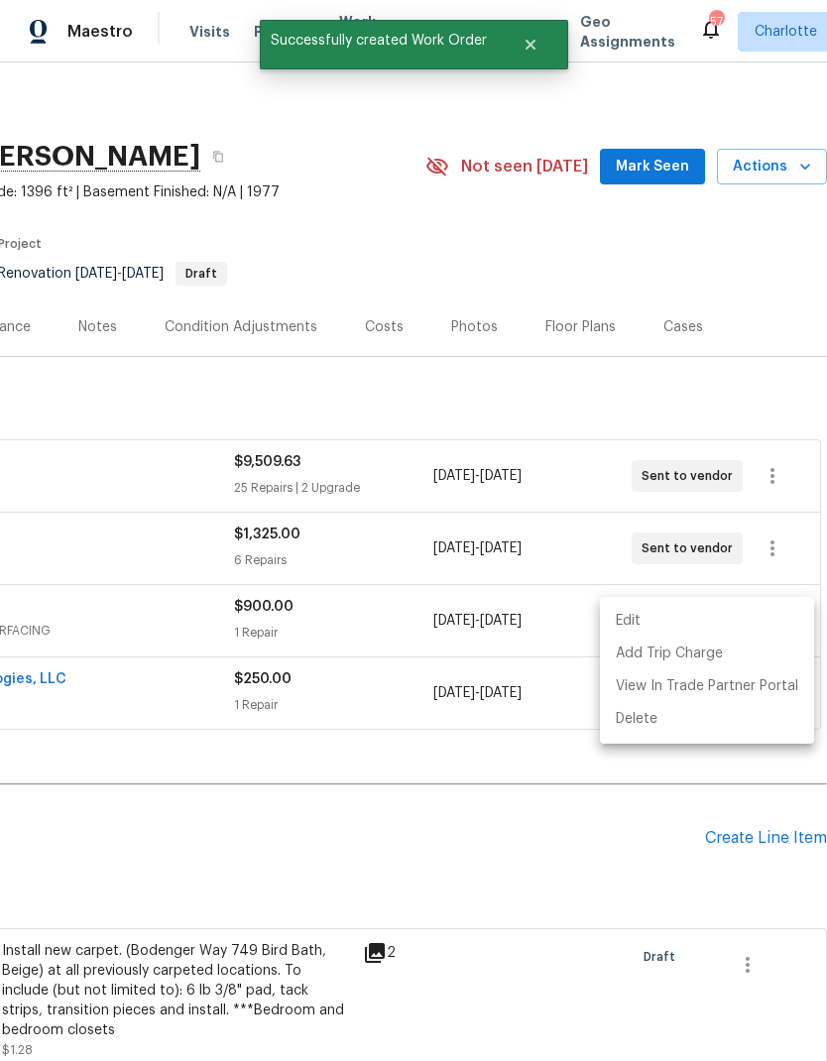
click at [593, 847] on div at bounding box center [413, 530] width 827 height 1061
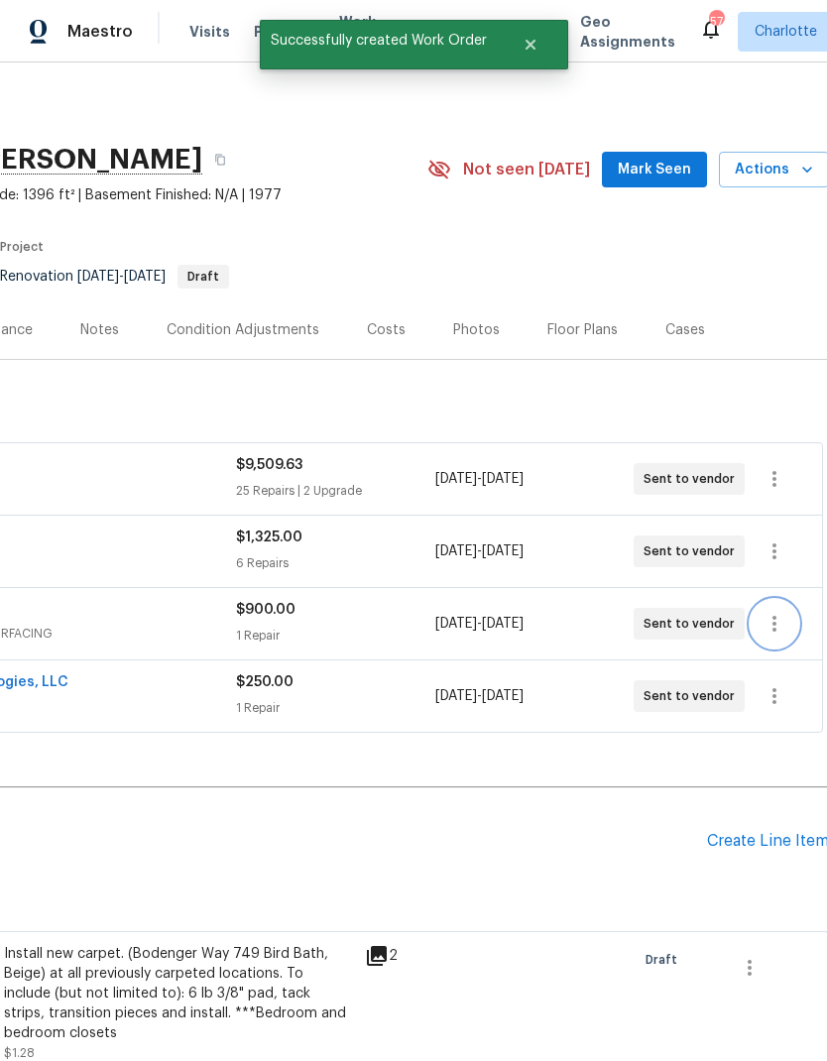
scroll to position [0, 292]
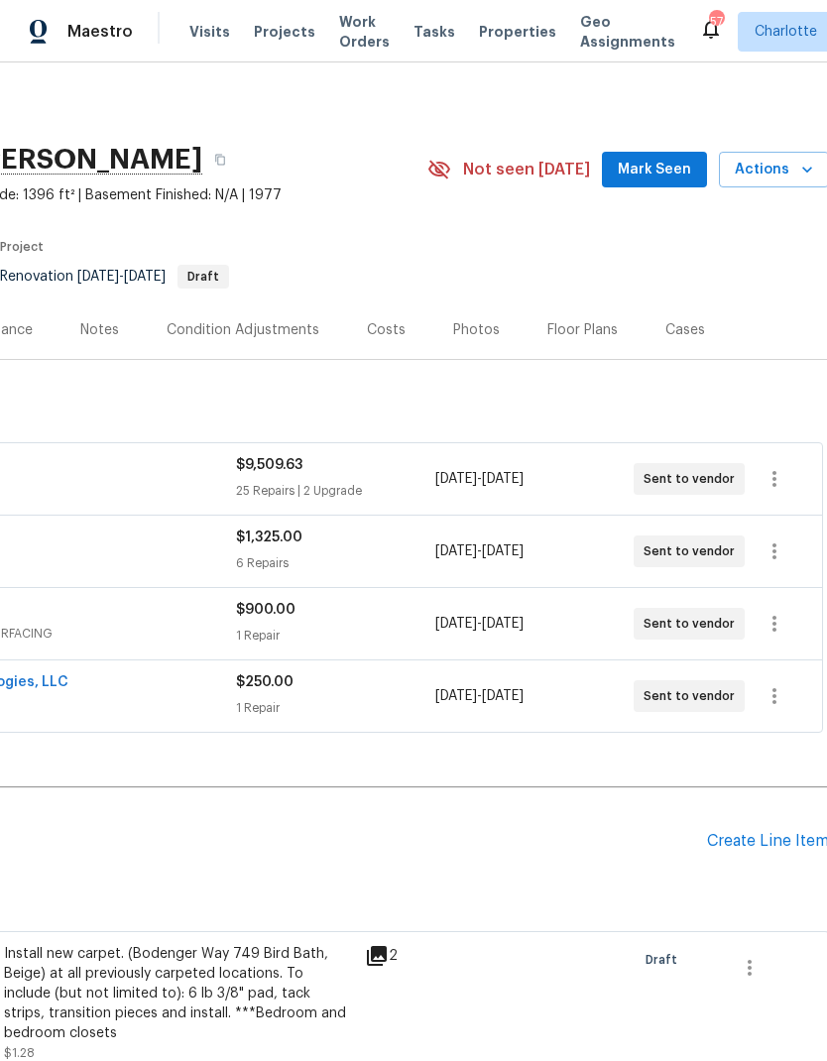
click at [689, 137] on div "[STREET_ADDRESS][PERSON_NAME] 2 Beds | 2 Baths | Total: 1396 ft² | Above Grade:…" at bounding box center [268, 169] width 1121 height 71
click at [676, 161] on span "Mark Seen" at bounding box center [654, 170] width 73 height 25
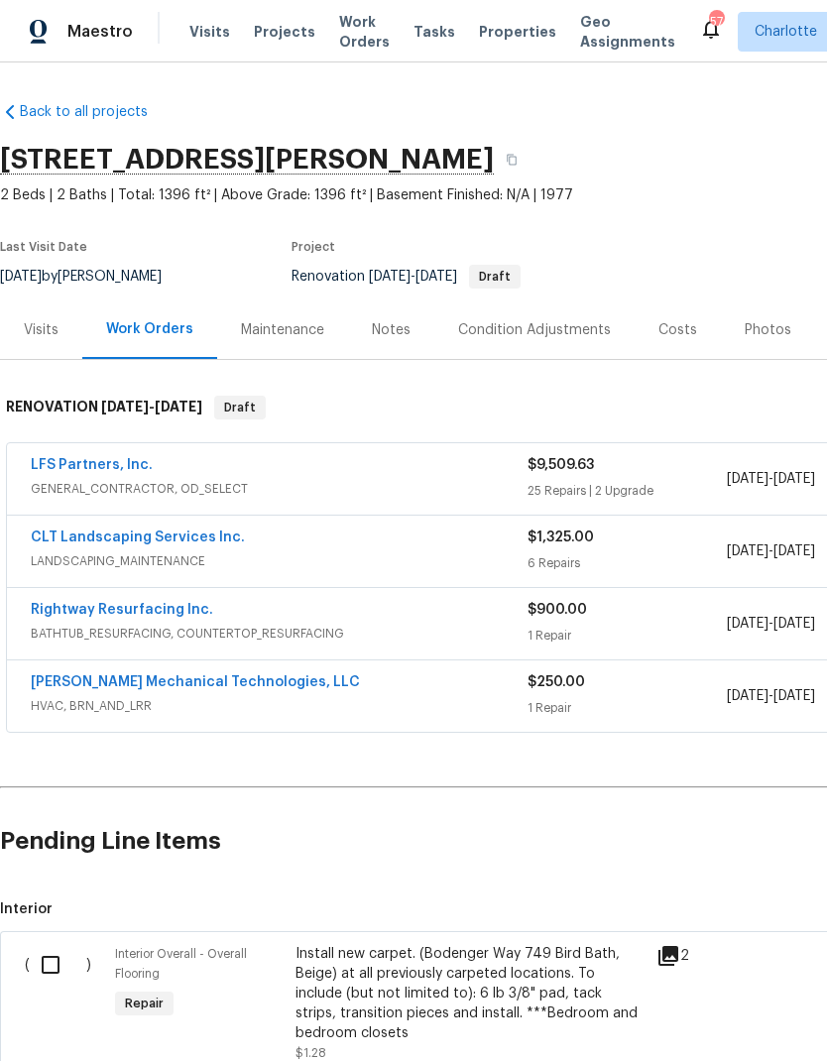
scroll to position [0, 0]
click at [676, 338] on div "Costs" at bounding box center [678, 330] width 39 height 20
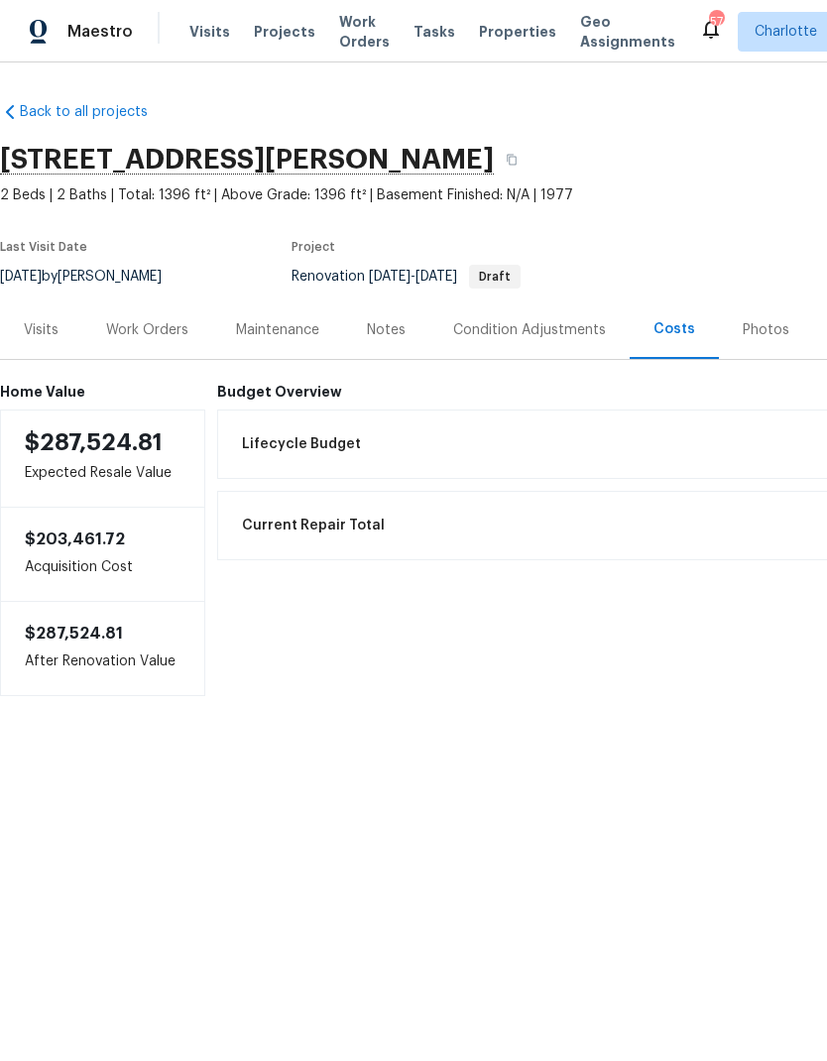
click at [130, 328] on div "Work Orders" at bounding box center [147, 330] width 82 height 20
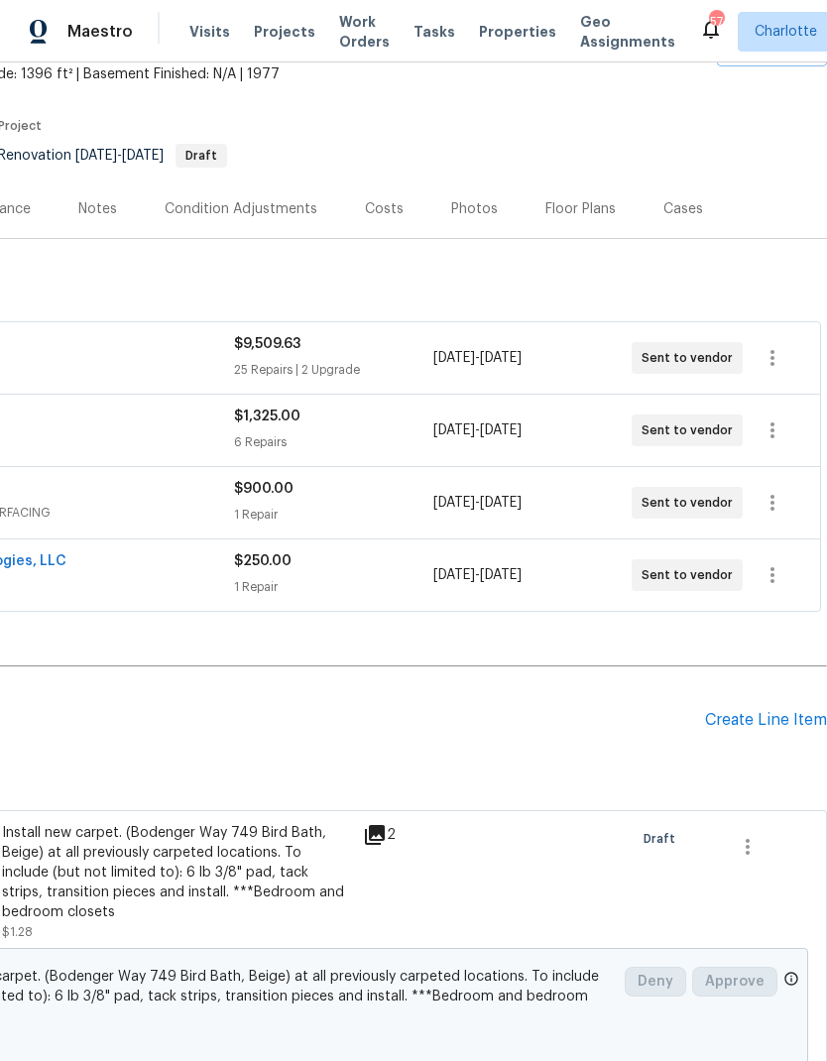
scroll to position [121, 294]
click at [750, 720] on div "Create Line Item" at bounding box center [766, 720] width 122 height 19
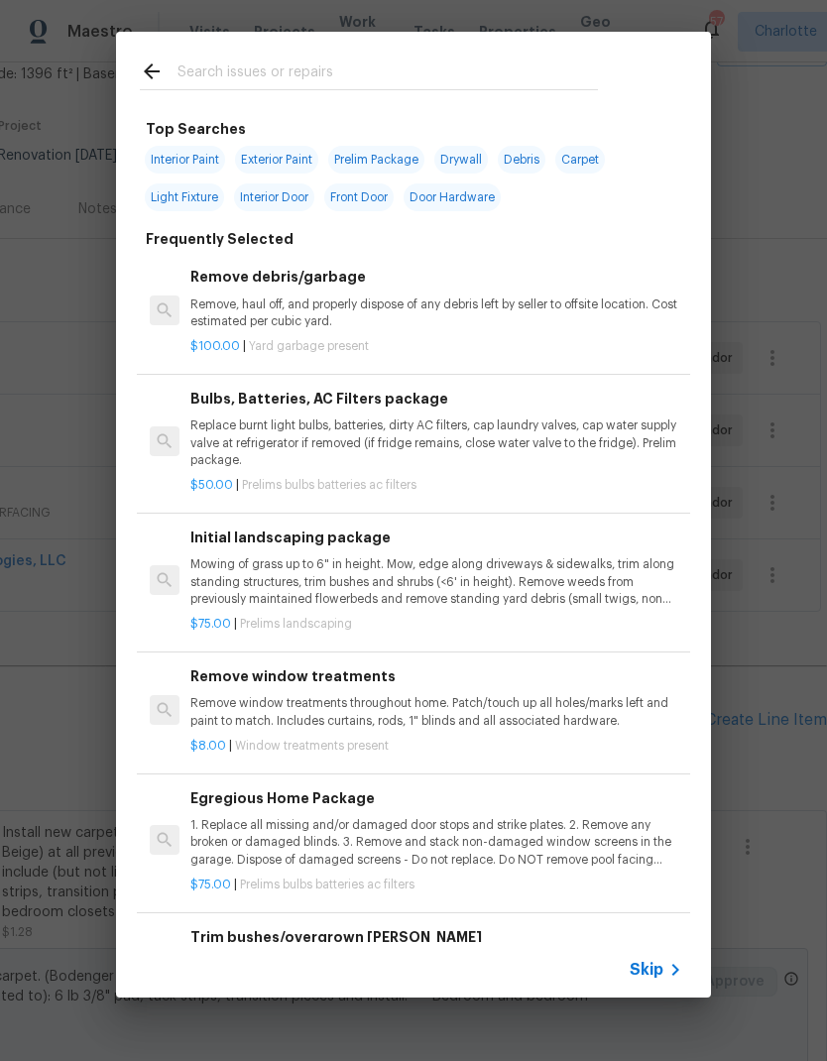
click at [341, 66] on input "text" at bounding box center [388, 75] width 421 height 30
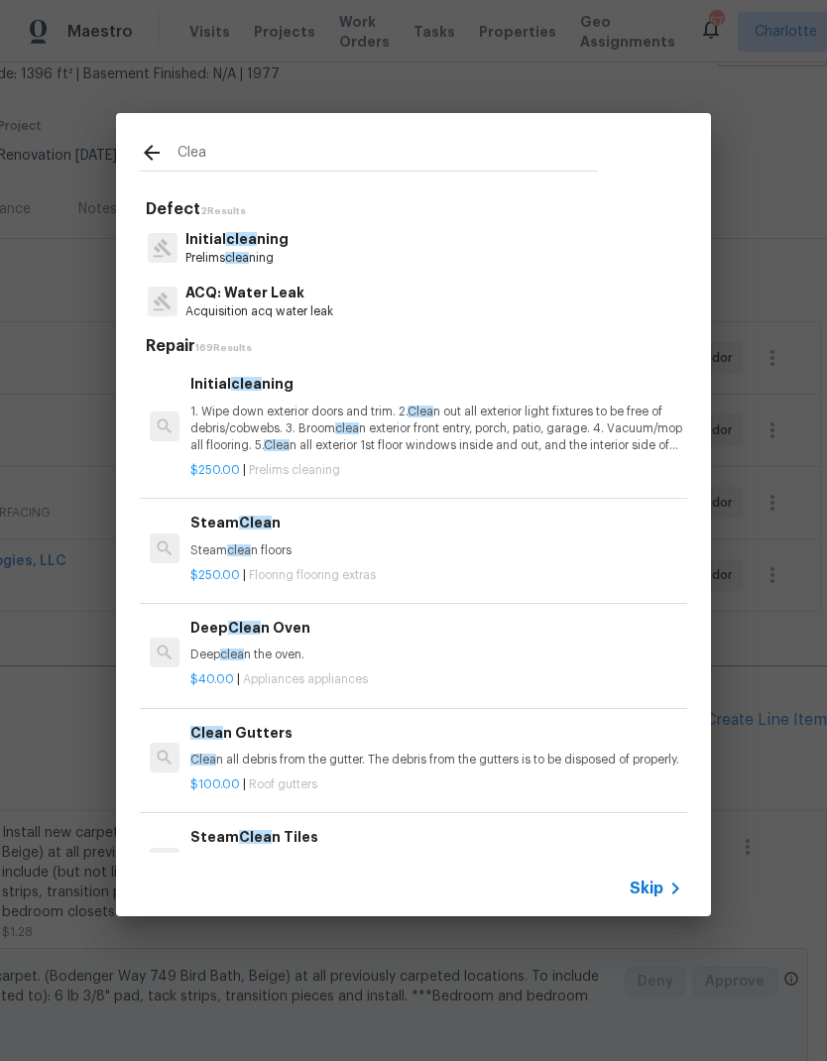
type input "Clean"
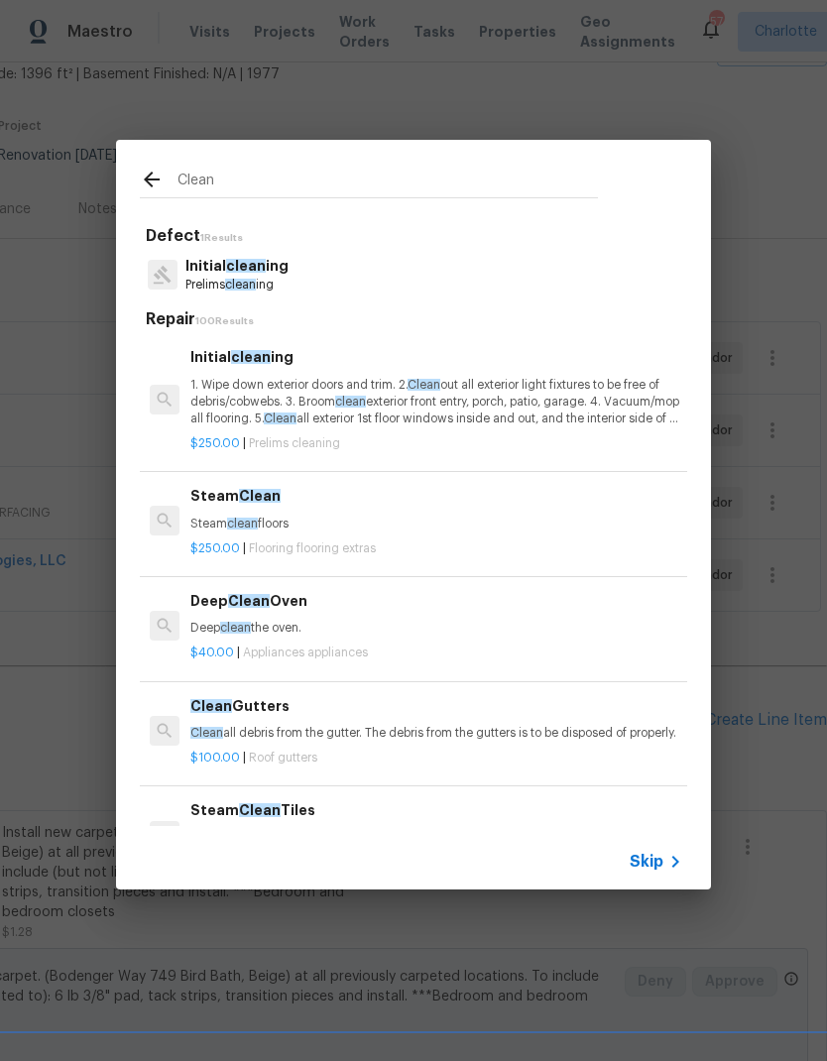
click at [400, 402] on p "1. Wipe down exterior doors and trim. 2. Clean out all exterior light fixtures …" at bounding box center [436, 402] width 492 height 51
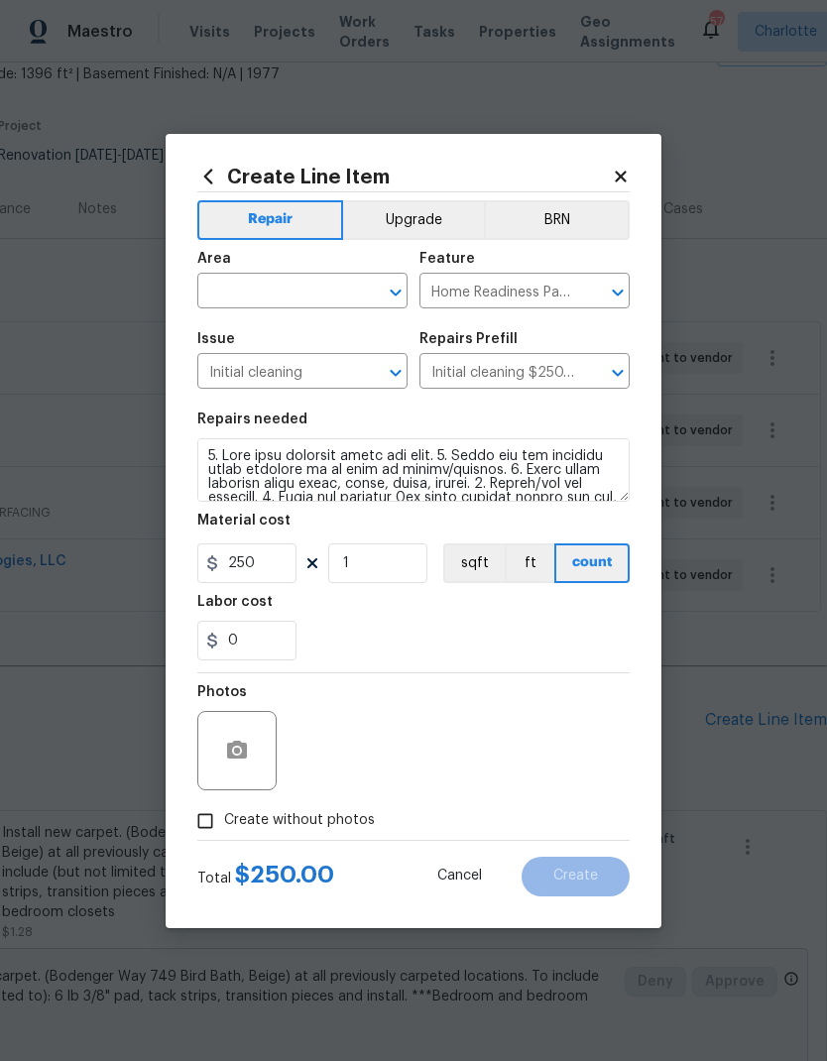
click at [365, 287] on icon "Clear" at bounding box center [370, 293] width 12 height 12
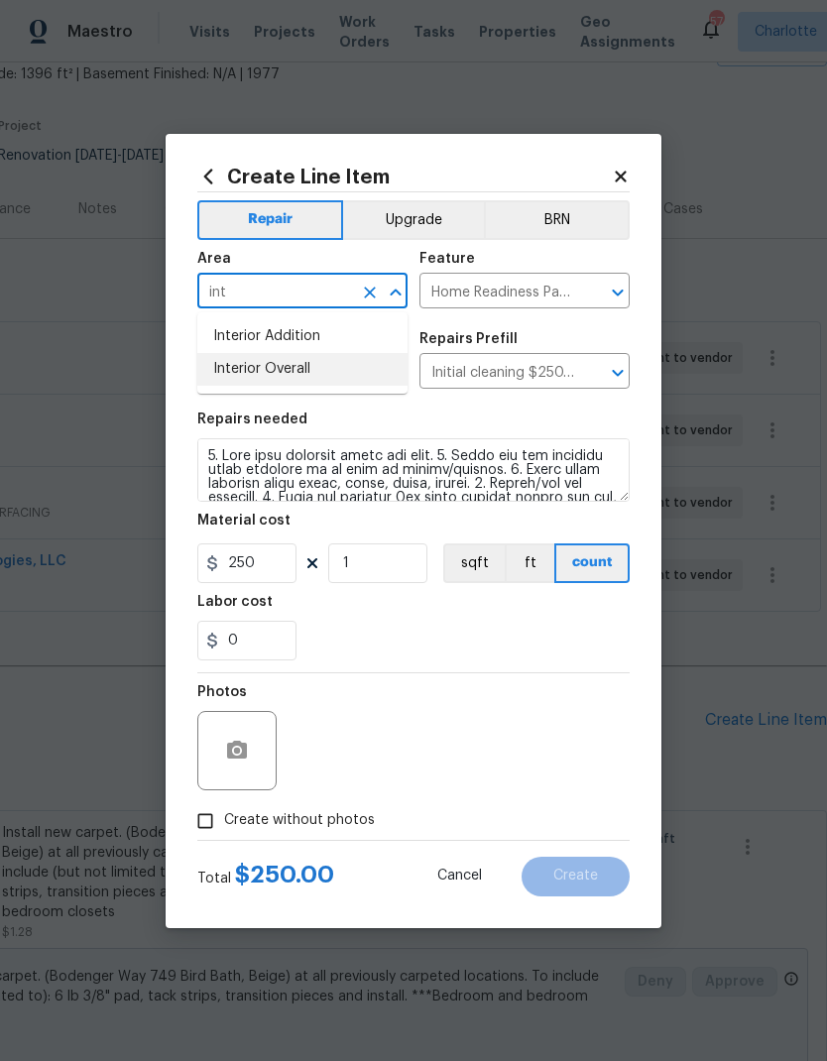
click at [315, 365] on li "Interior Overall" at bounding box center [302, 369] width 210 height 33
type input "Interior Overall"
click at [455, 630] on div "0" at bounding box center [413, 641] width 432 height 40
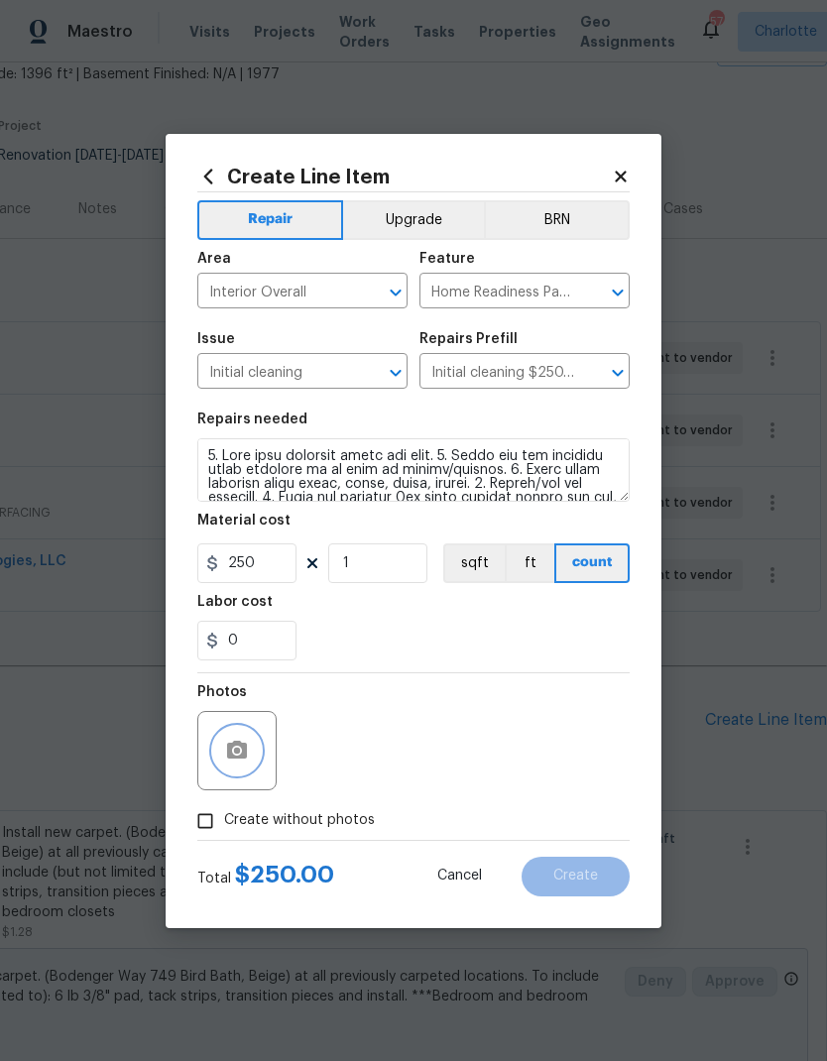
click at [243, 759] on icon "button" at bounding box center [237, 750] width 20 height 18
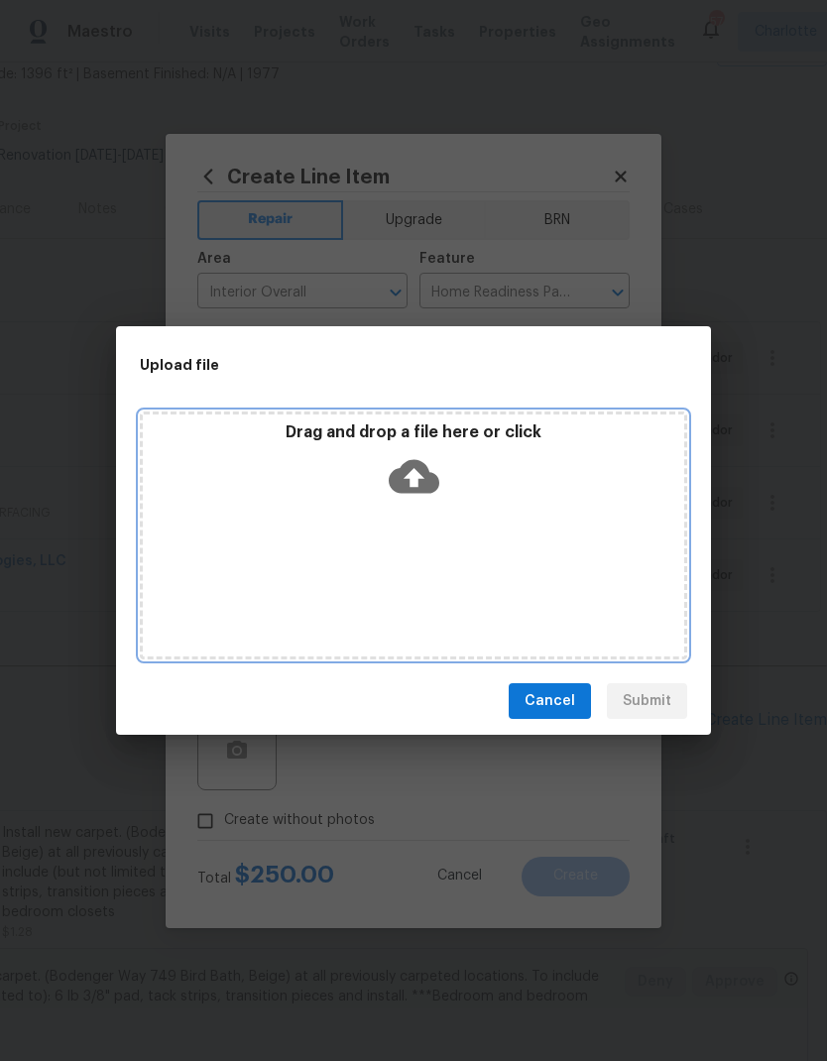
click at [422, 476] on icon at bounding box center [414, 476] width 51 height 51
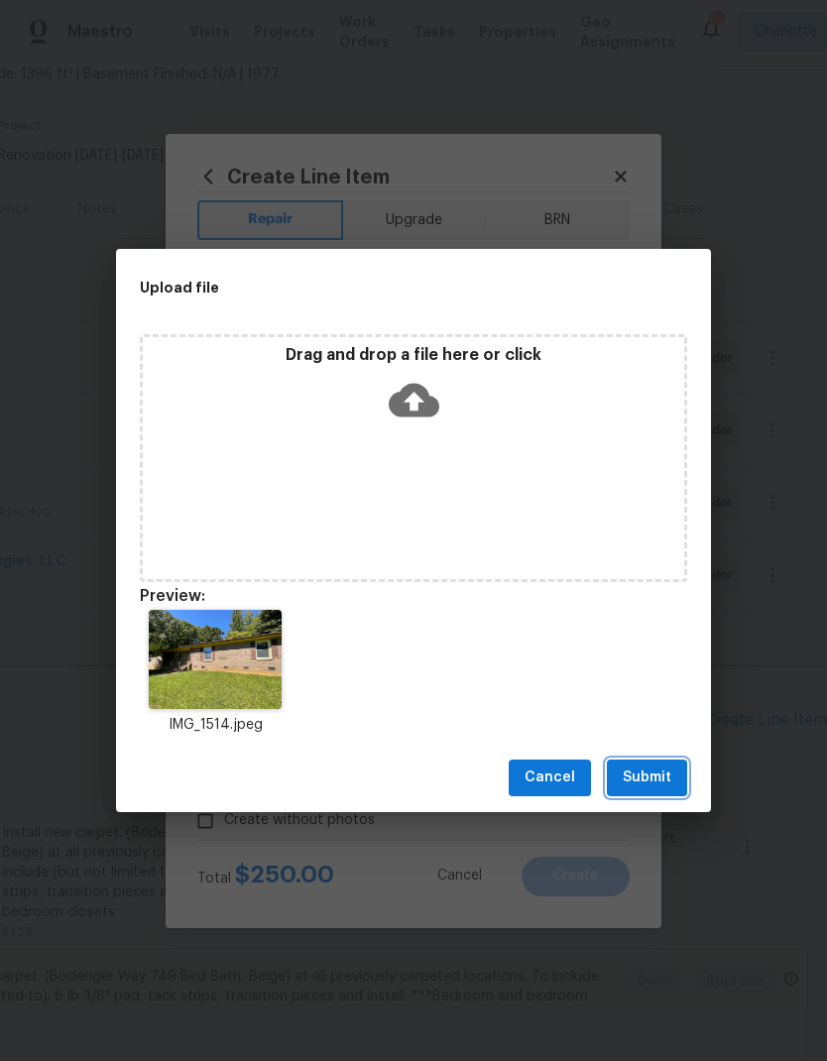
click at [656, 782] on span "Submit" at bounding box center [647, 778] width 49 height 25
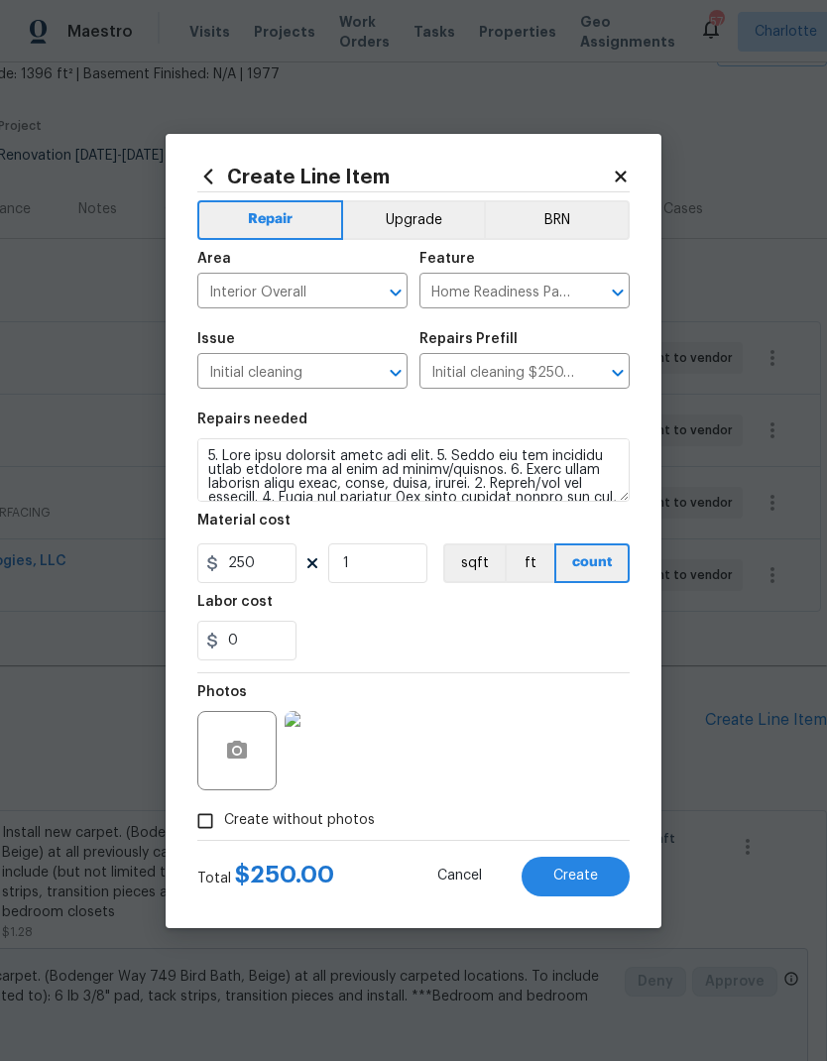
click at [604, 882] on button "Create" at bounding box center [576, 877] width 108 height 40
type input "0"
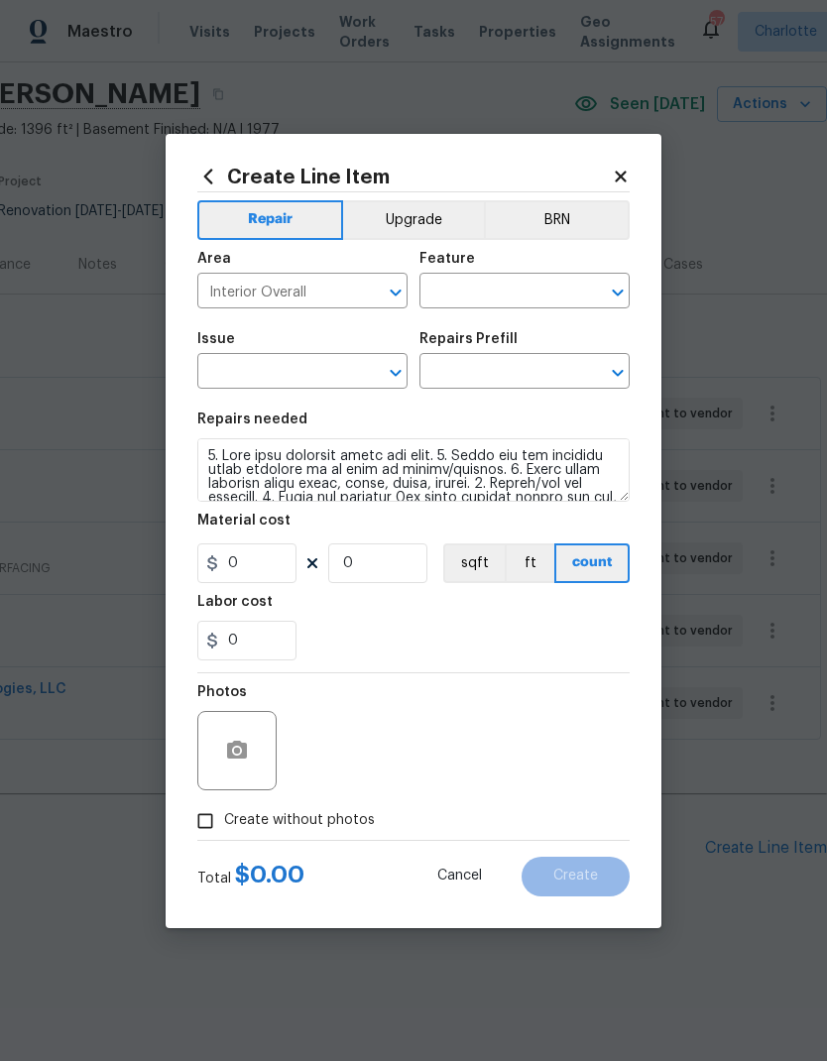
type input "0"
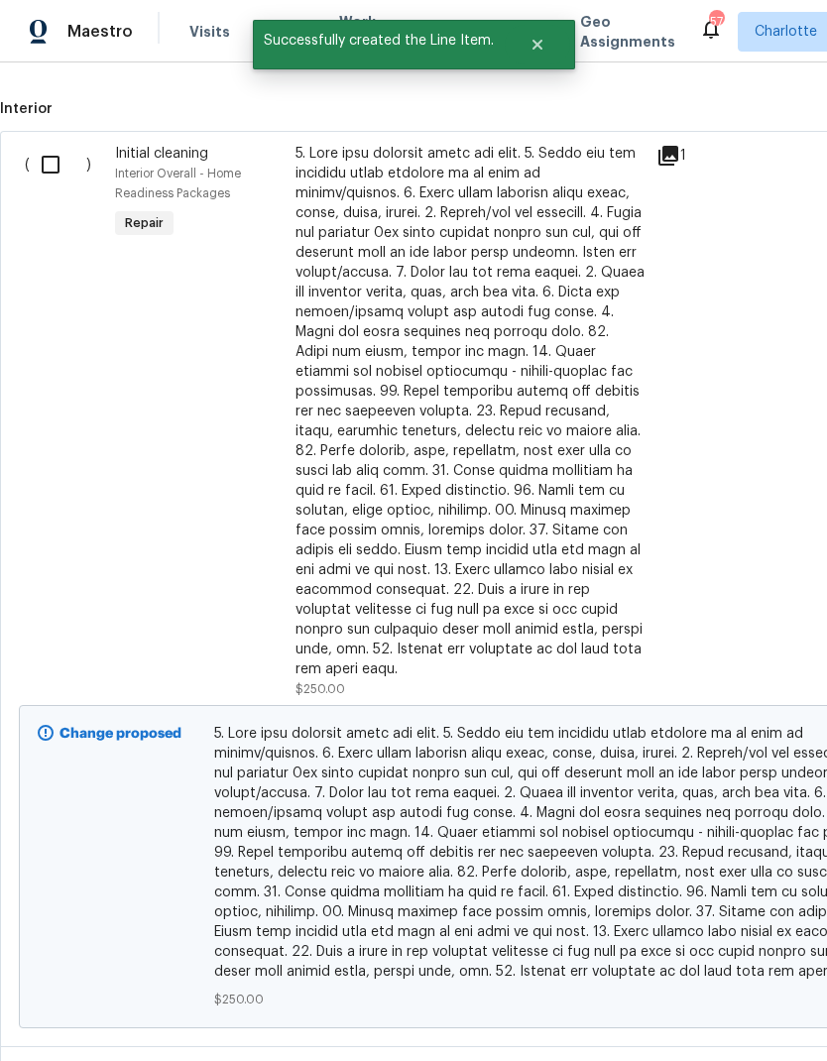
scroll to position [873, 0]
click at [52, 170] on input "checkbox" at bounding box center [58, 165] width 57 height 42
checkbox input "true"
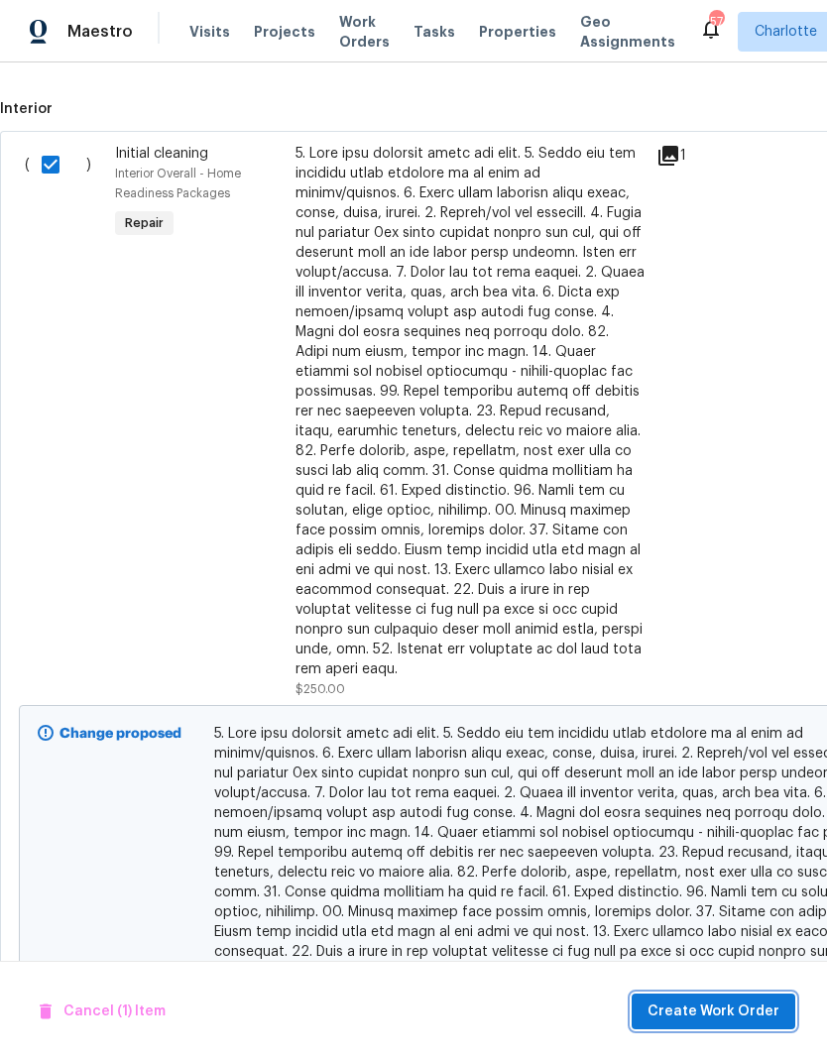
click at [722, 1005] on span "Create Work Order" at bounding box center [714, 1012] width 132 height 25
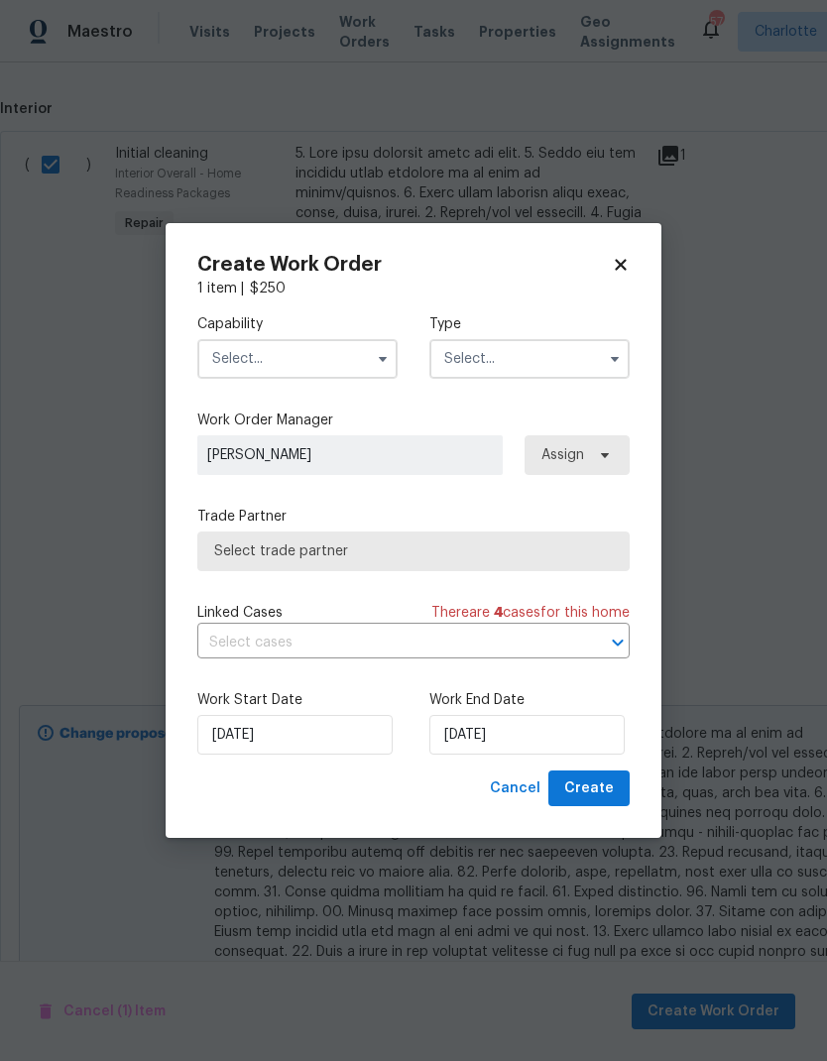
click at [363, 356] on input "text" at bounding box center [297, 359] width 200 height 40
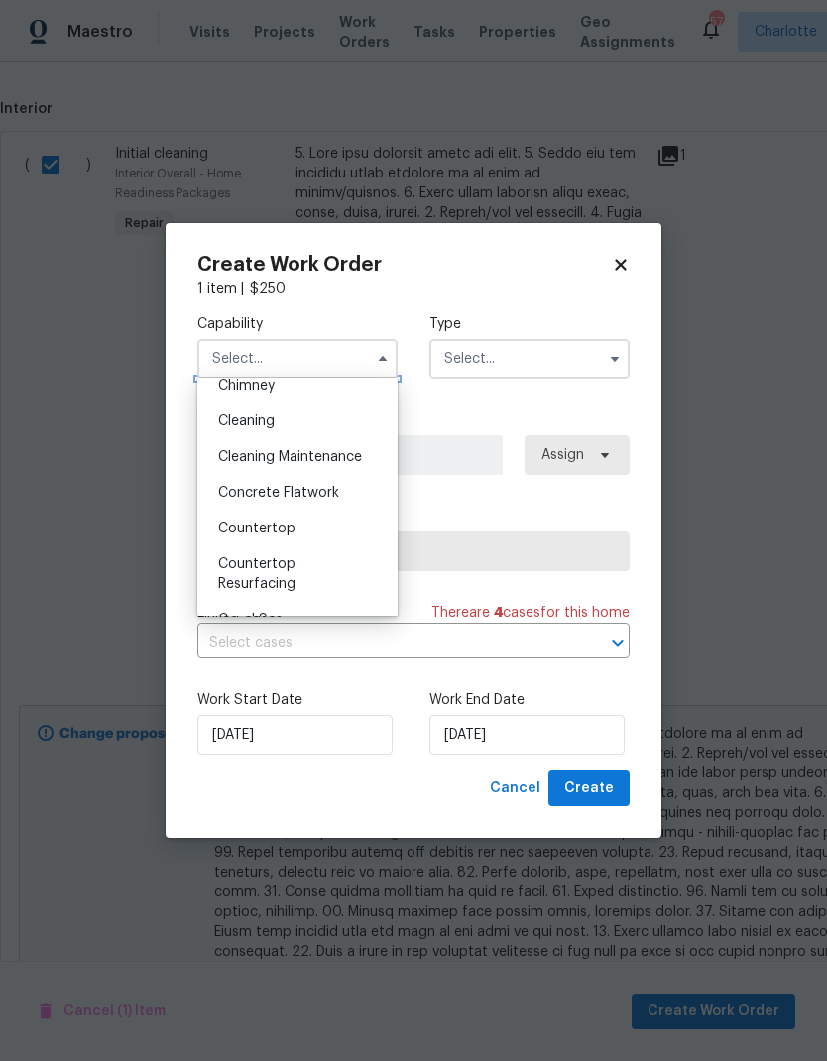
scroll to position [245, 0]
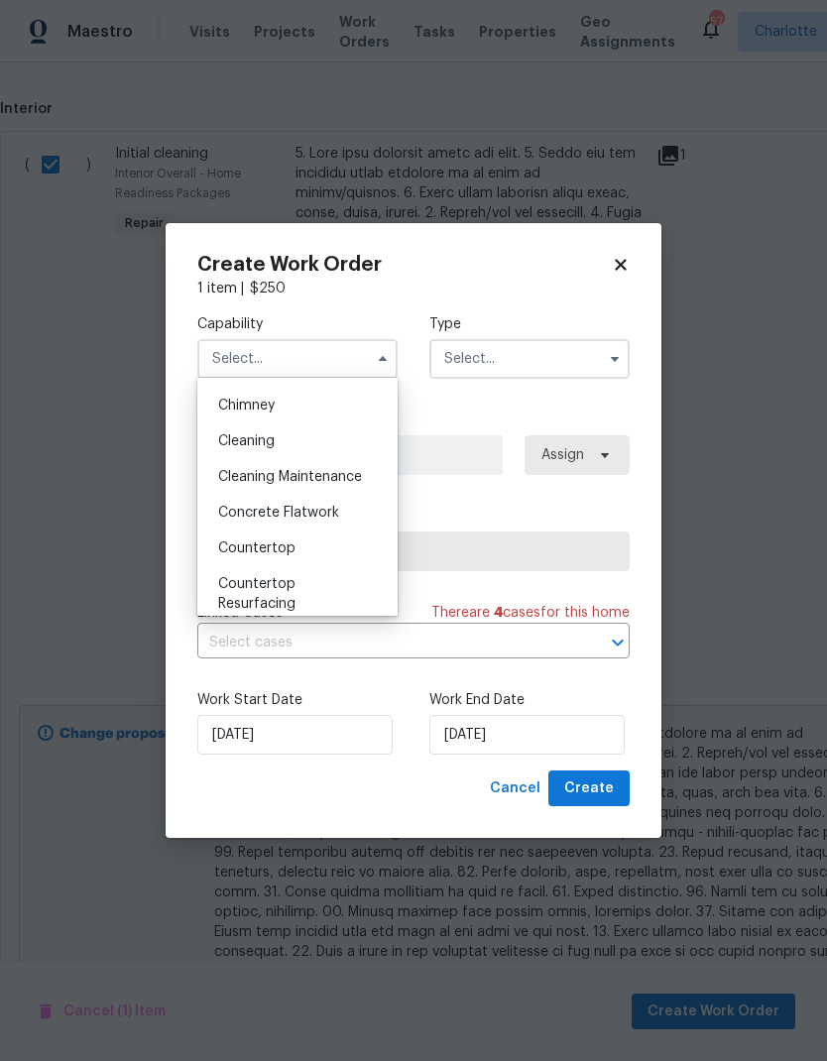
click at [284, 441] on div "Cleaning" at bounding box center [297, 441] width 190 height 36
type input "Cleaning"
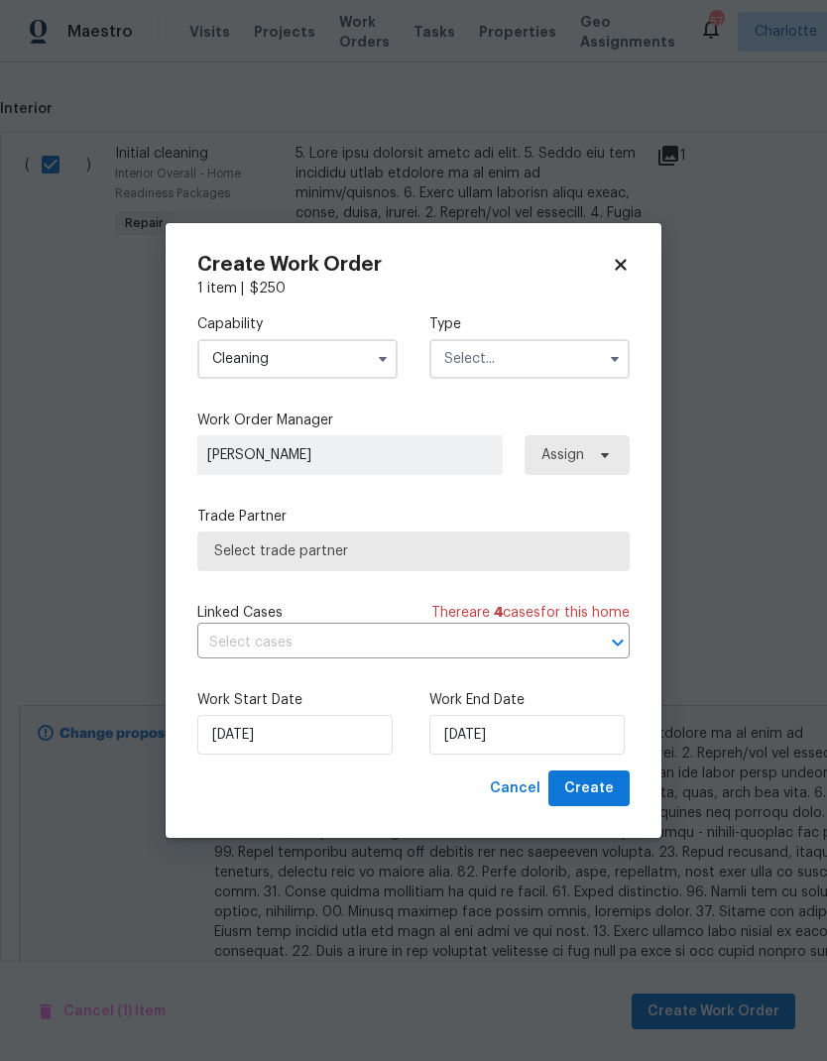
click at [558, 356] on input "text" at bounding box center [529, 359] width 200 height 40
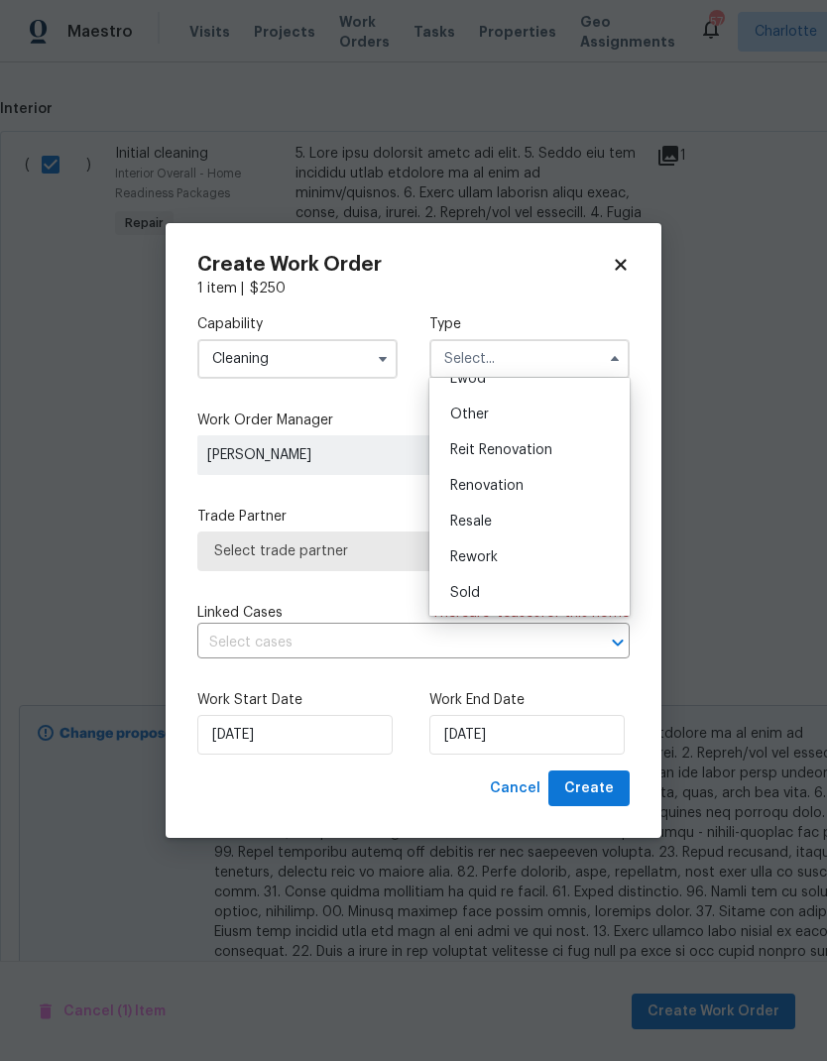
scroll to position [236, 0]
click at [502, 487] on span "Renovation" at bounding box center [486, 486] width 73 height 14
type input "Renovation"
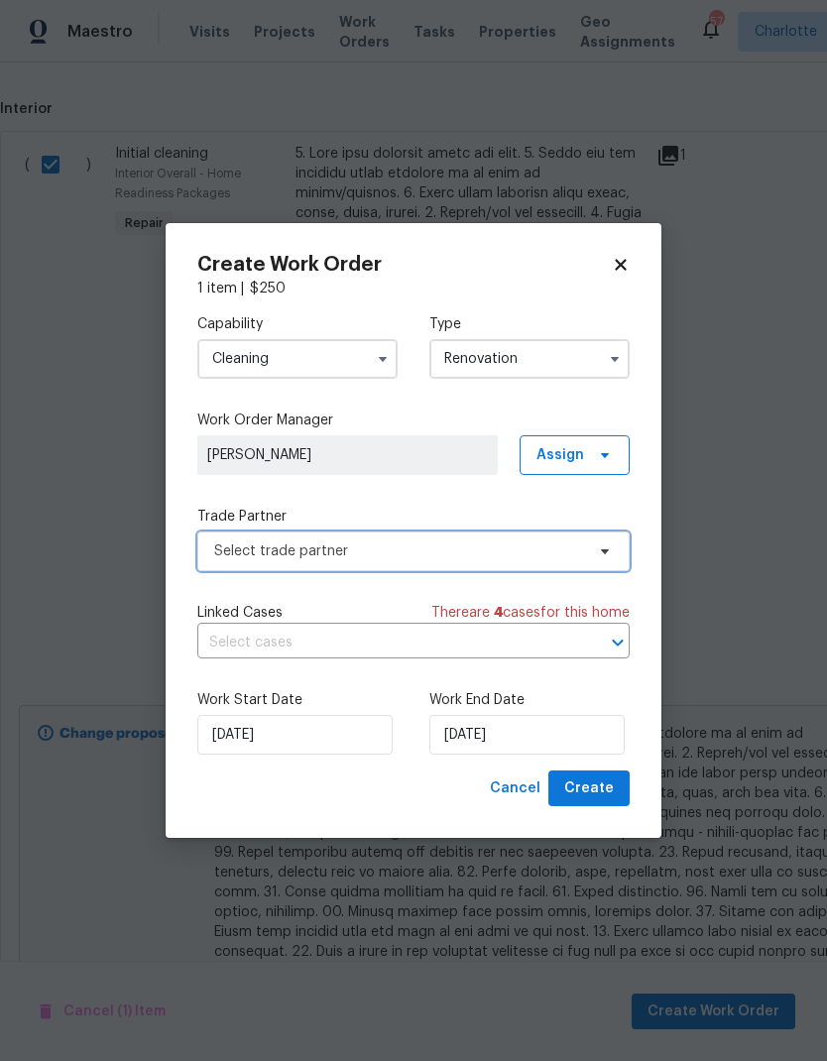
click at [611, 548] on icon at bounding box center [605, 551] width 16 height 16
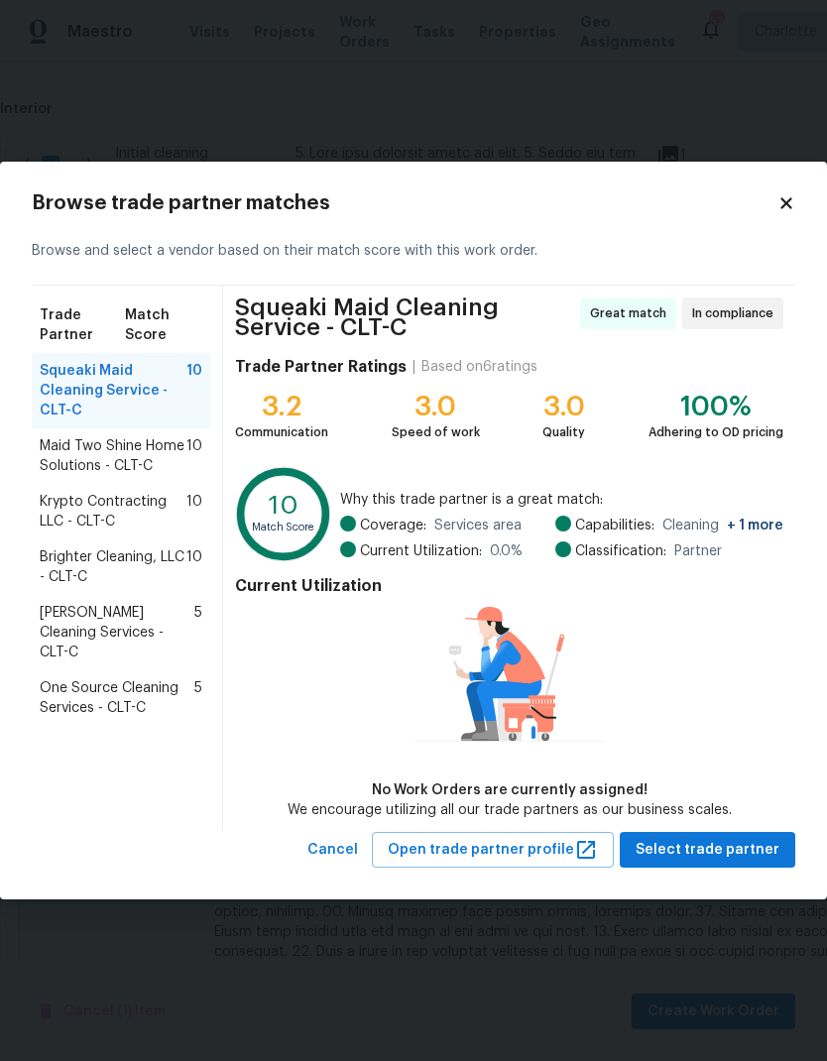
click at [84, 678] on span "One Source Cleaning Services - CLT-C" at bounding box center [117, 698] width 155 height 40
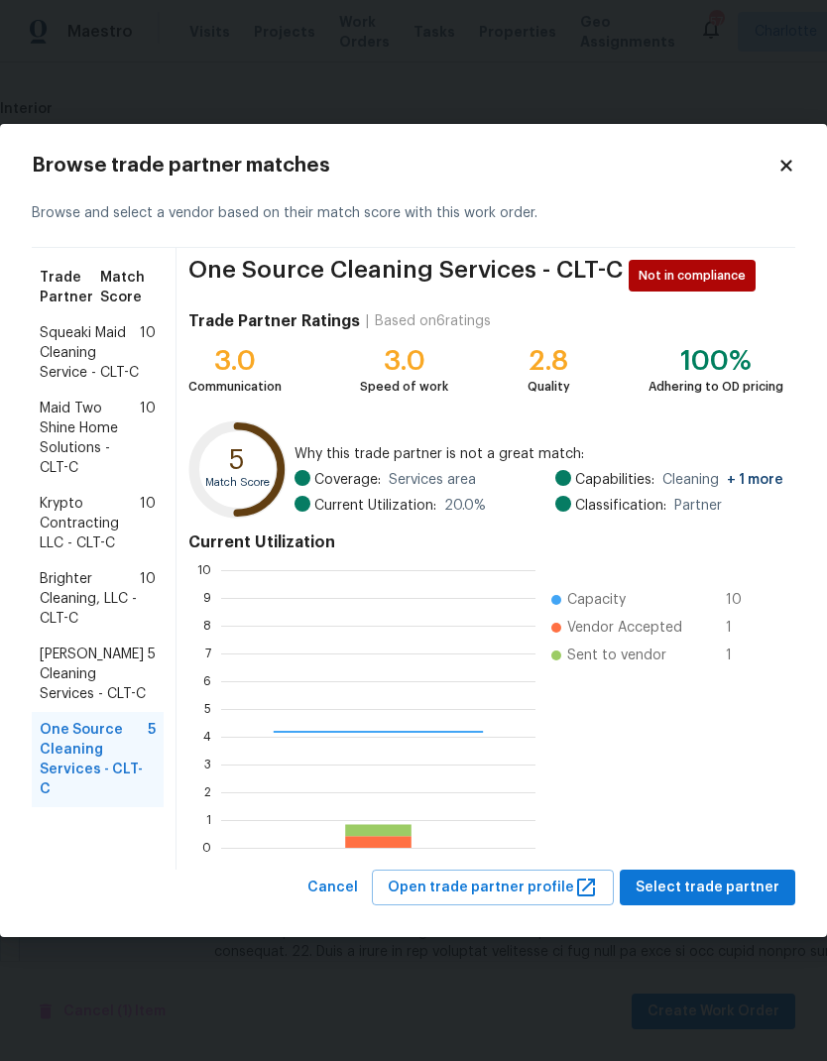
scroll to position [278, 314]
click at [59, 518] on span "Krypto Contracting LLC - CLT-C" at bounding box center [90, 524] width 100 height 60
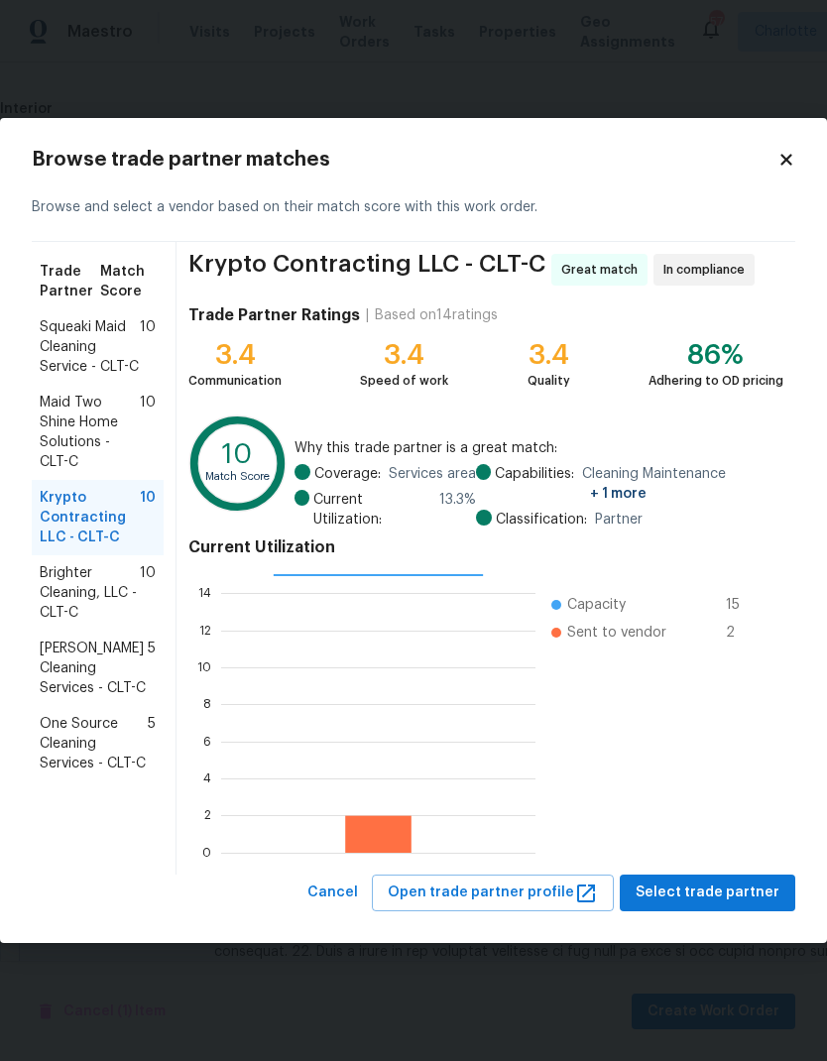
click at [56, 587] on span "Brighter Cleaning, LLC - CLT-C" at bounding box center [90, 593] width 100 height 60
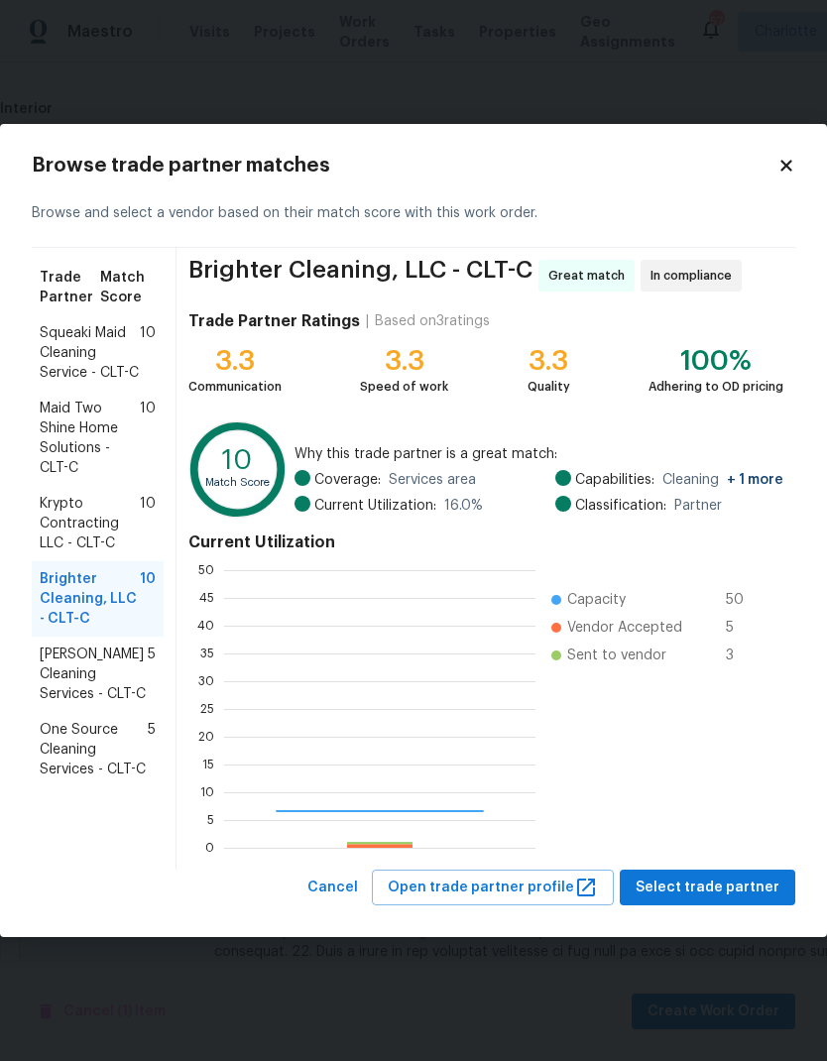
scroll to position [278, 311]
click at [56, 749] on span "One Source Cleaning Services - CLT-C" at bounding box center [94, 750] width 108 height 60
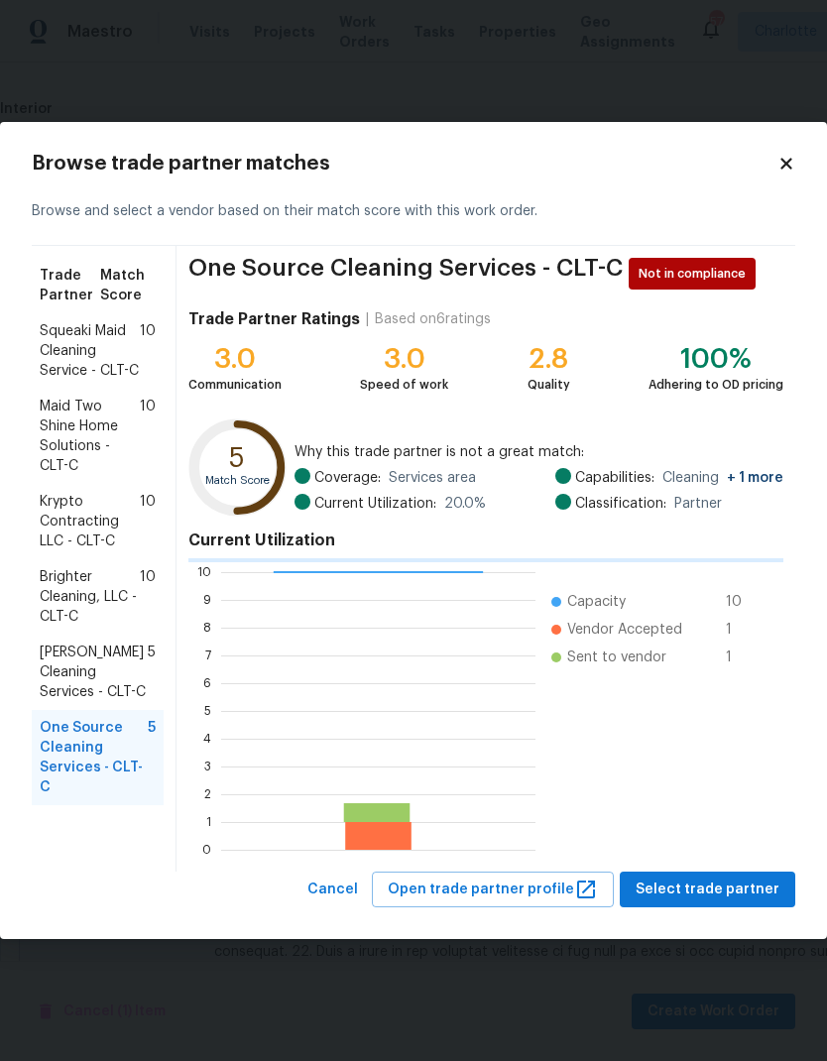
scroll to position [278, 314]
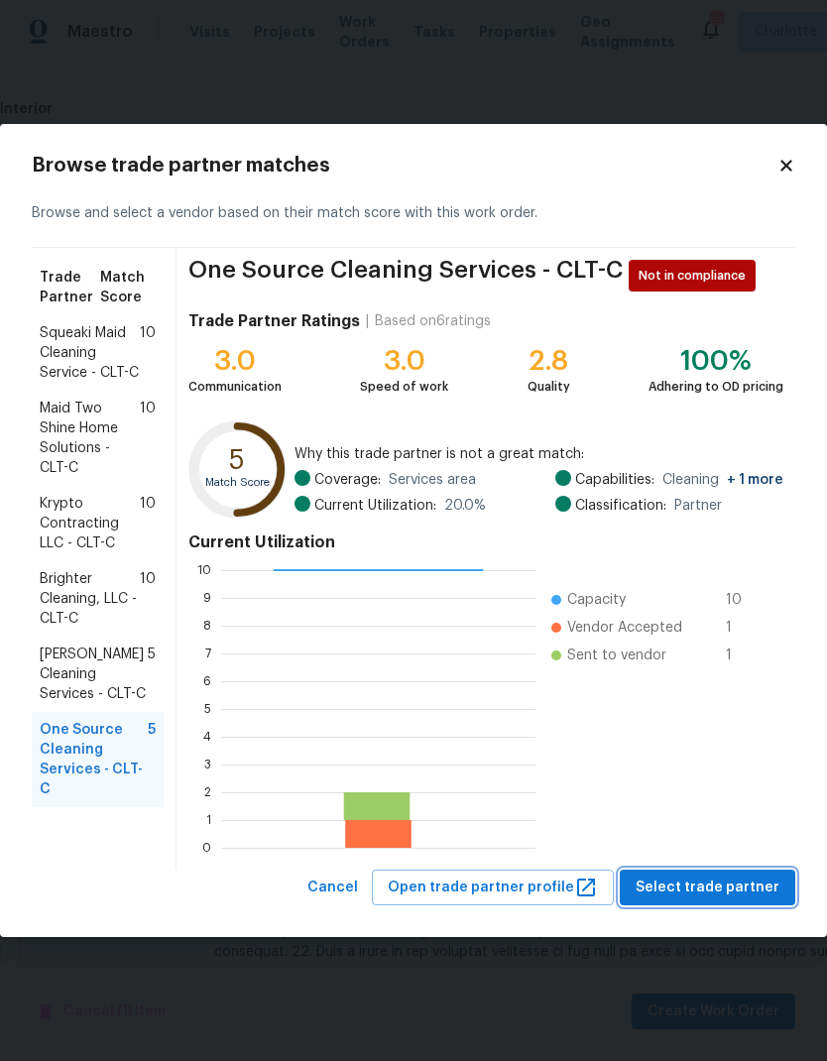
click at [748, 890] on span "Select trade partner" at bounding box center [708, 888] width 144 height 25
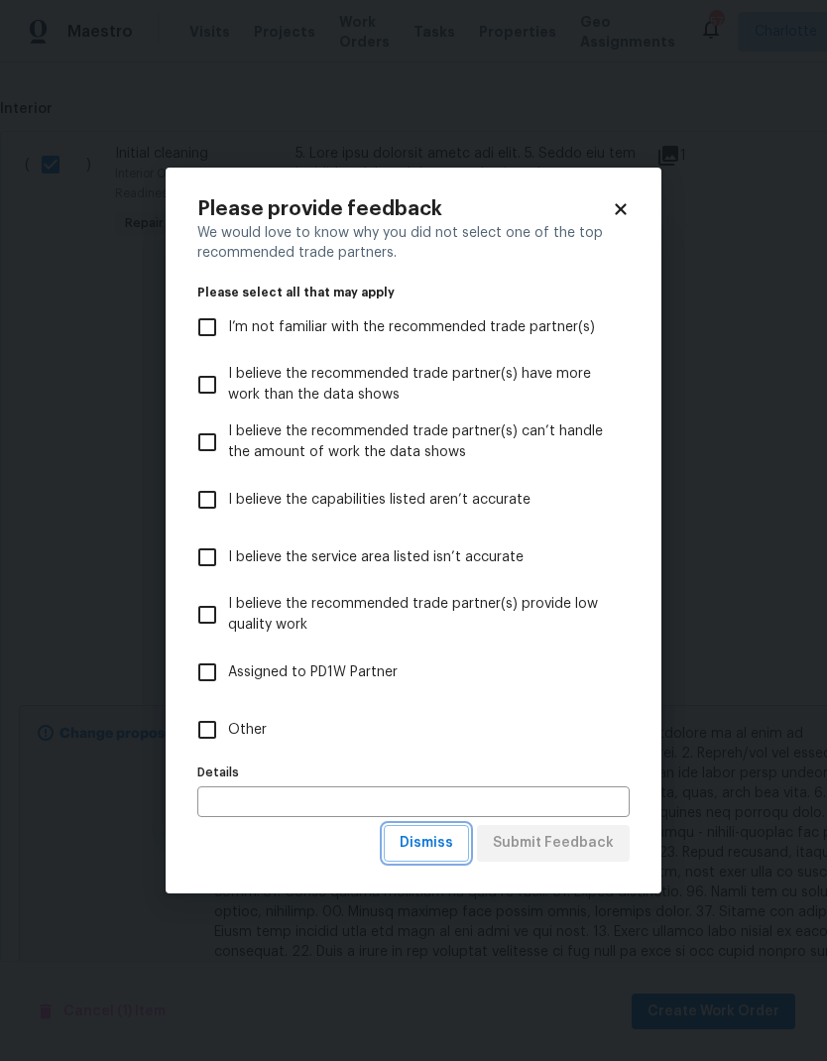
click at [463, 843] on button "Dismiss" at bounding box center [426, 843] width 85 height 37
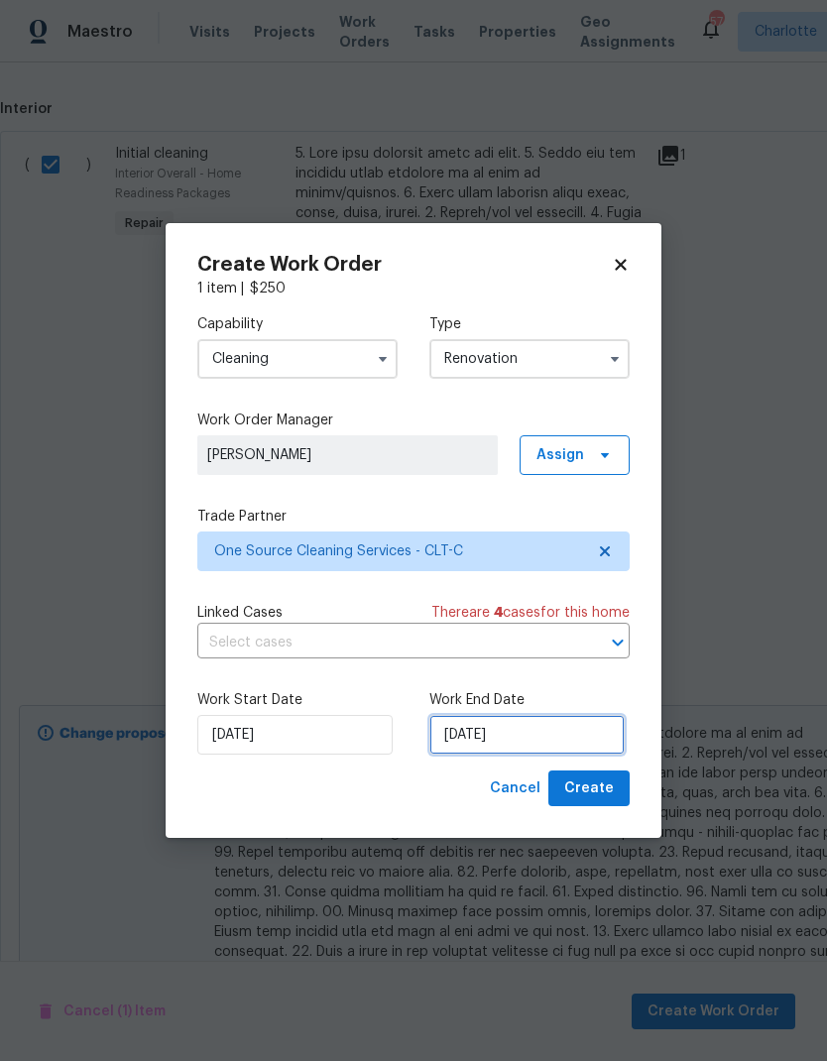
click at [567, 735] on input "[DATE]" at bounding box center [526, 735] width 195 height 40
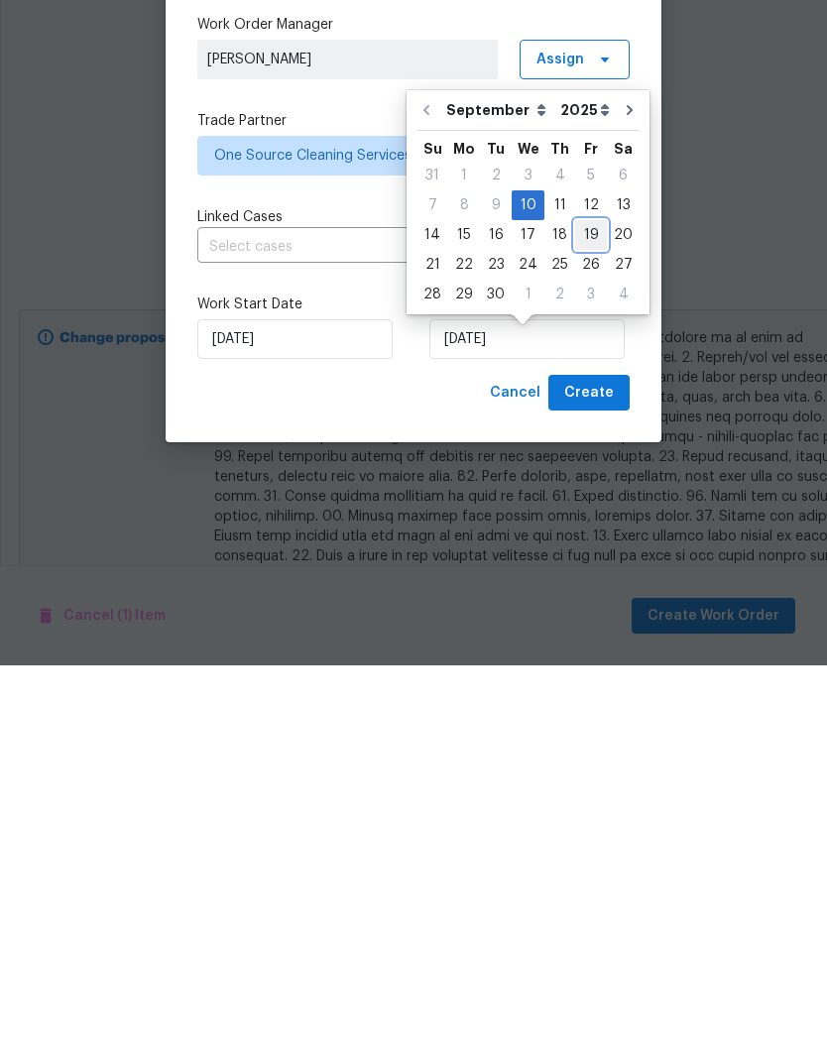
click at [584, 617] on div "19" at bounding box center [591, 631] width 32 height 28
type input "[DATE]"
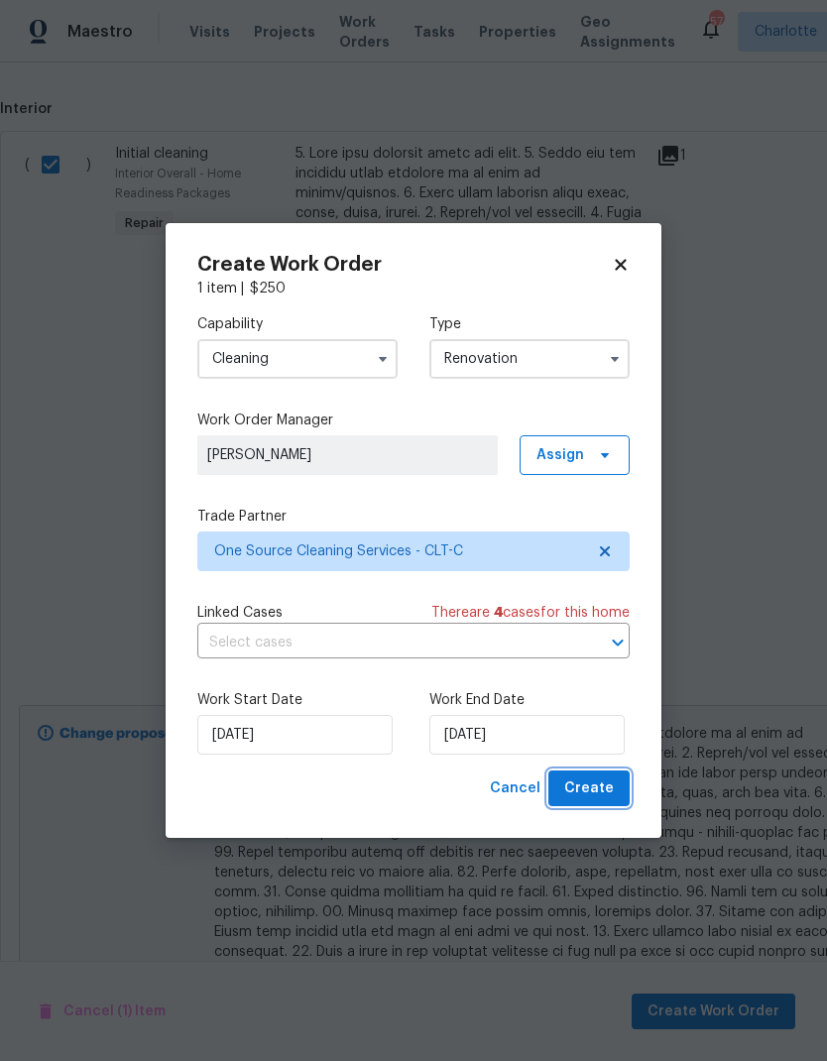
click at [597, 796] on span "Create" at bounding box center [589, 789] width 50 height 25
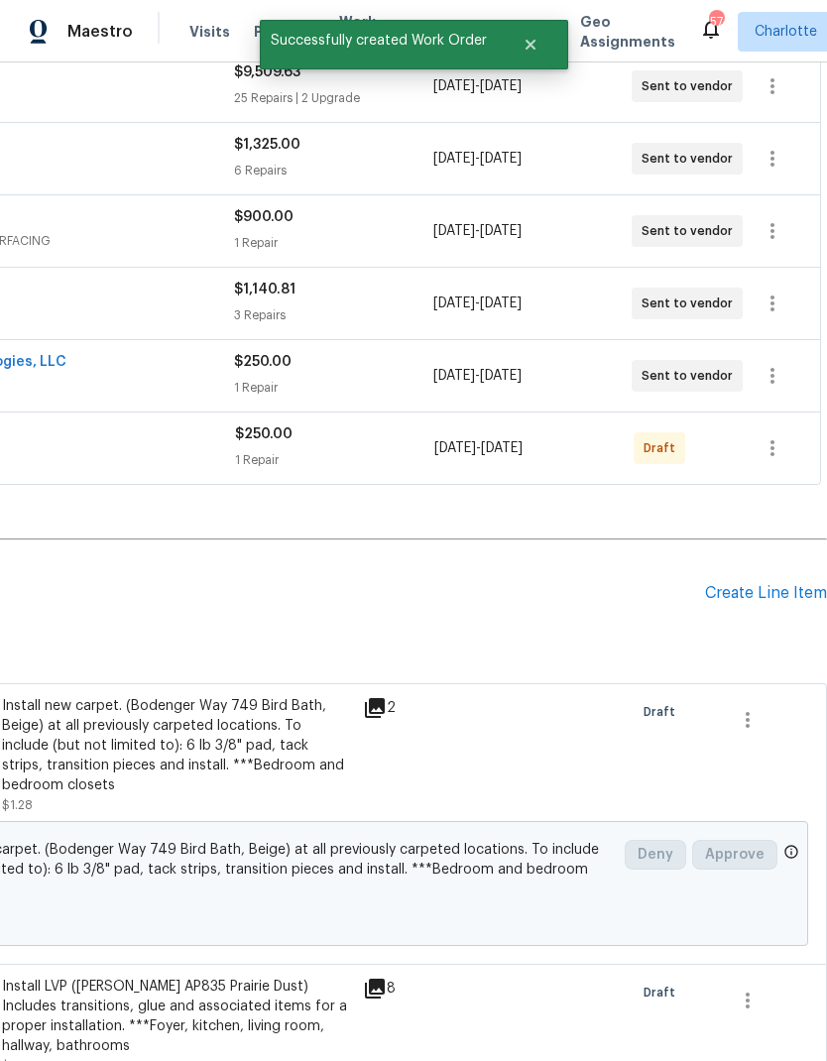
scroll to position [393, 294]
click at [768, 436] on icon "button" at bounding box center [773, 448] width 24 height 24
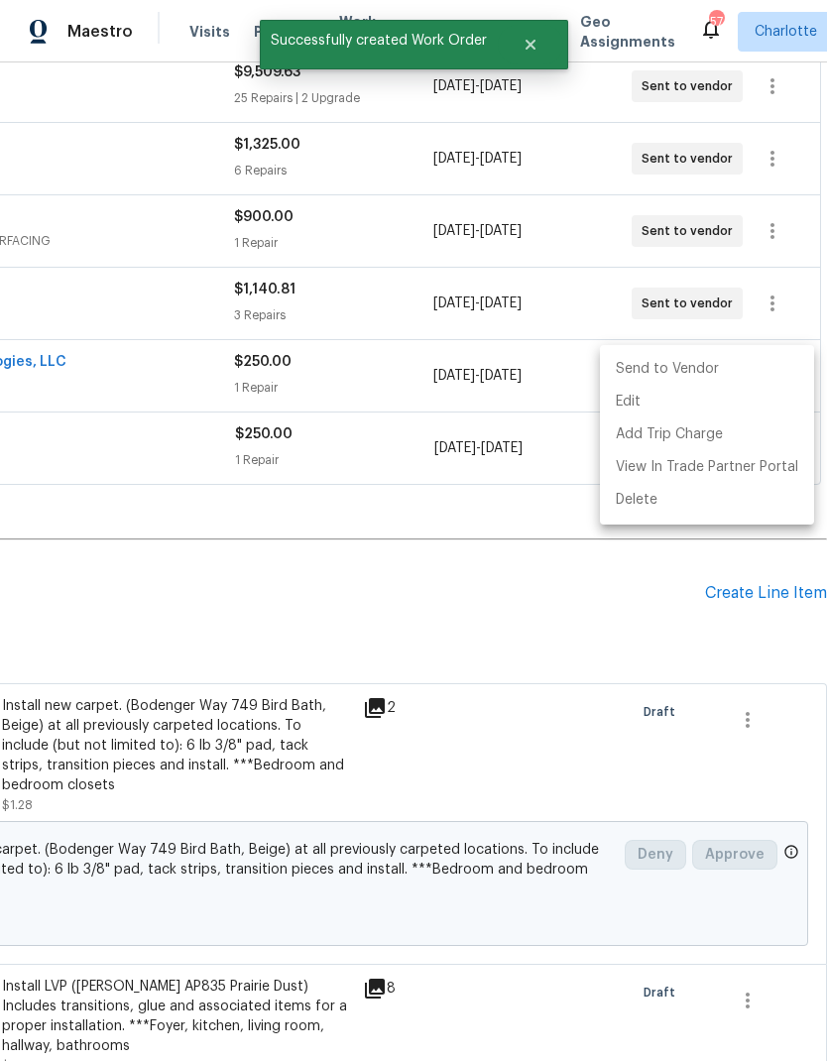
click at [694, 369] on li "Send to Vendor" at bounding box center [707, 369] width 214 height 33
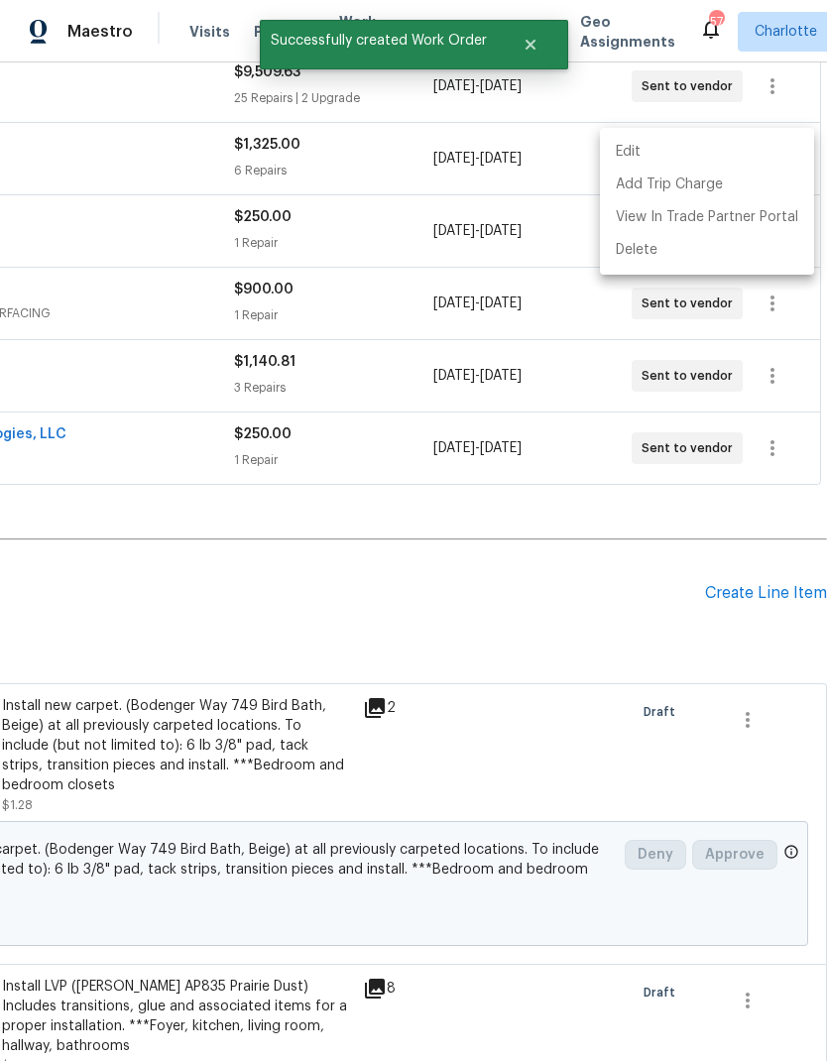
click at [627, 552] on div at bounding box center [413, 530] width 827 height 1061
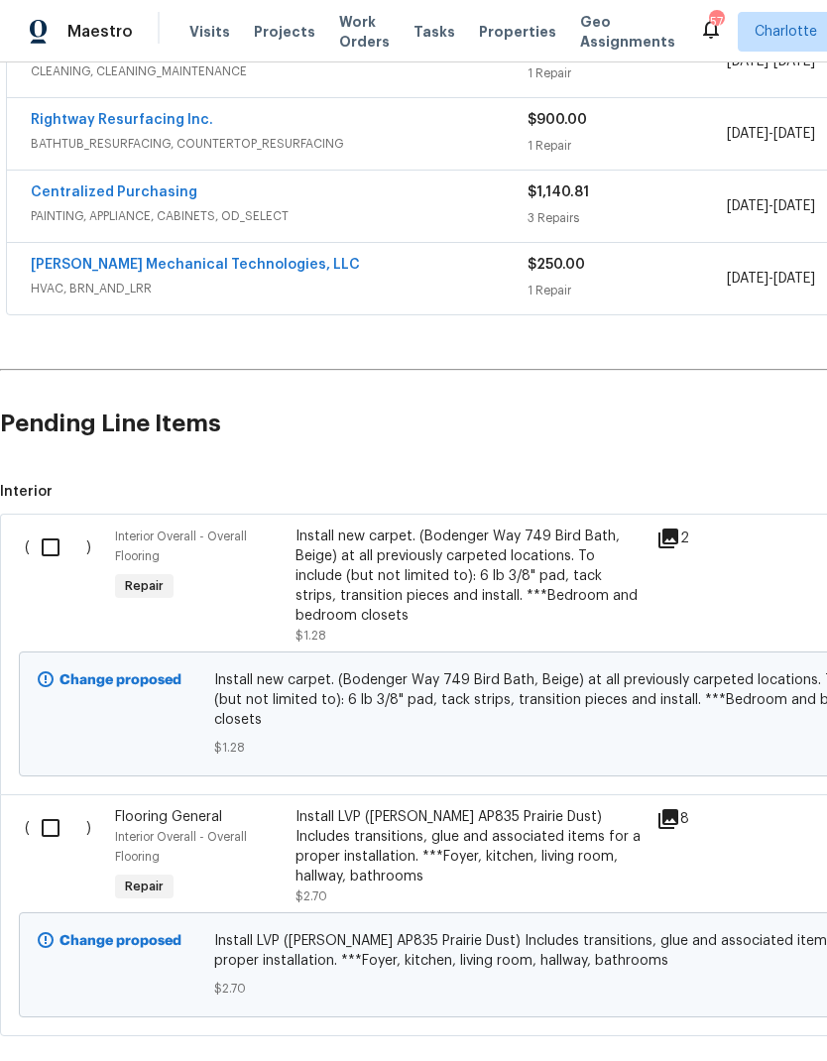
scroll to position [563, 0]
click at [555, 806] on div "Install LVP ([PERSON_NAME] AP835 Prairie Dust) Includes transitions, glue and a…" at bounding box center [470, 845] width 349 height 79
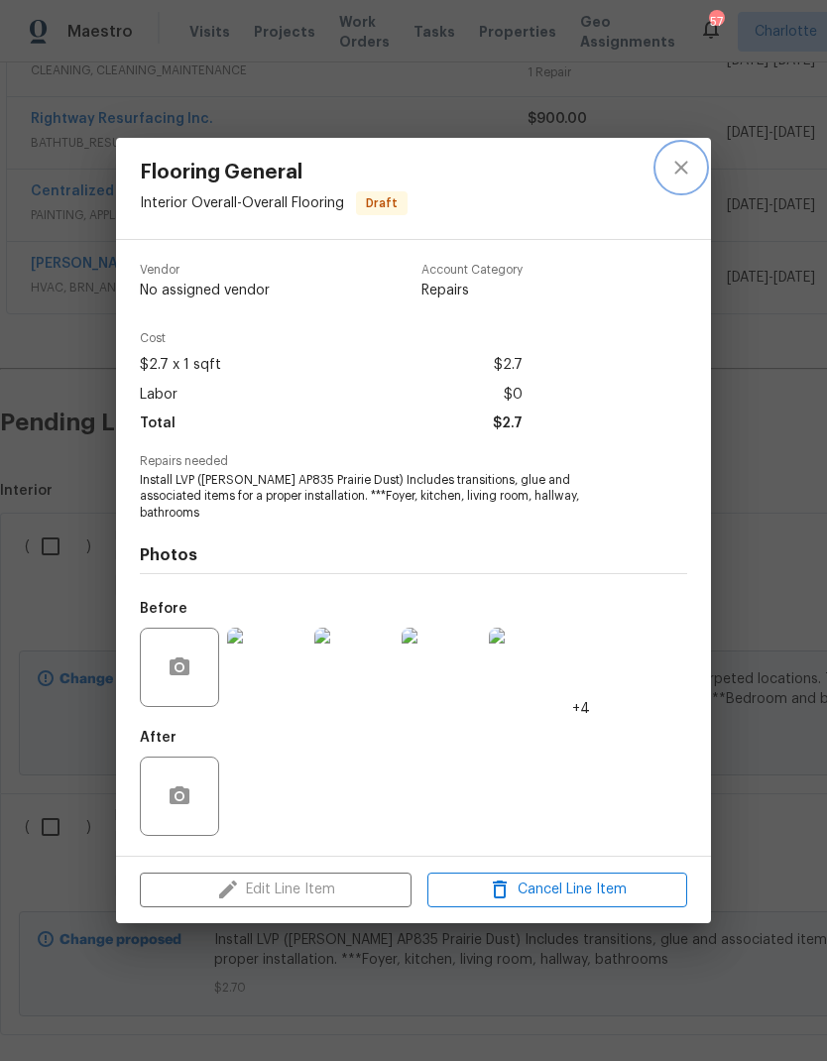
click at [680, 175] on icon "close" at bounding box center [680, 168] width 13 height 13
